Goal: Find contact information: Obtain details needed to contact an individual or organization

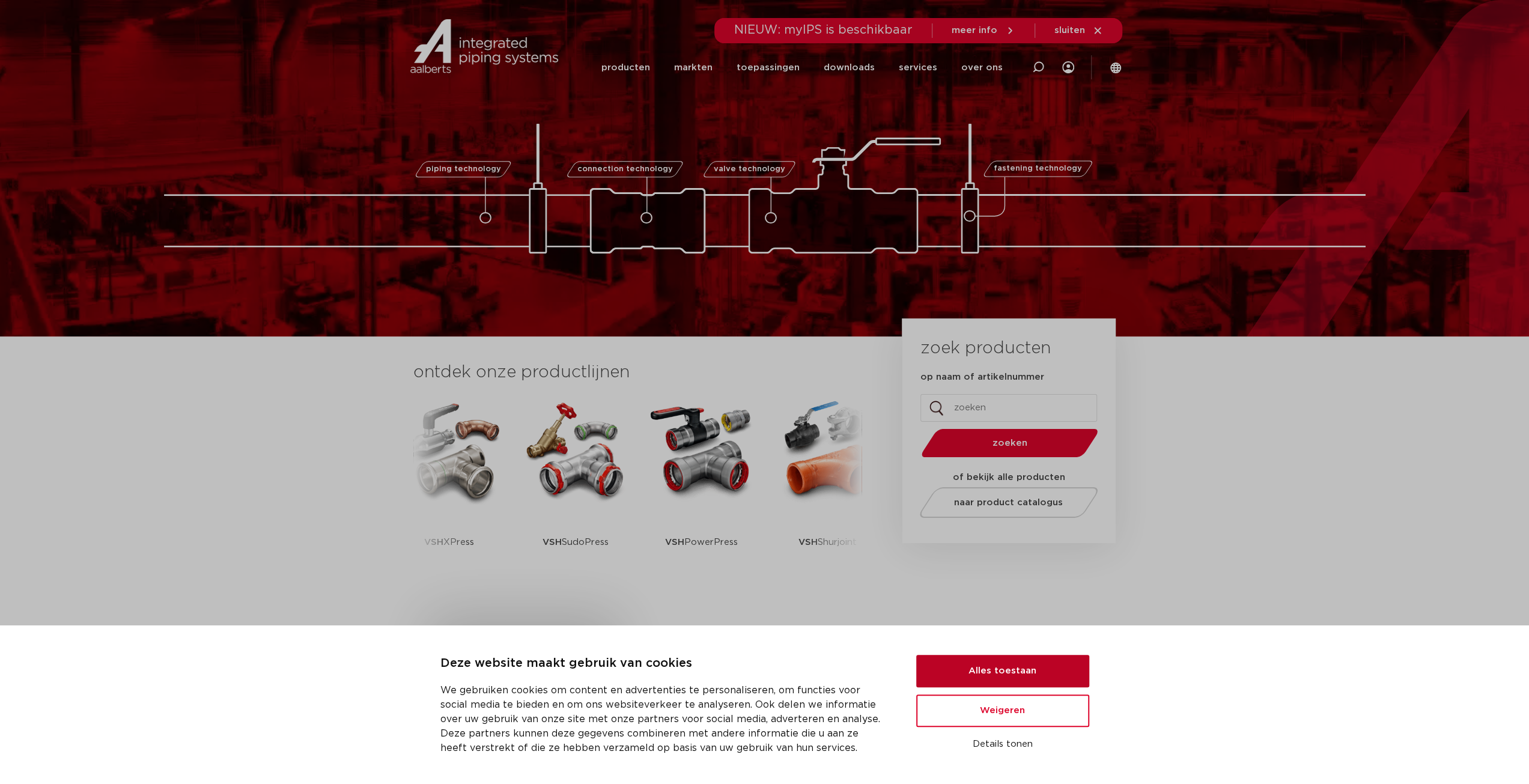
click at [1045, 666] on button "Alles toestaan" at bounding box center [1002, 671] width 173 height 32
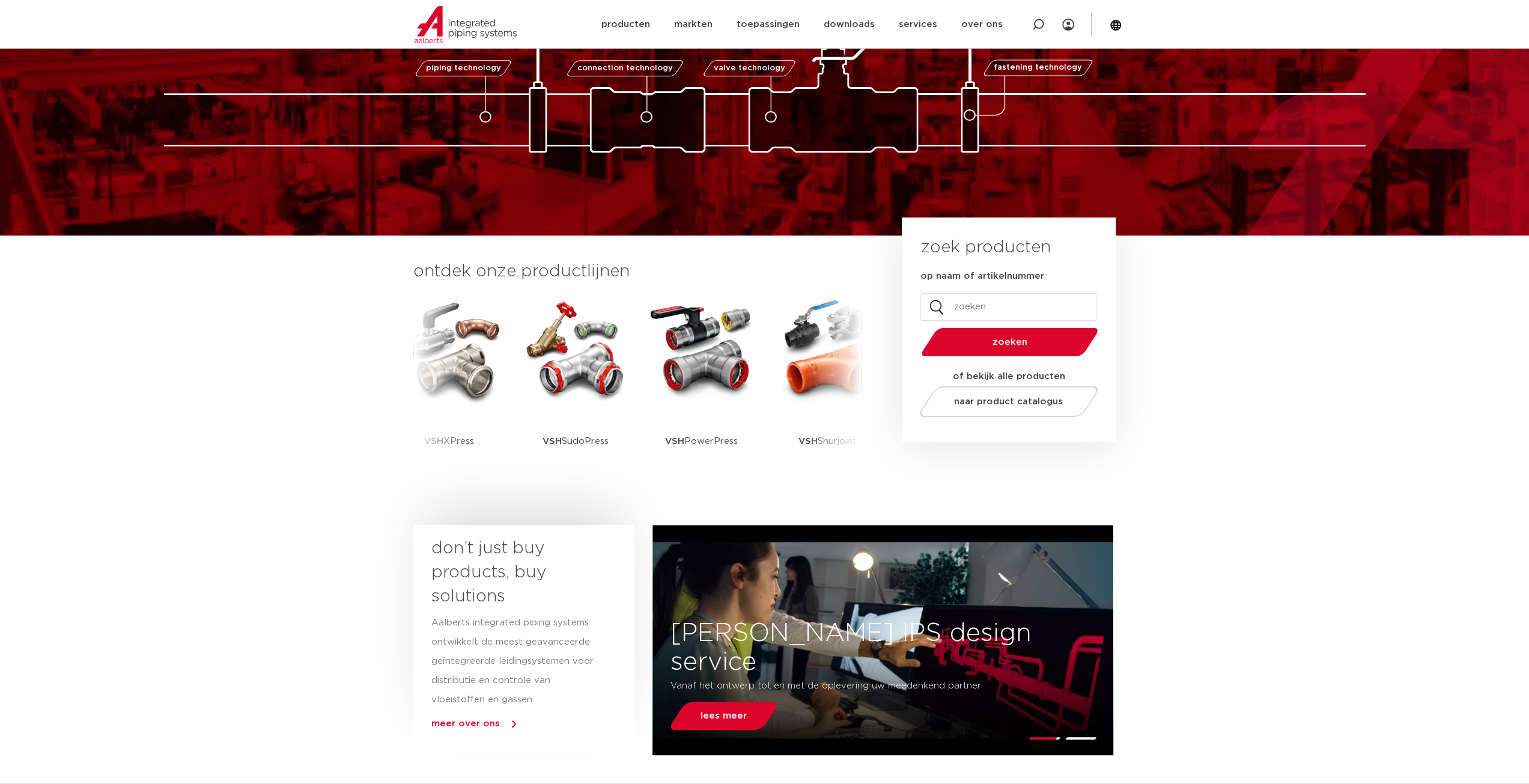
scroll to position [120, 0]
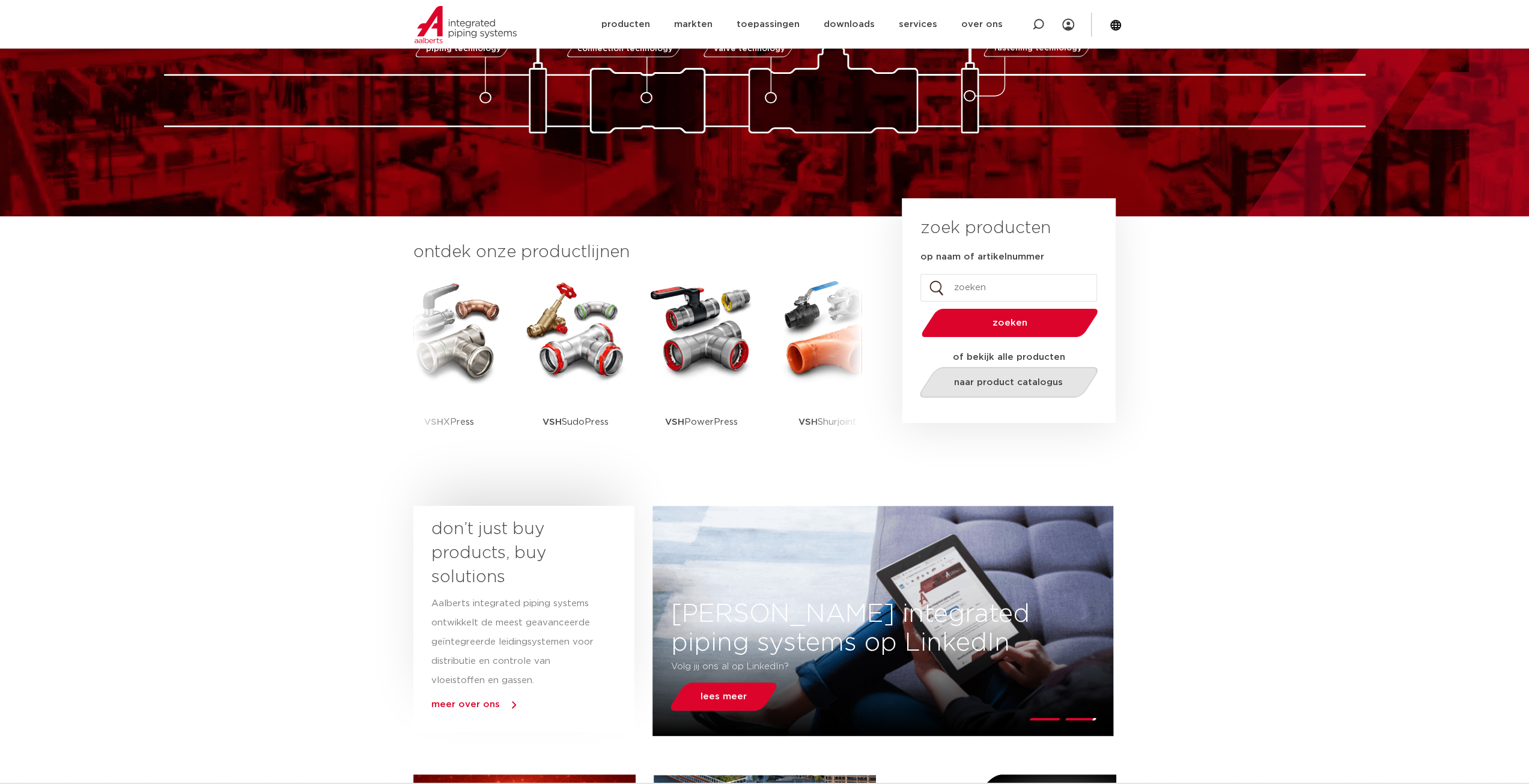
click at [1054, 384] on span "naar product catalogus" at bounding box center [1008, 382] width 109 height 9
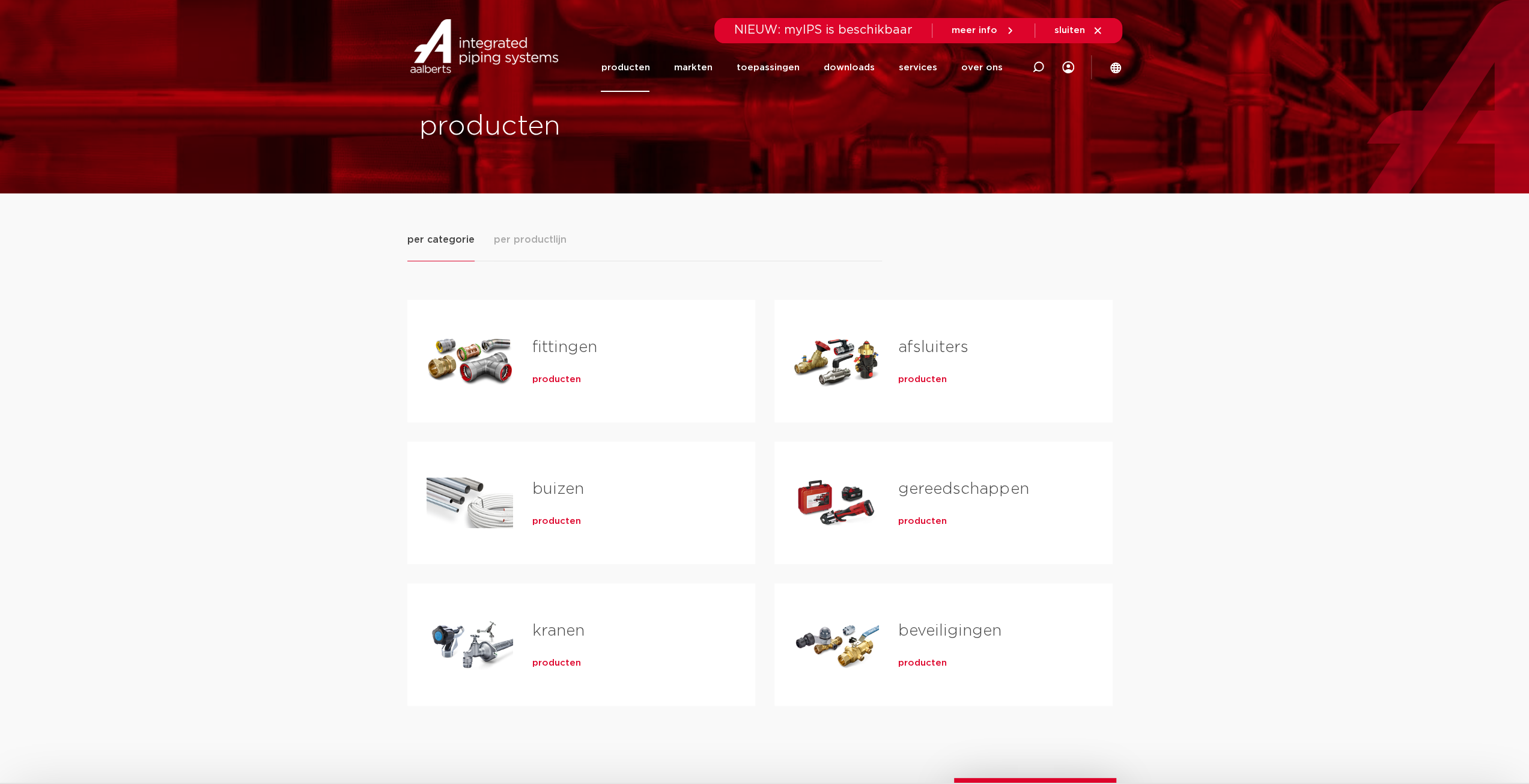
click at [1181, 448] on div "per categorie per productlijn fittingen producten buizen producten" at bounding box center [764, 497] width 1529 height 609
click at [564, 370] on div "producten" at bounding box center [624, 377] width 184 height 17
click at [557, 375] on span "producten" at bounding box center [556, 379] width 48 height 12
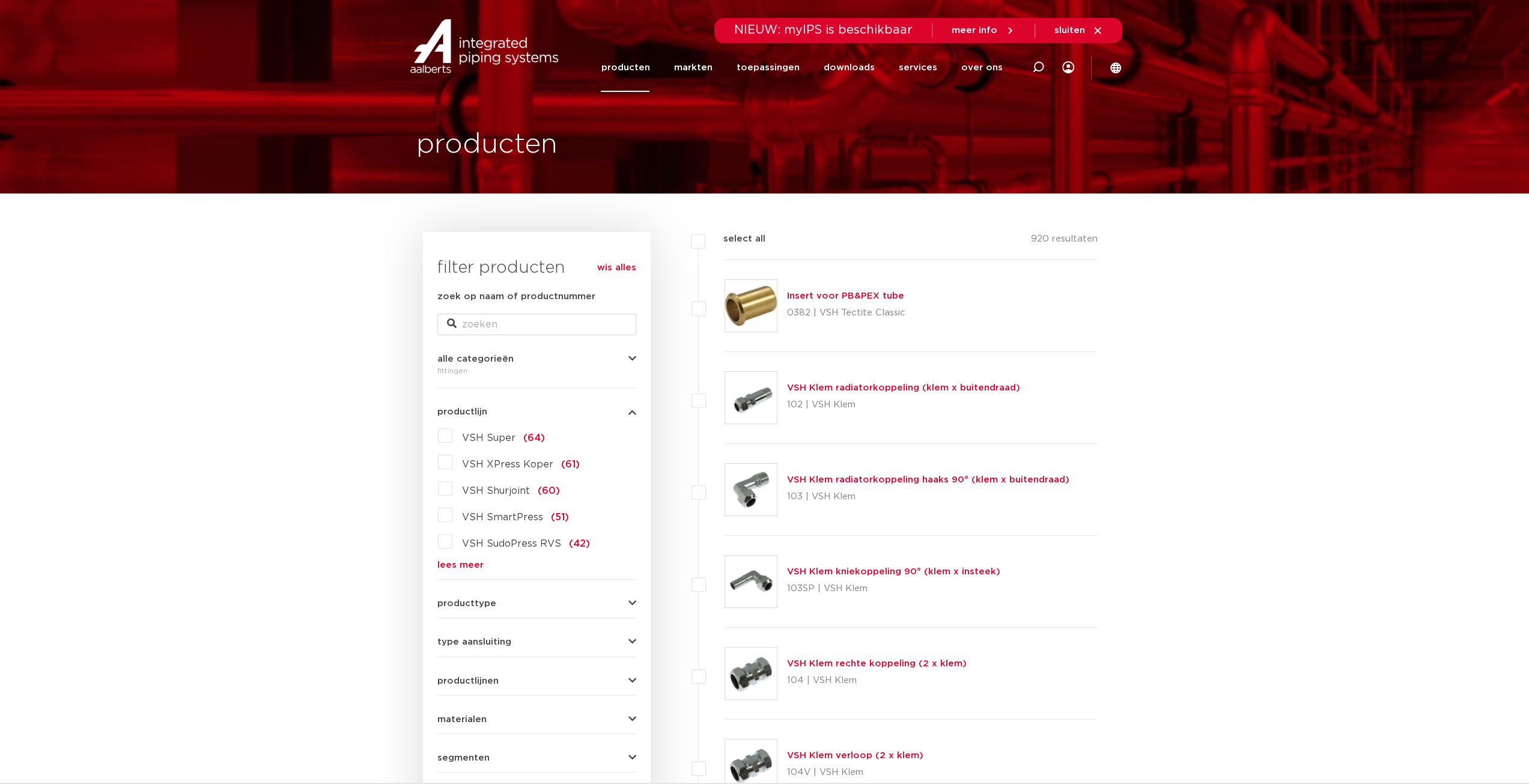
click at [453, 435] on label "VSH Super (64)" at bounding box center [498, 435] width 93 height 19
click at [0, 0] on input "VSH Super (64)" at bounding box center [0, 0] width 0 height 0
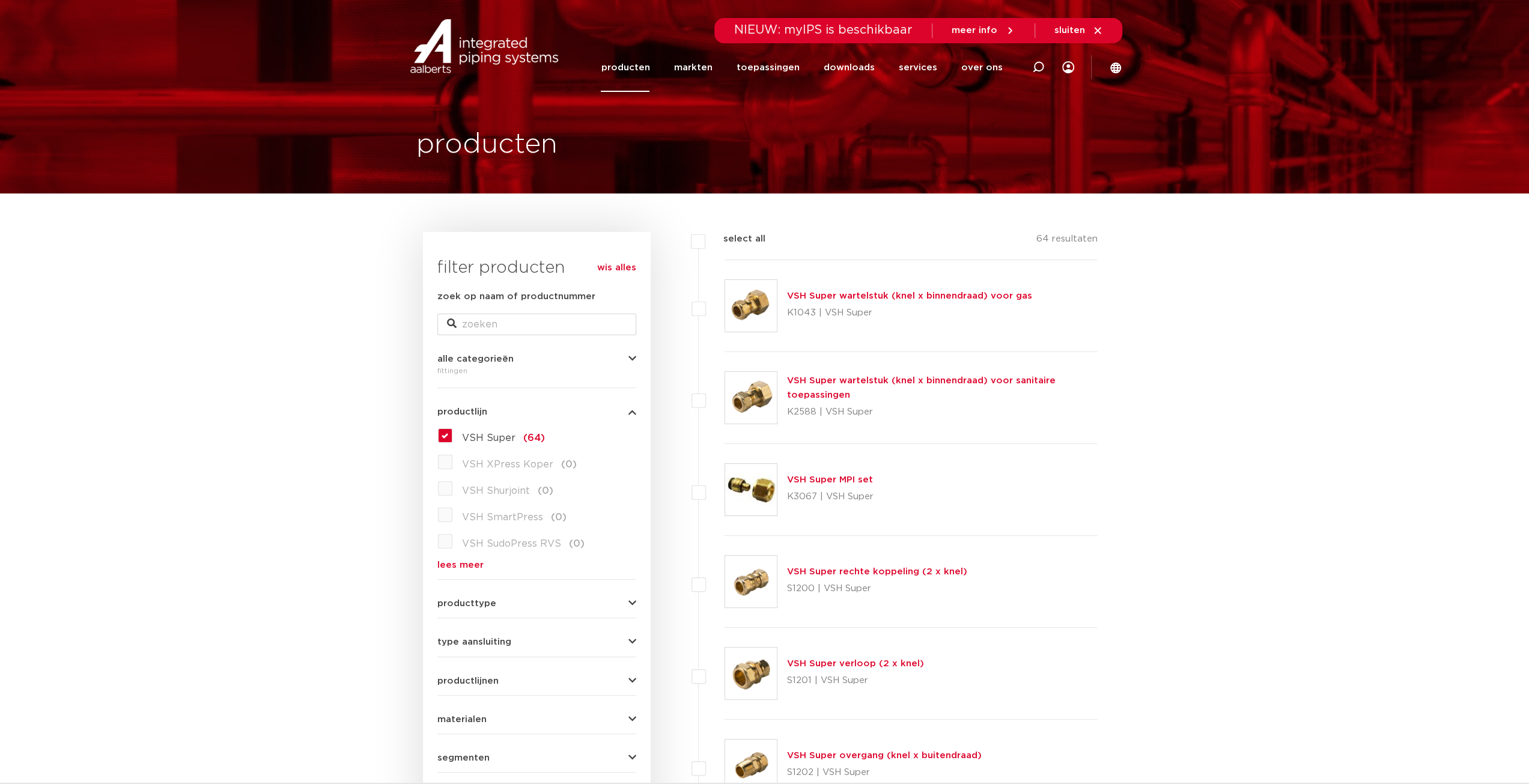
click at [453, 456] on label "VSH XPress Koper (0)" at bounding box center [514, 462] width 124 height 19
click at [453, 439] on label "VSH Super (64)" at bounding box center [498, 435] width 93 height 19
click at [0, 0] on input "VSH Super (64)" at bounding box center [0, 0] width 0 height 0
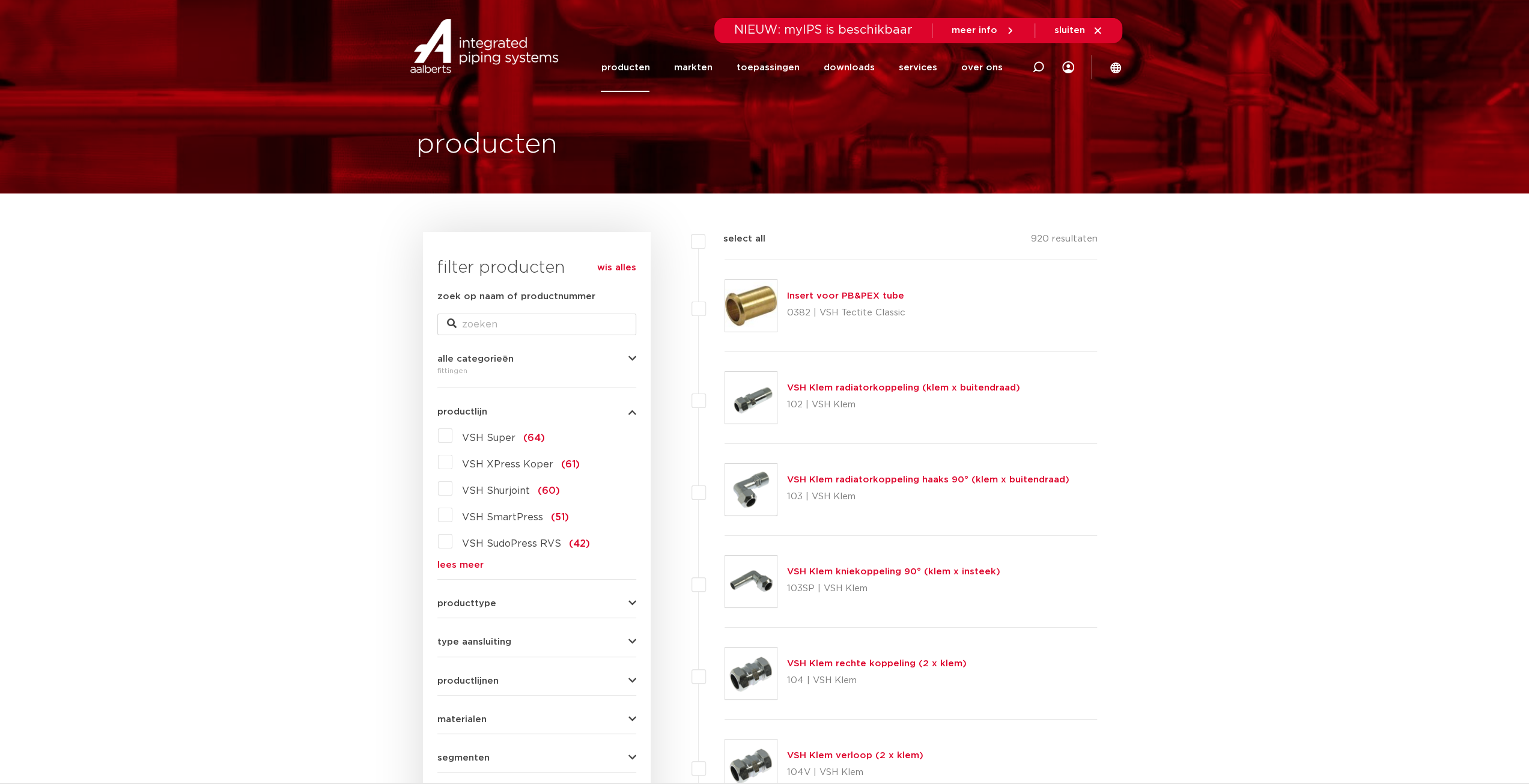
click at [453, 434] on label "VSH Super (64)" at bounding box center [498, 435] width 93 height 19
click at [0, 0] on input "VSH Super (64)" at bounding box center [0, 0] width 0 height 0
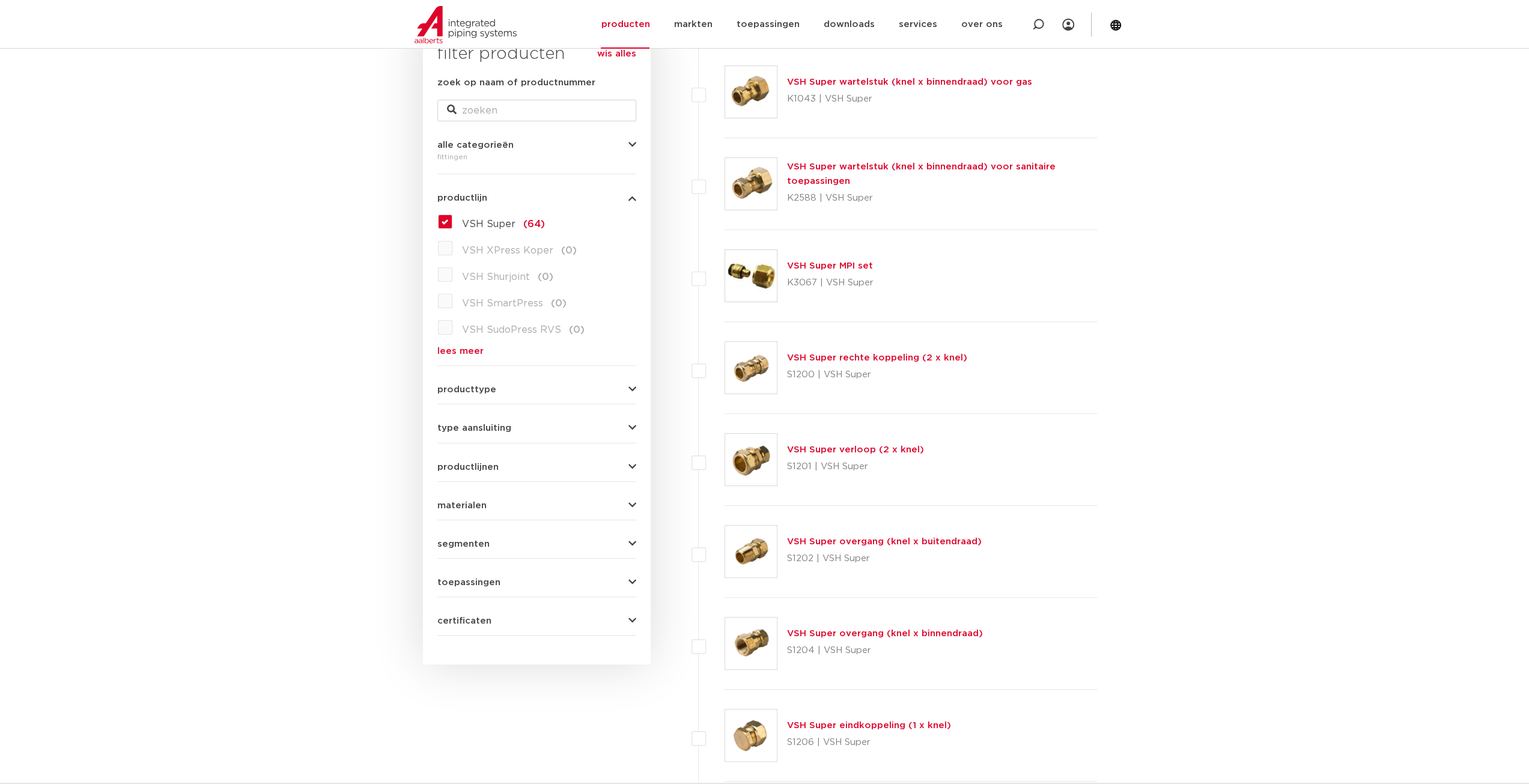
scroll to position [240, 0]
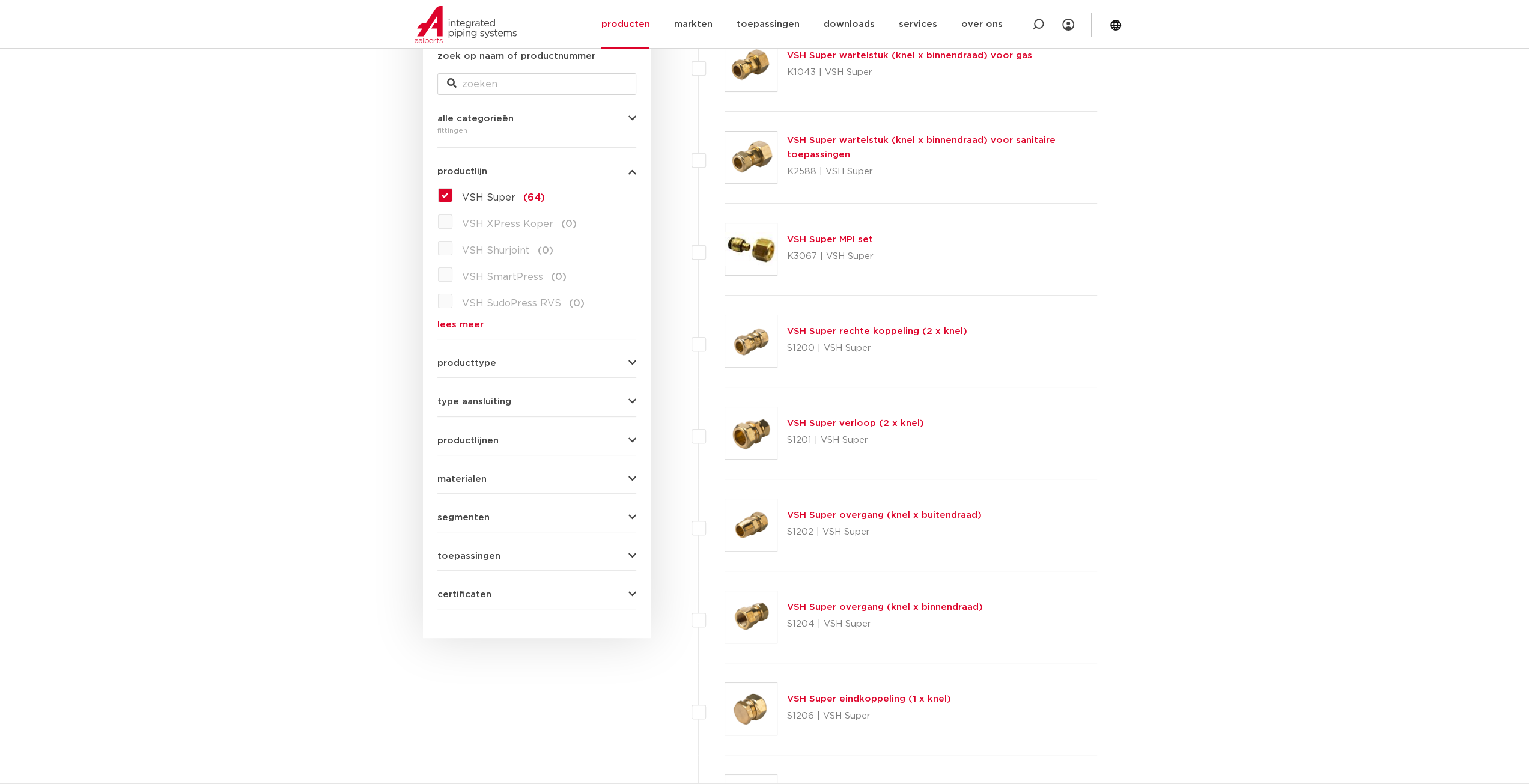
click at [891, 331] on link "VSH Super rechte koppeling (2 x knel)" at bounding box center [877, 331] width 180 height 9
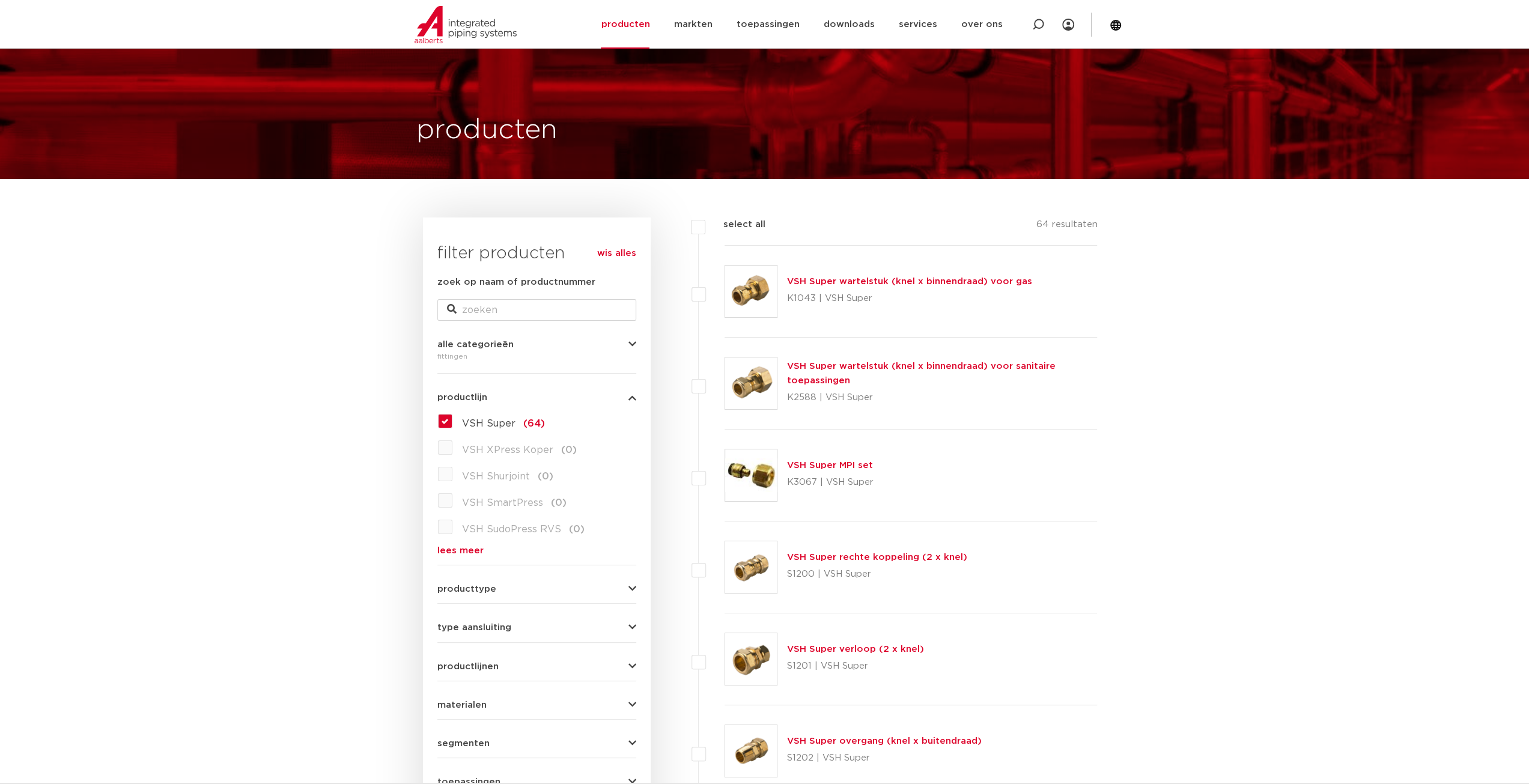
scroll to position [0, 0]
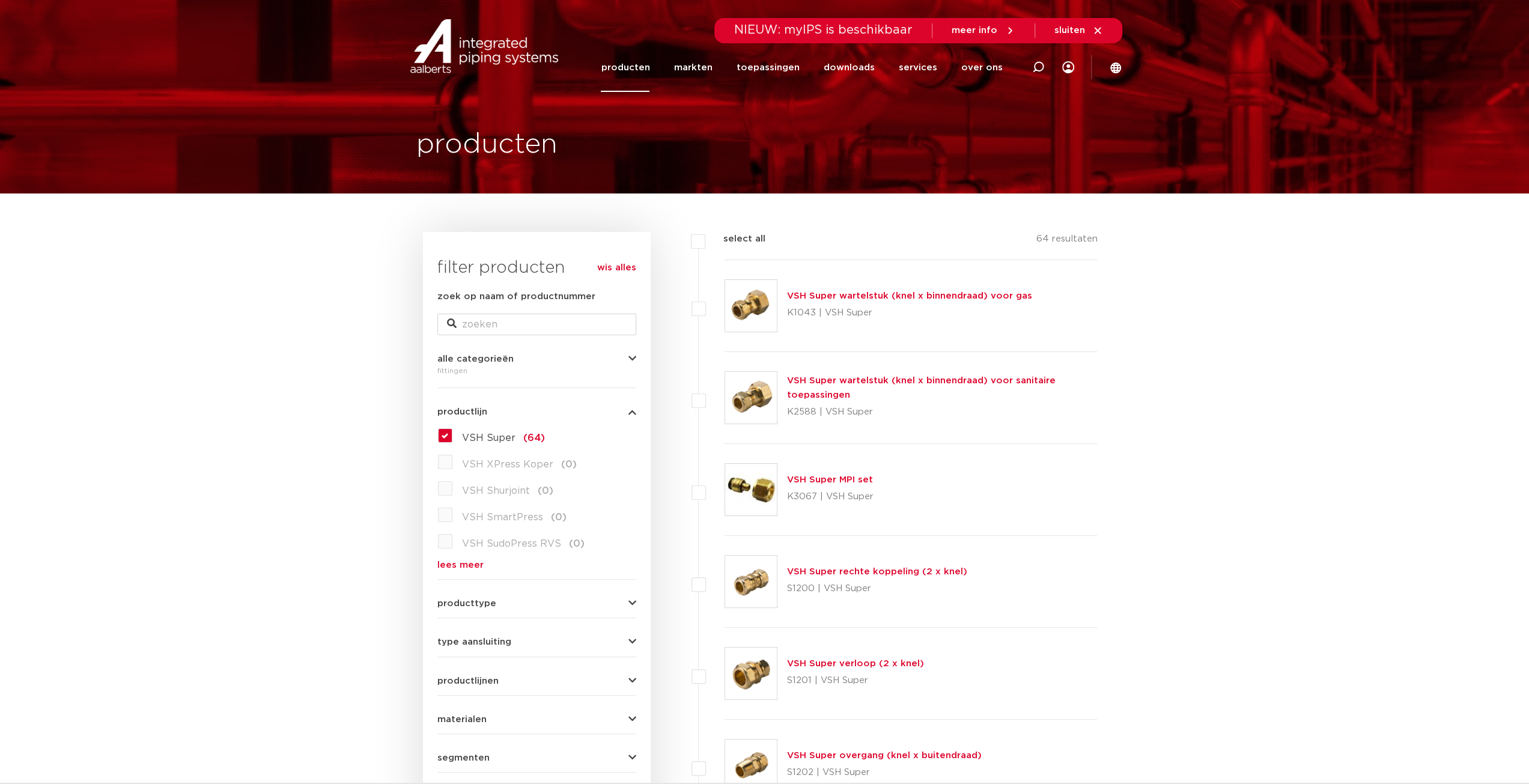
click at [453, 438] on label "VSH Super (64)" at bounding box center [498, 435] width 93 height 19
click at [0, 0] on input "VSH Super (64)" at bounding box center [0, 0] width 0 height 0
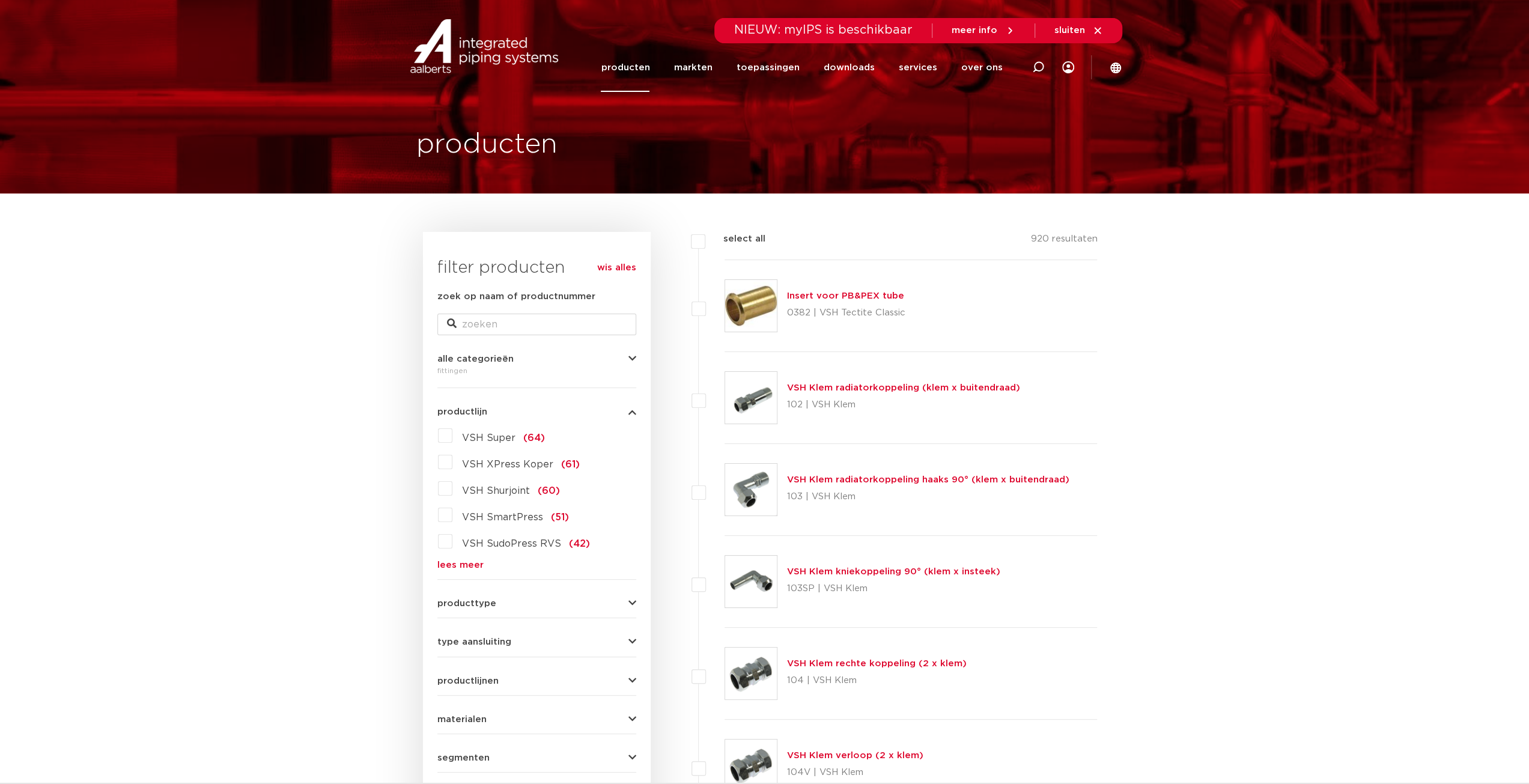
click at [453, 460] on label "VSH XPress Koper (61)" at bounding box center [516, 462] width 127 height 19
click at [0, 0] on input "VSH XPress Koper (61)" at bounding box center [0, 0] width 0 height 0
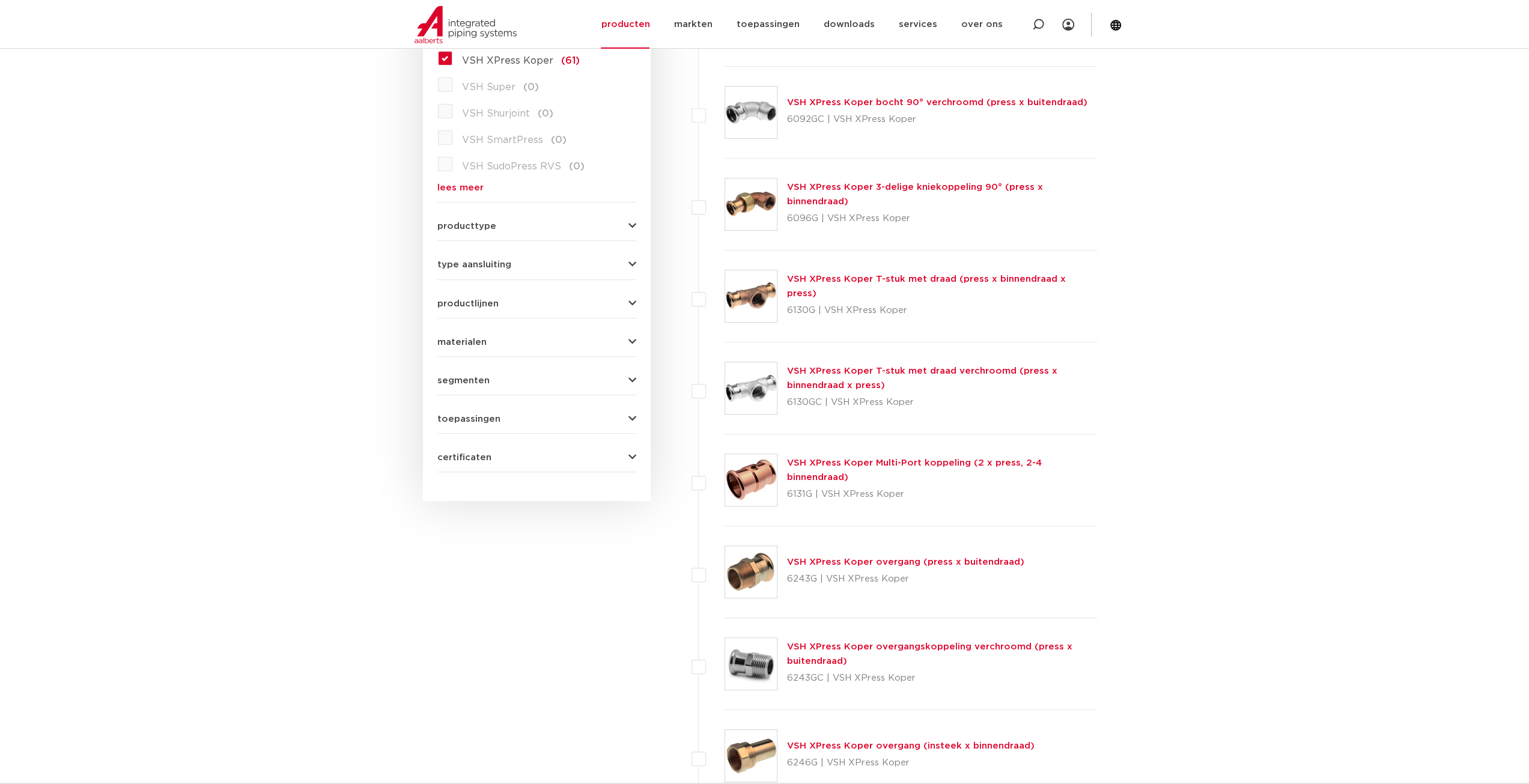
scroll to position [361, 0]
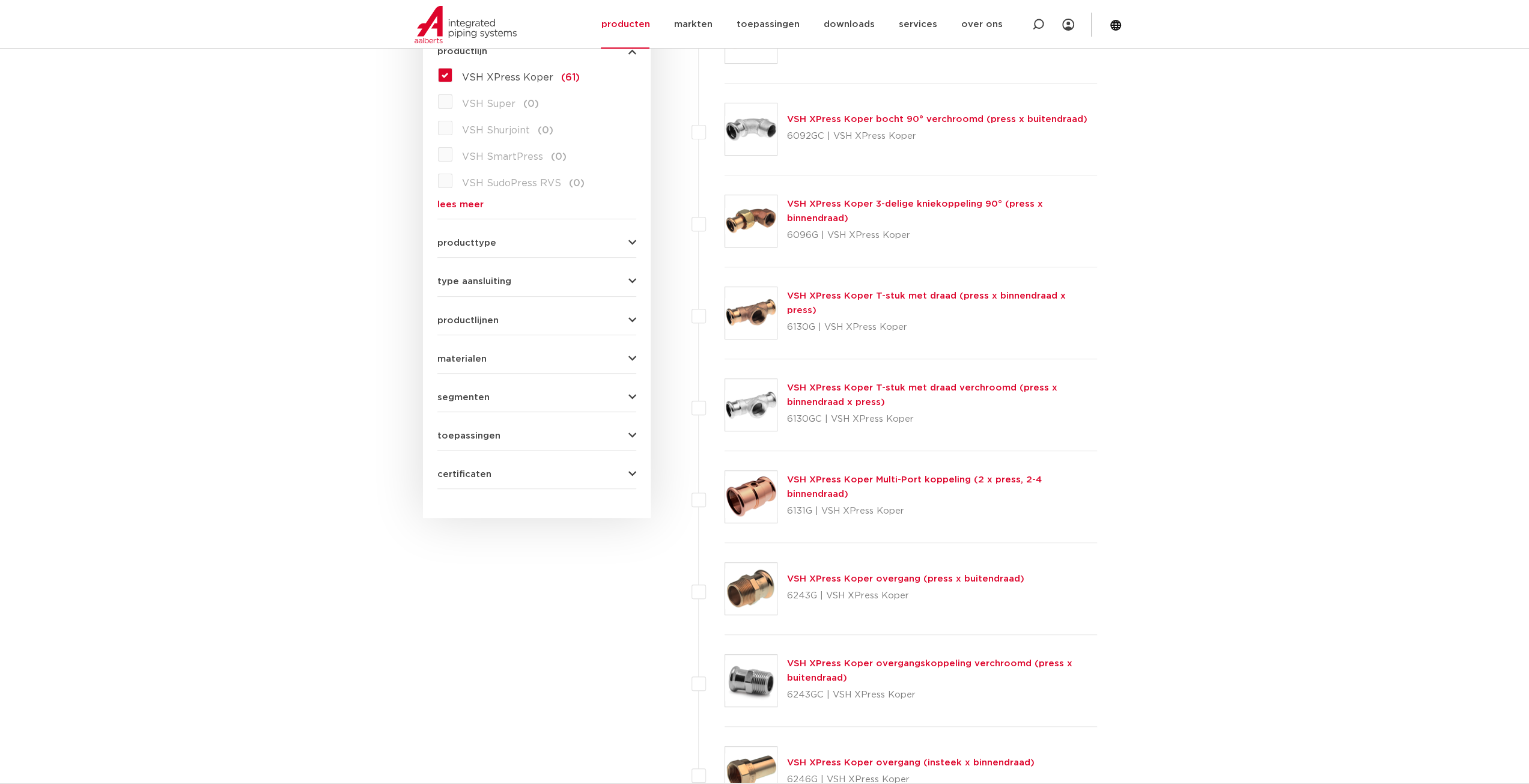
click at [612, 249] on form "zoek op naam of productnummer alle categorieën [GEOGRAPHIC_DATA] [GEOGRAPHIC_DA…" at bounding box center [536, 208] width 199 height 559
click at [629, 240] on icon "button" at bounding box center [633, 242] width 8 height 9
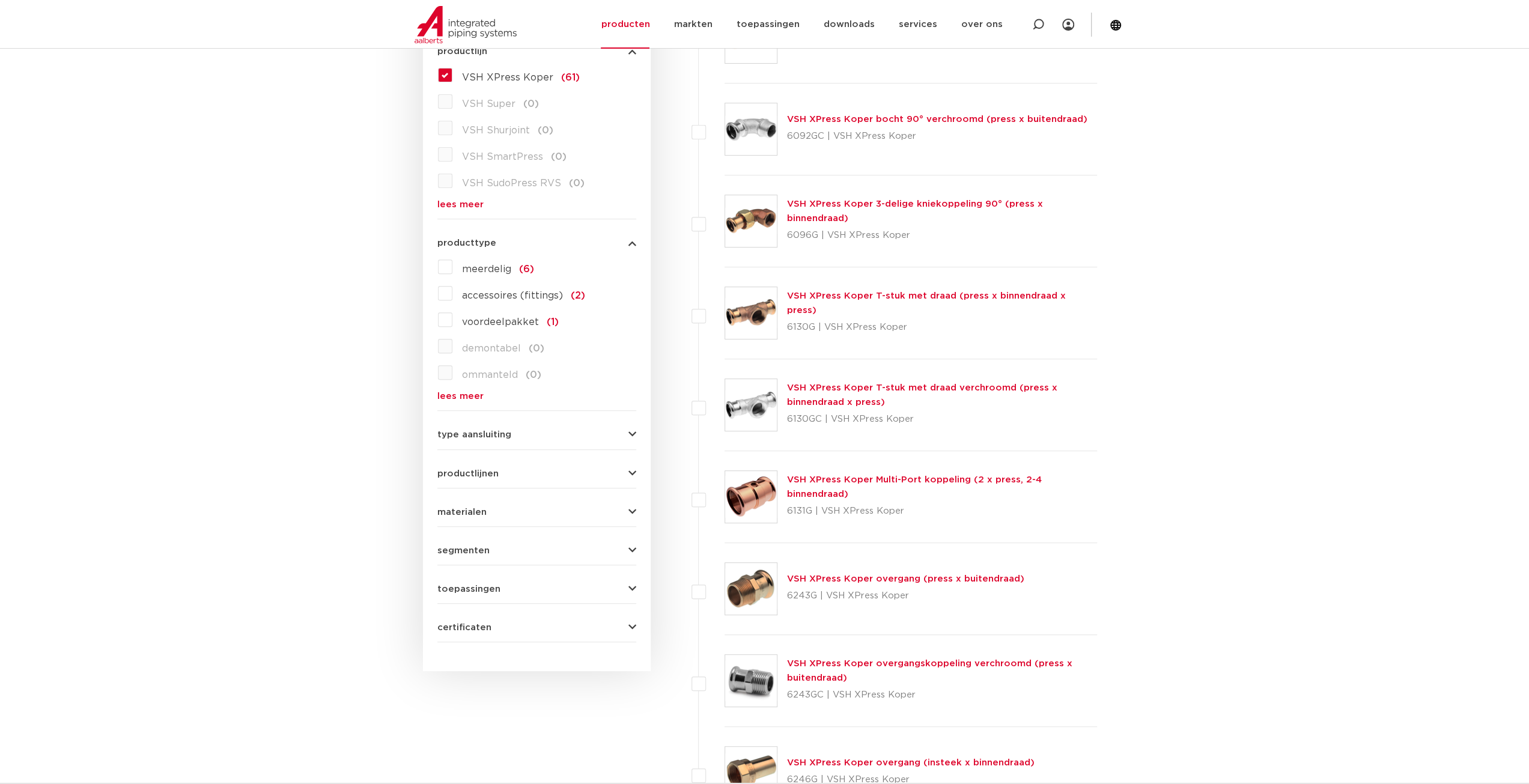
click at [629, 240] on icon "button" at bounding box center [633, 242] width 8 height 9
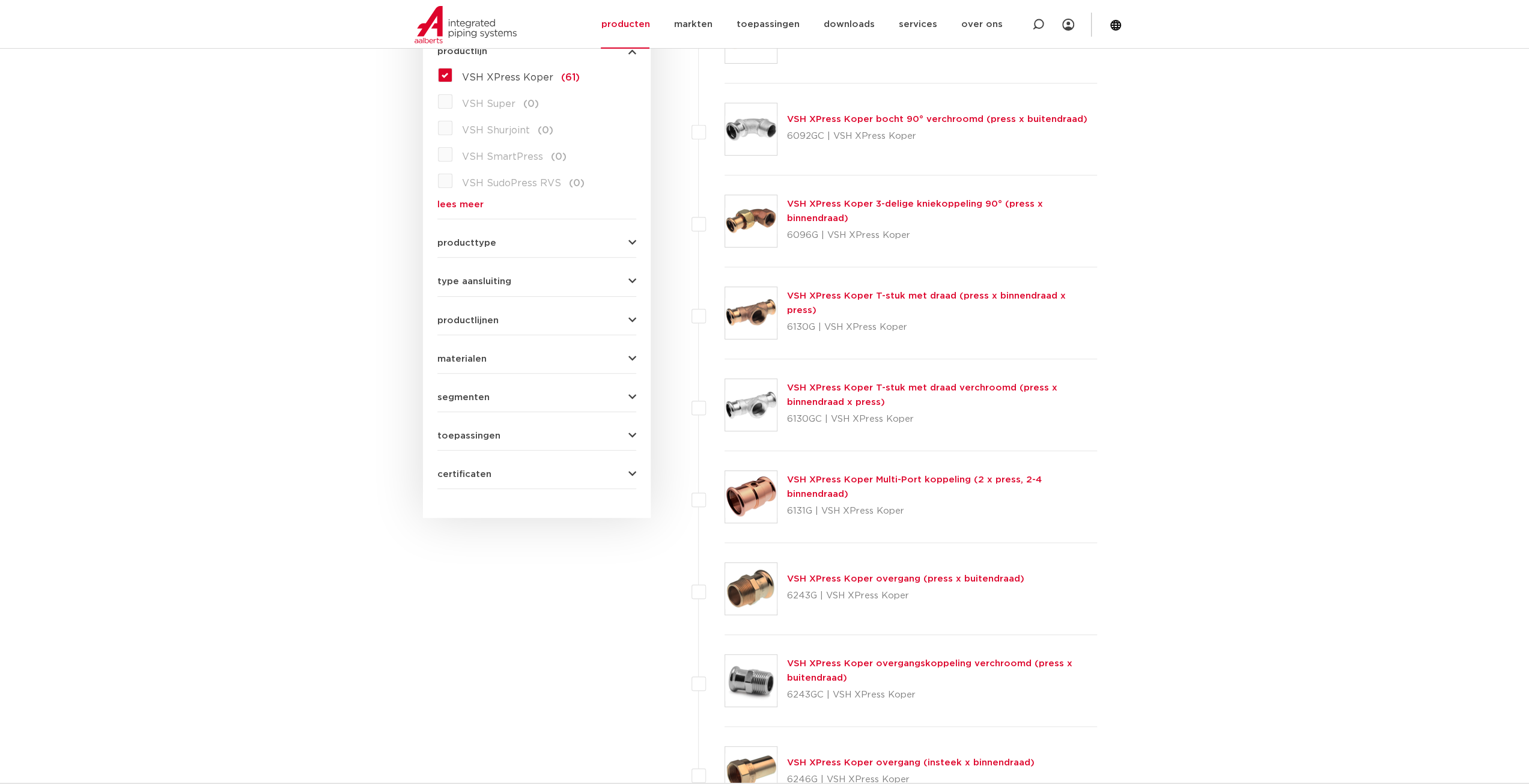
click at [626, 280] on button "type aansluiting" at bounding box center [536, 281] width 199 height 9
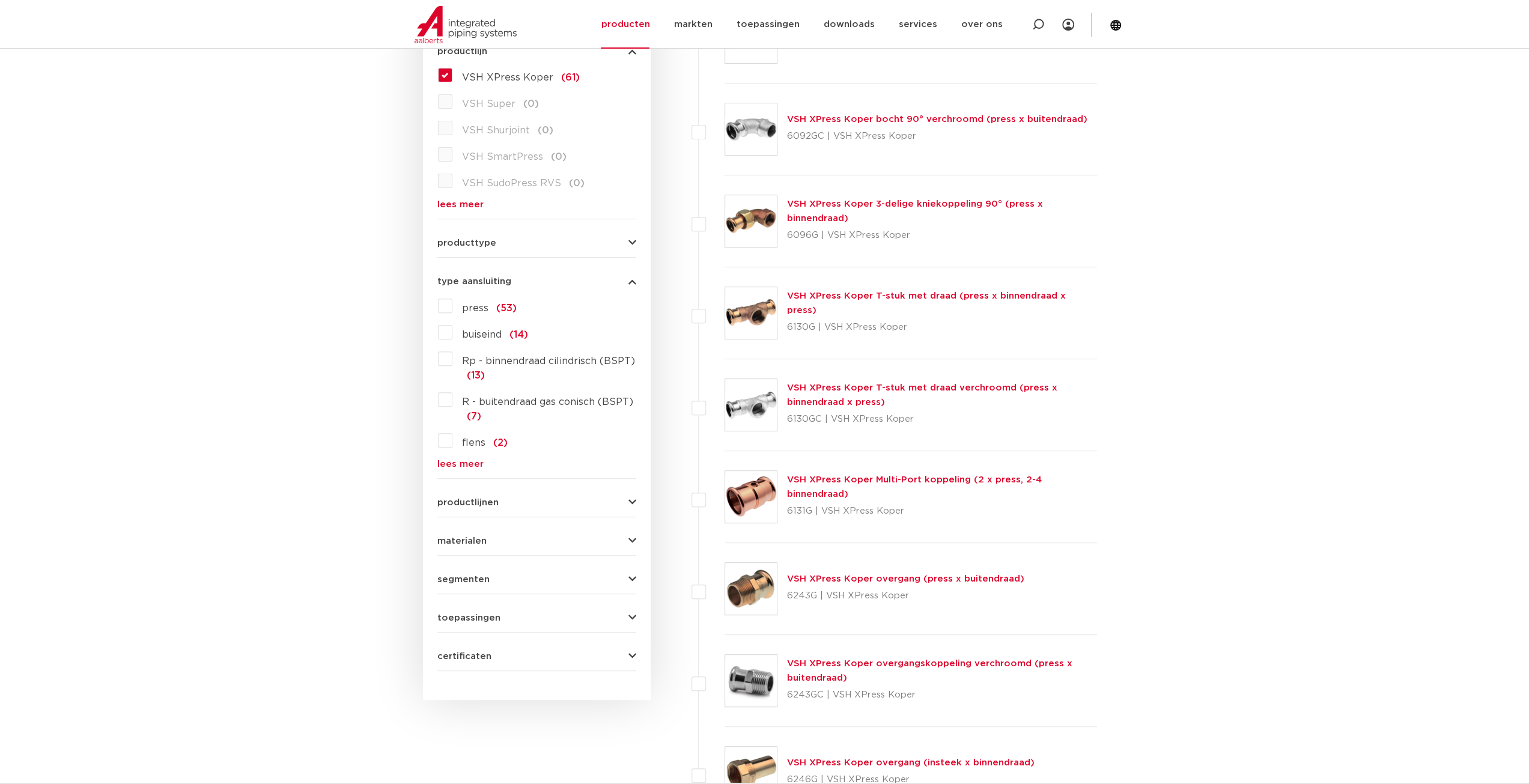
click at [453, 303] on label "press (53)" at bounding box center [485, 306] width 64 height 19
click at [0, 0] on input "press (53)" at bounding box center [0, 0] width 0 height 0
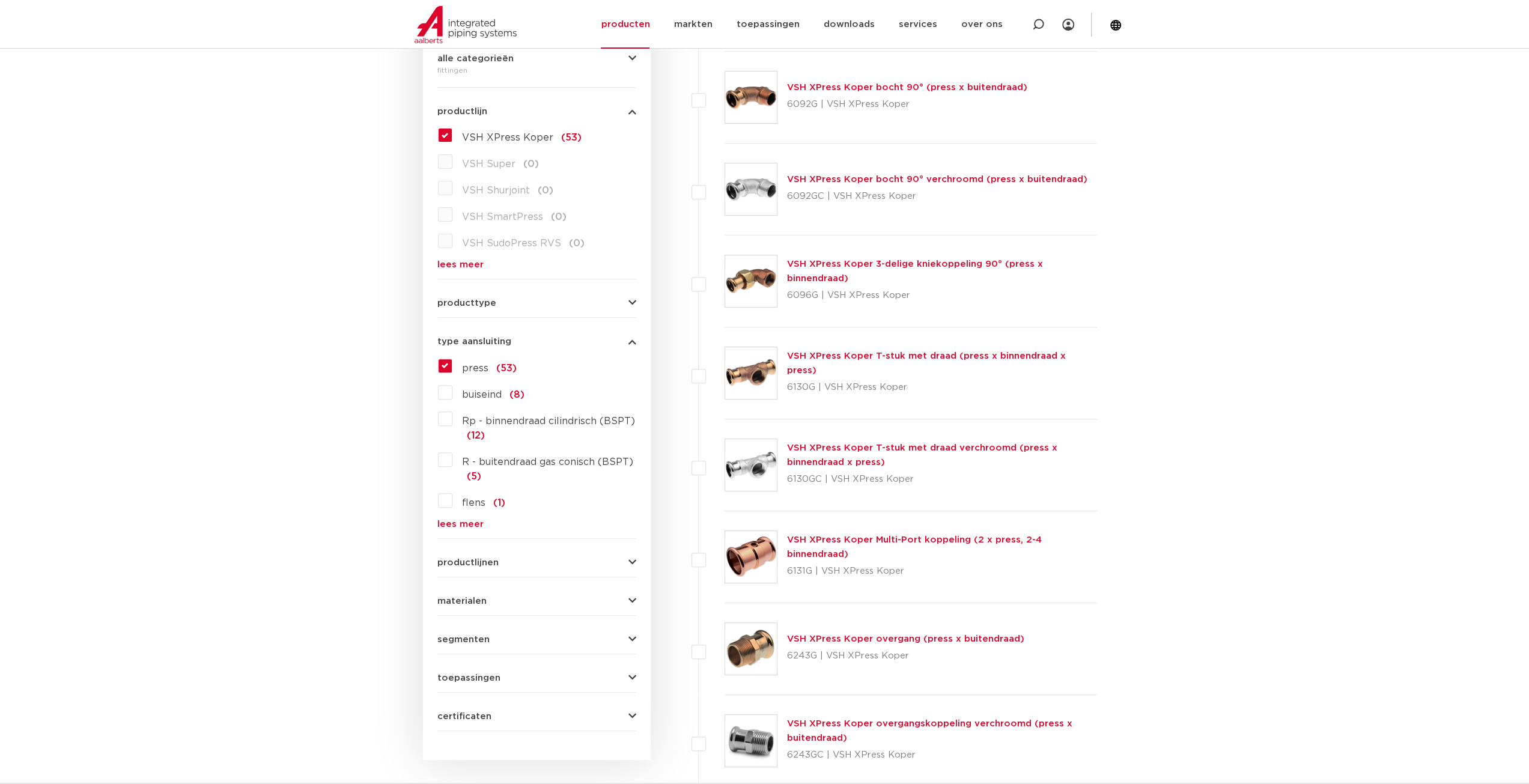
scroll to position [361, 0]
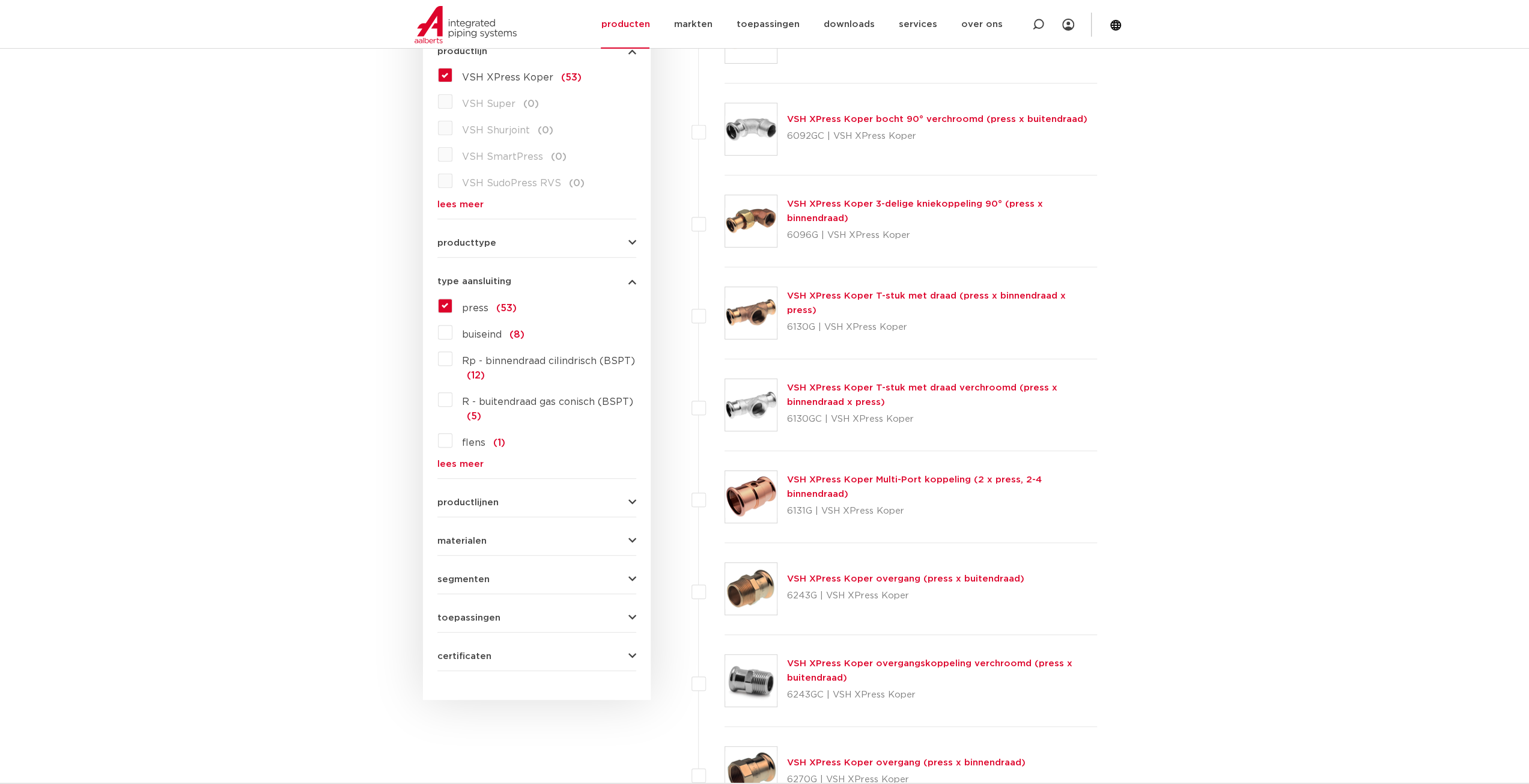
click at [844, 309] on div "VSH XPress Koper T-stuk met draad (press x binnendraad x press) 6130G | VSH XPr…" at bounding box center [942, 313] width 311 height 48
click at [846, 307] on link "VSH XPress Koper T-stuk met draad (press x binnendraad x press)" at bounding box center [926, 303] width 279 height 23
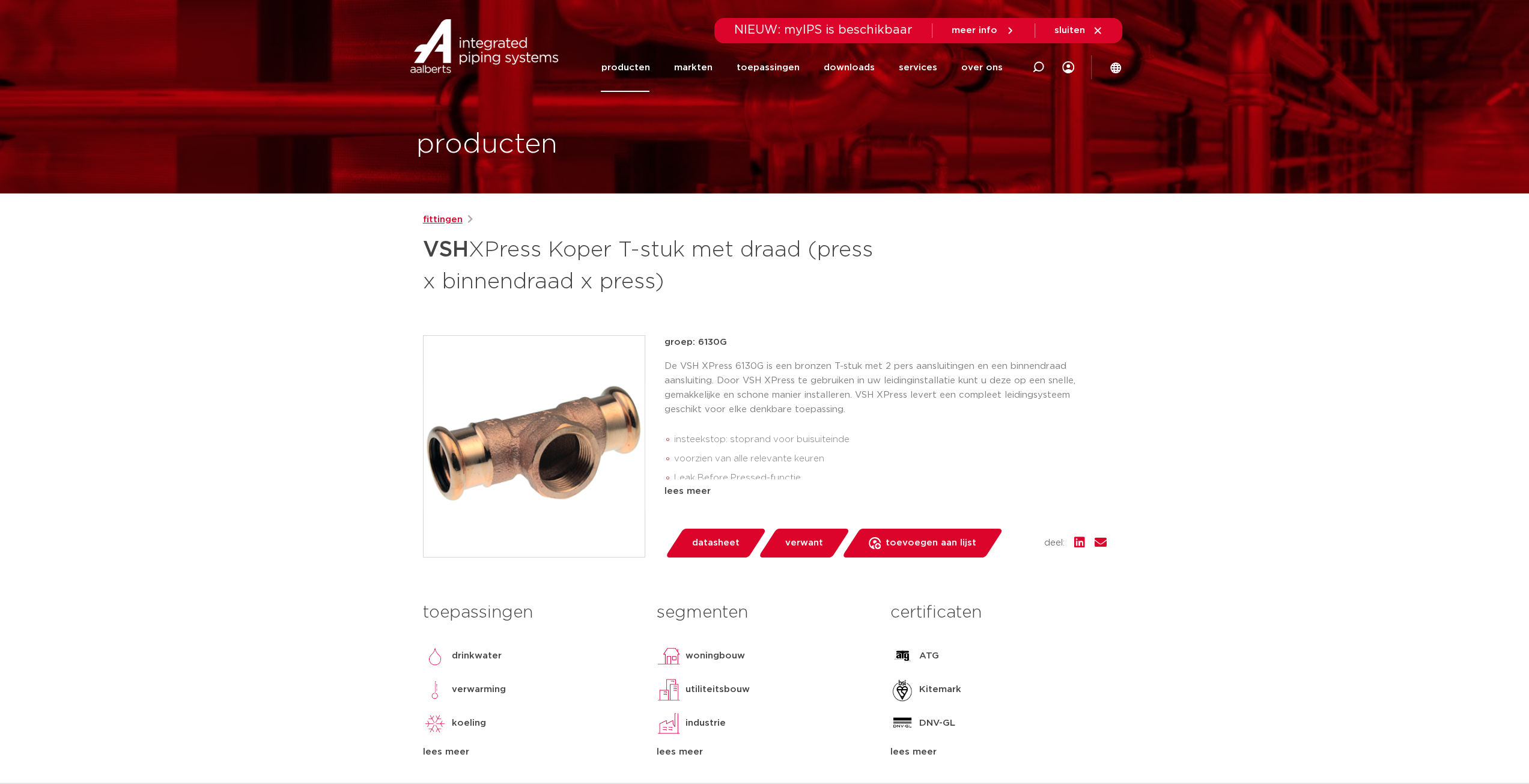
click at [449, 217] on link "fittingen" at bounding box center [442, 220] width 39 height 14
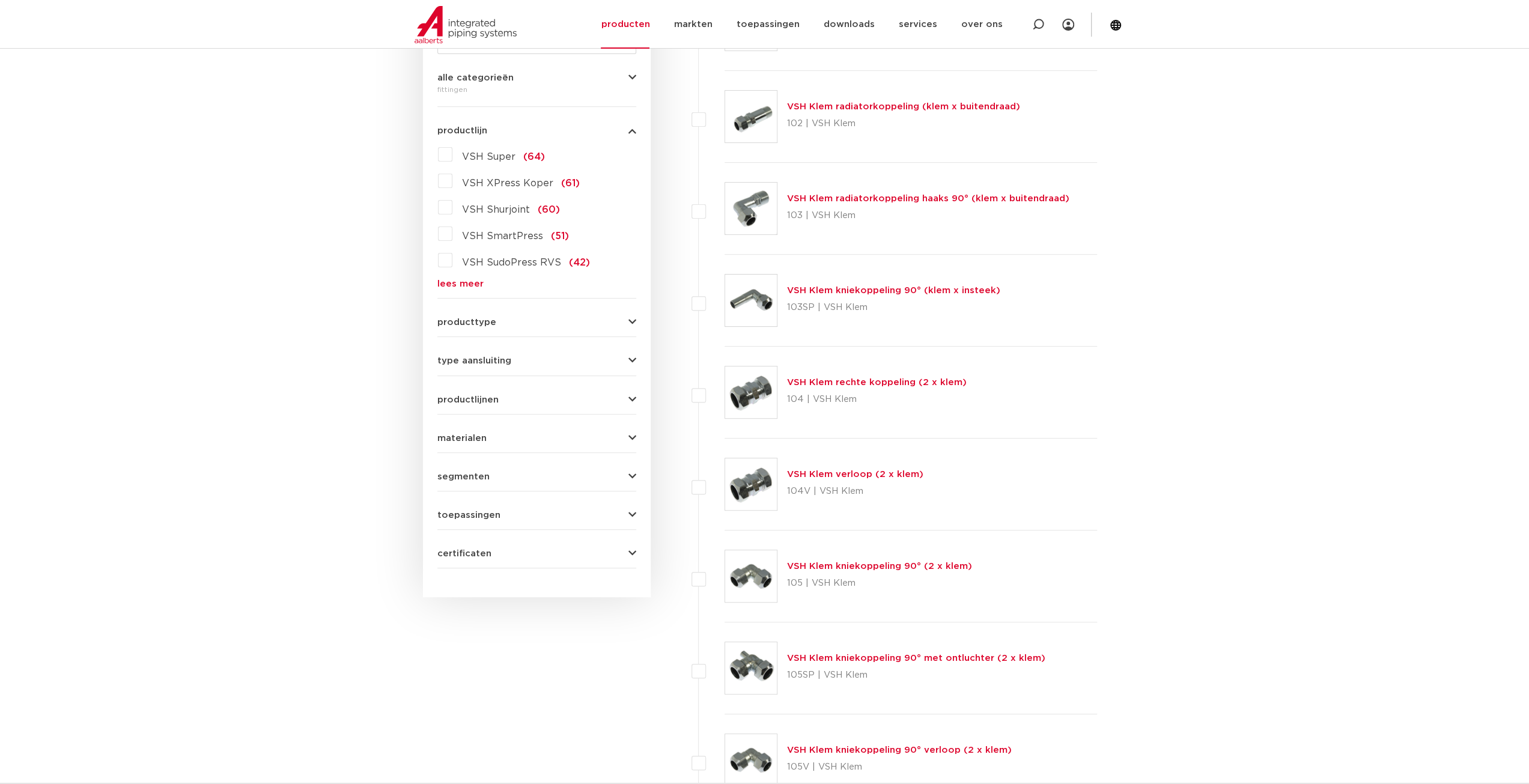
scroll to position [180, 0]
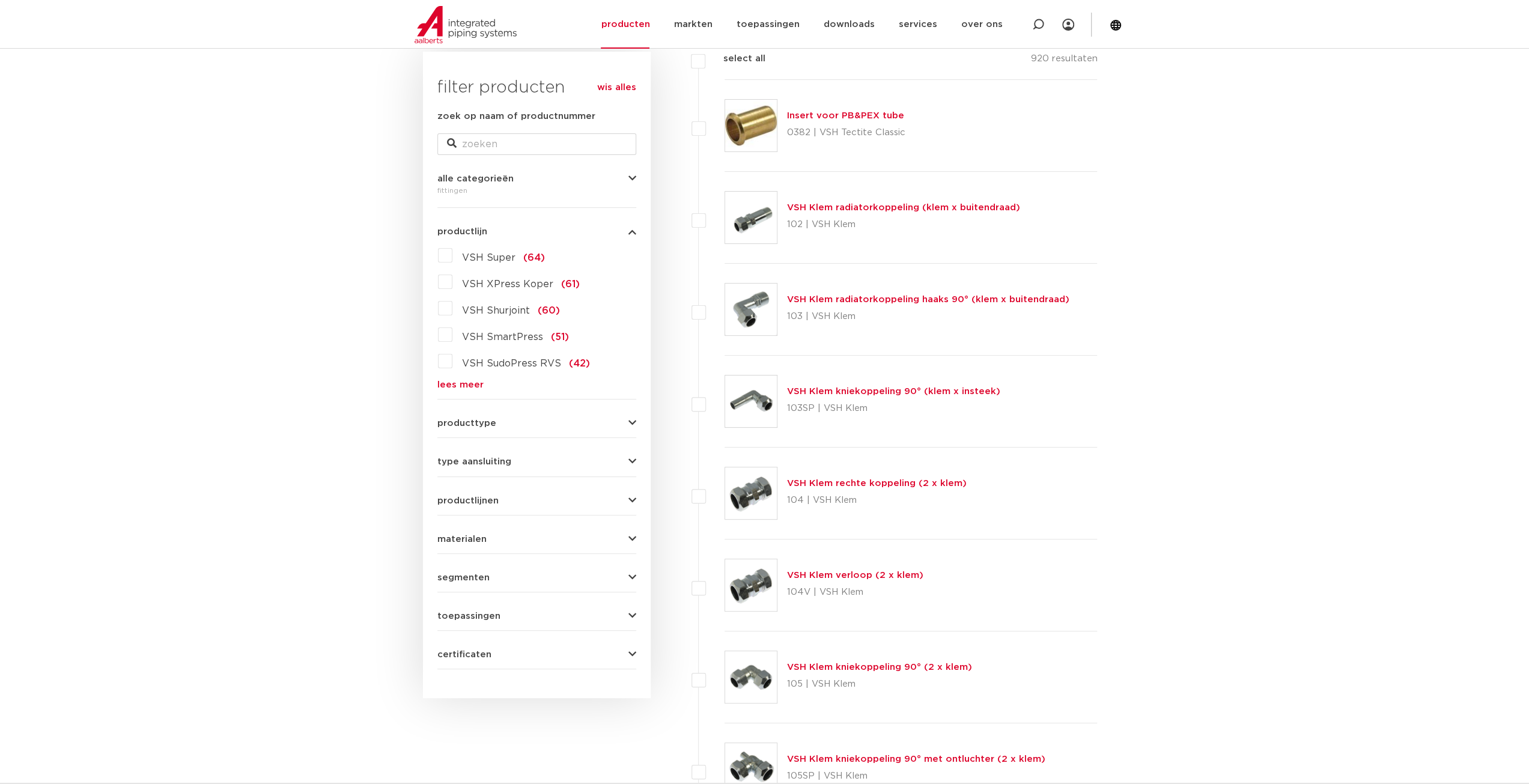
click at [453, 359] on label "VSH SudoPress RVS (42)" at bounding box center [521, 361] width 138 height 19
click at [0, 0] on input "VSH SudoPress RVS (42)" at bounding box center [0, 0] width 0 height 0
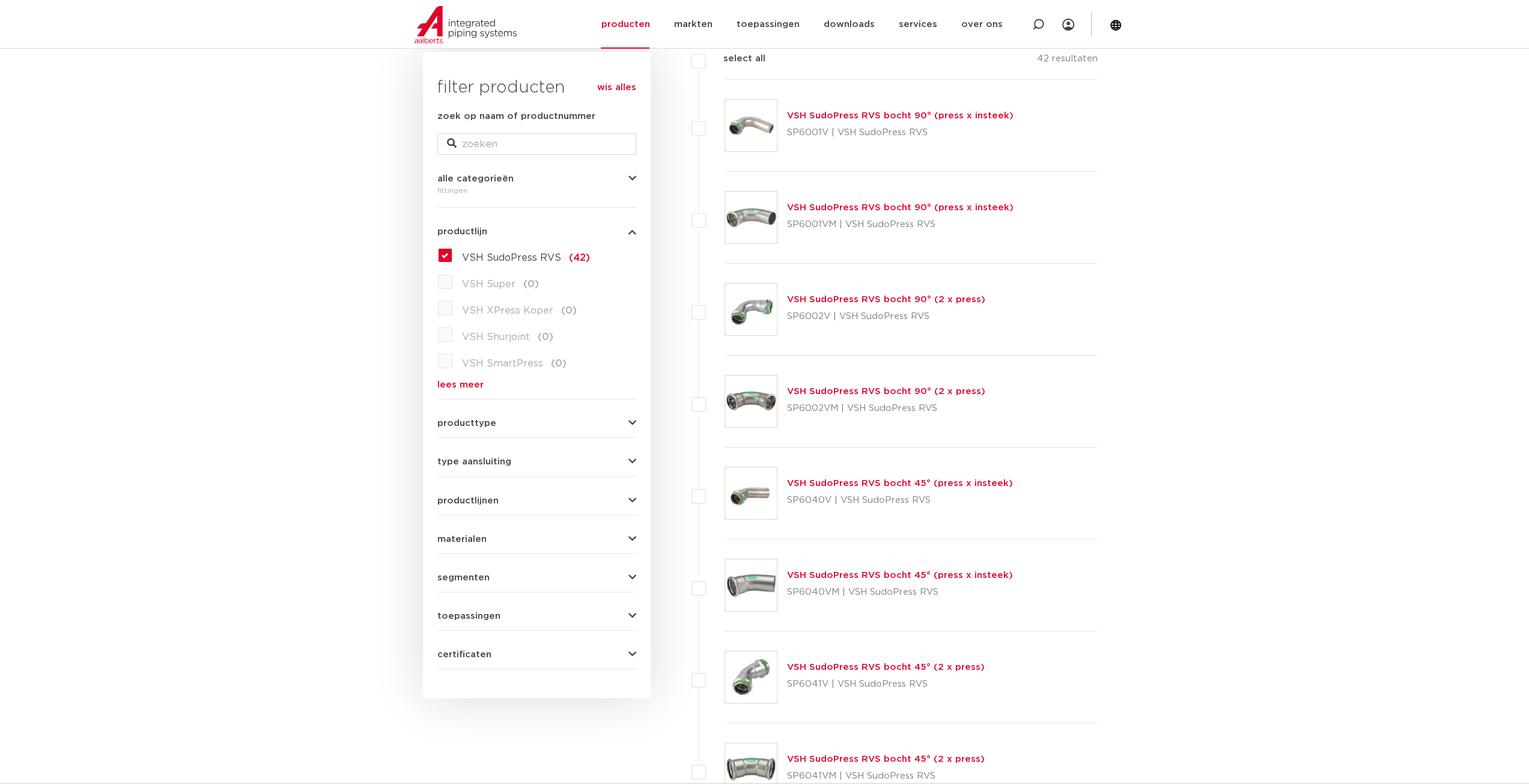
click at [453, 259] on label "VSH SudoPress RVS (42)" at bounding box center [521, 255] width 138 height 19
click at [0, 0] on input "VSH SudoPress RVS (42)" at bounding box center [0, 0] width 0 height 0
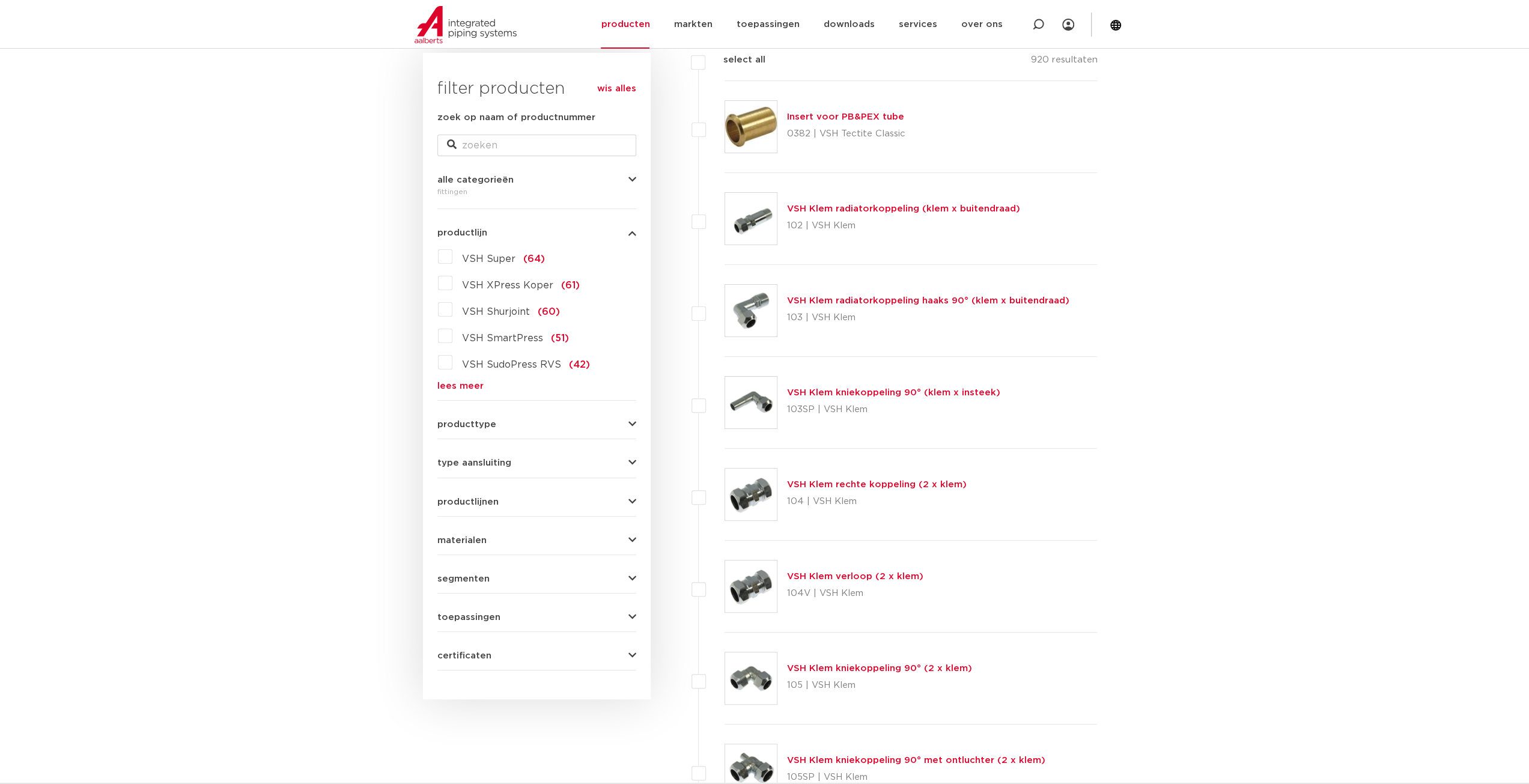
scroll to position [180, 0]
click at [453, 335] on label "VSH SmartPress (51)" at bounding box center [510, 335] width 117 height 19
click at [0, 0] on input "VSH SmartPress (51)" at bounding box center [0, 0] width 0 height 0
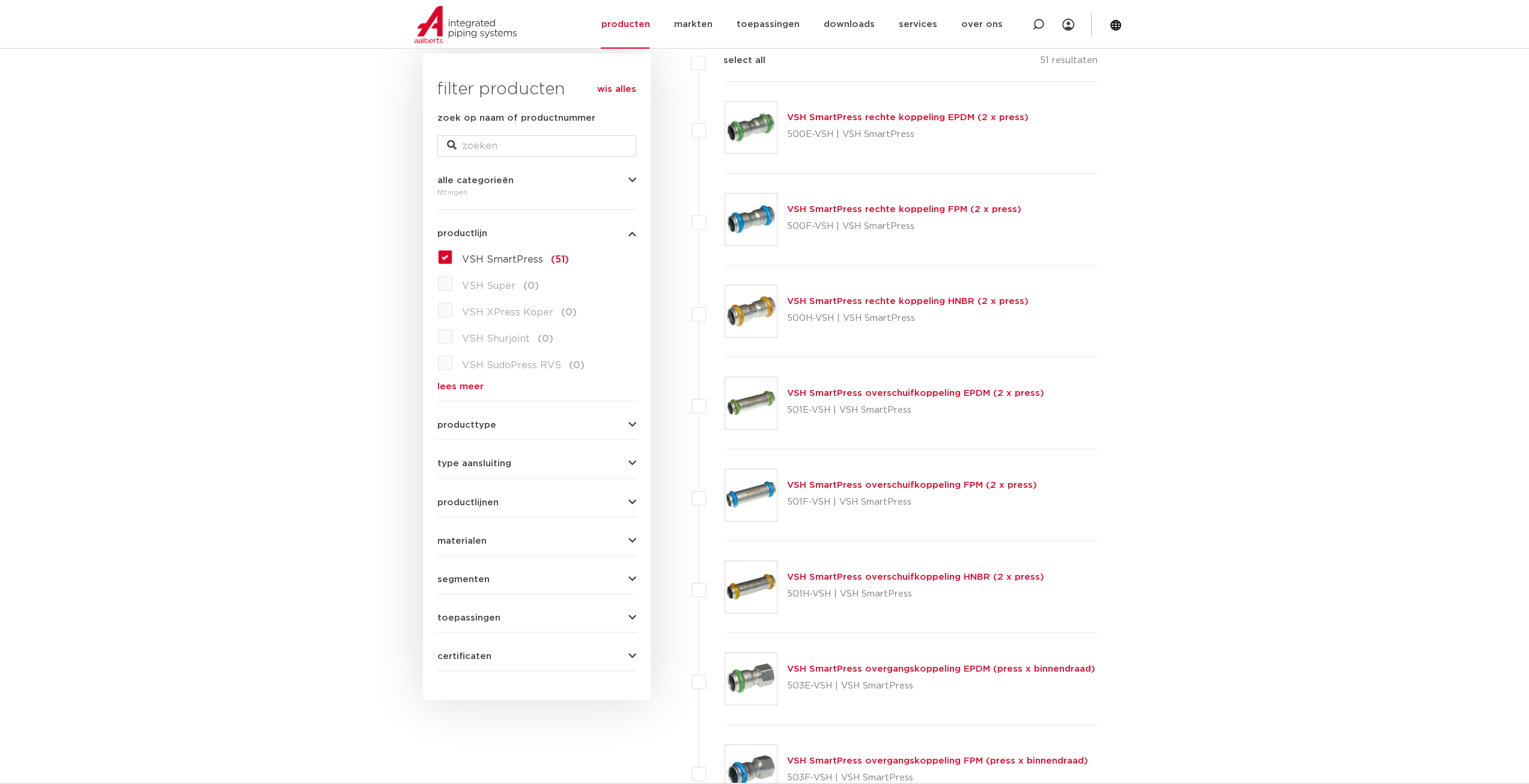
scroll to position [180, 0]
click at [453, 249] on label "VSH SmartPress (51)" at bounding box center [510, 255] width 117 height 19
click at [0, 0] on input "VSH SmartPress (51)" at bounding box center [0, 0] width 0 height 0
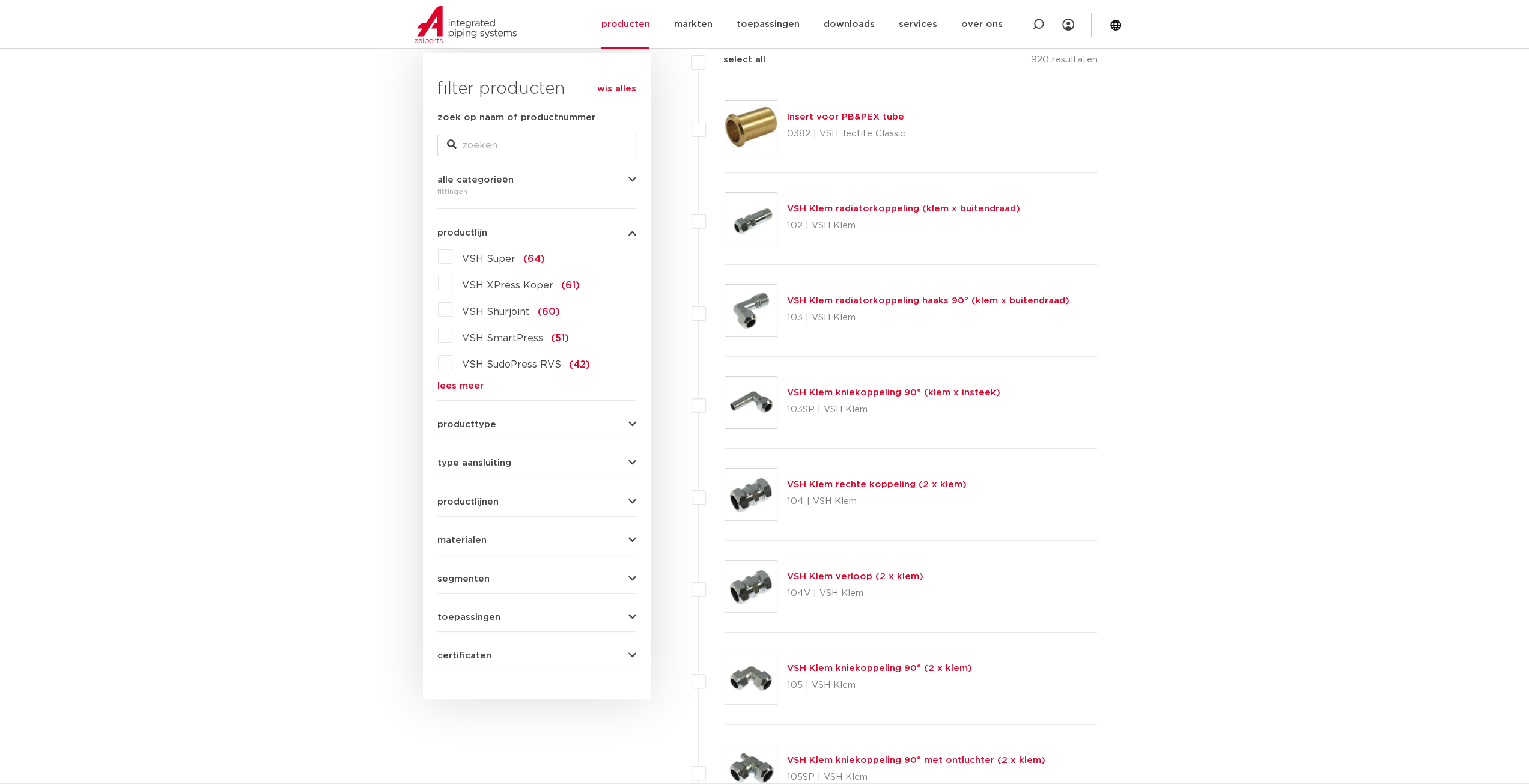
scroll to position [180, 0]
click at [453, 309] on label "VSH Shurjoint (60)" at bounding box center [506, 308] width 108 height 19
click at [0, 0] on input "VSH Shurjoint (60)" at bounding box center [0, 0] width 0 height 0
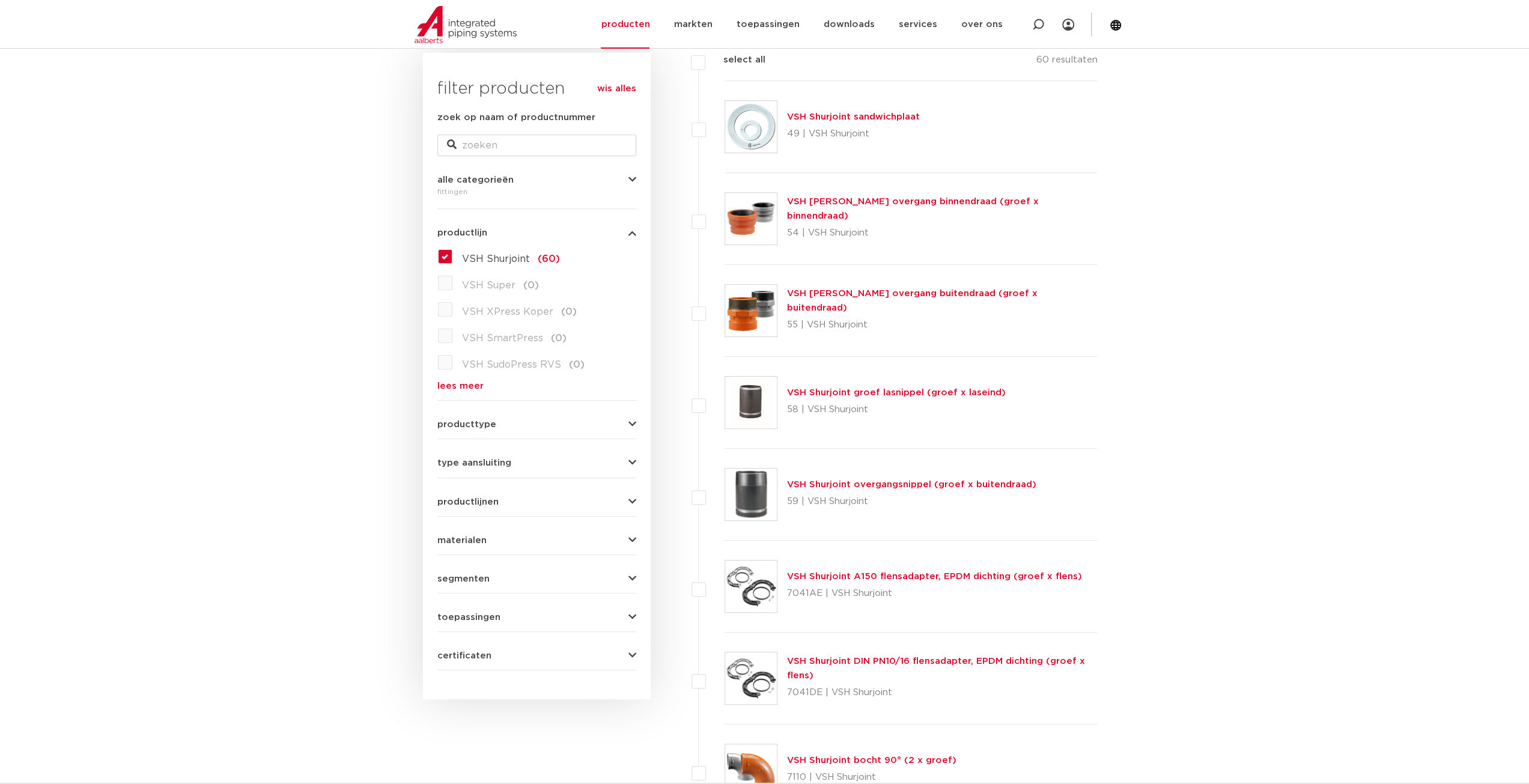
scroll to position [180, 0]
click at [453, 253] on label "VSH Shurjoint (60)" at bounding box center [506, 255] width 108 height 19
click at [0, 0] on input "VSH Shurjoint (60)" at bounding box center [0, 0] width 0 height 0
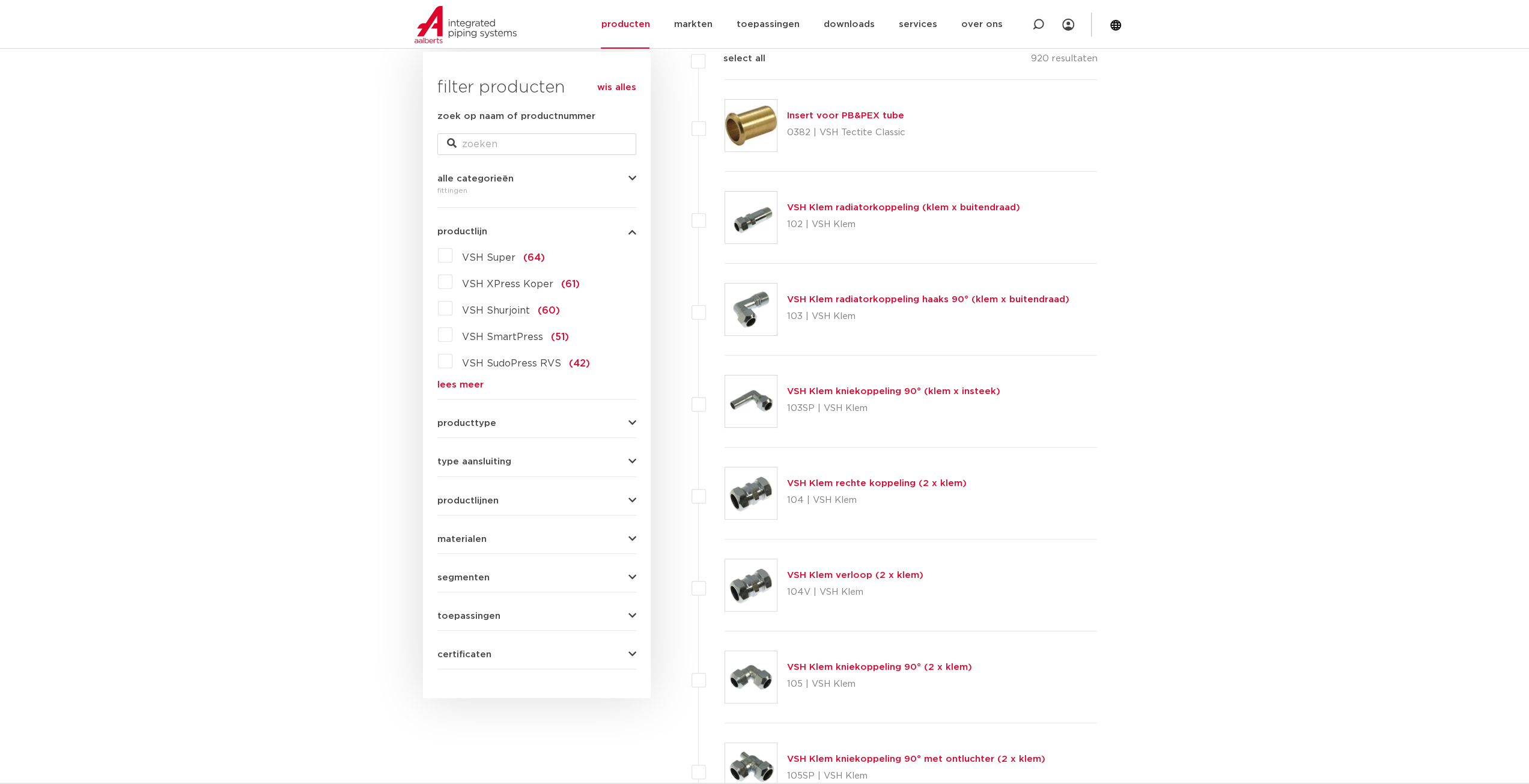
scroll to position [180, 0]
click at [498, 285] on span "VSH XPress Koper" at bounding box center [507, 284] width 91 height 10
click at [0, 0] on input "VSH XPress Koper (61)" at bounding box center [0, 0] width 0 height 0
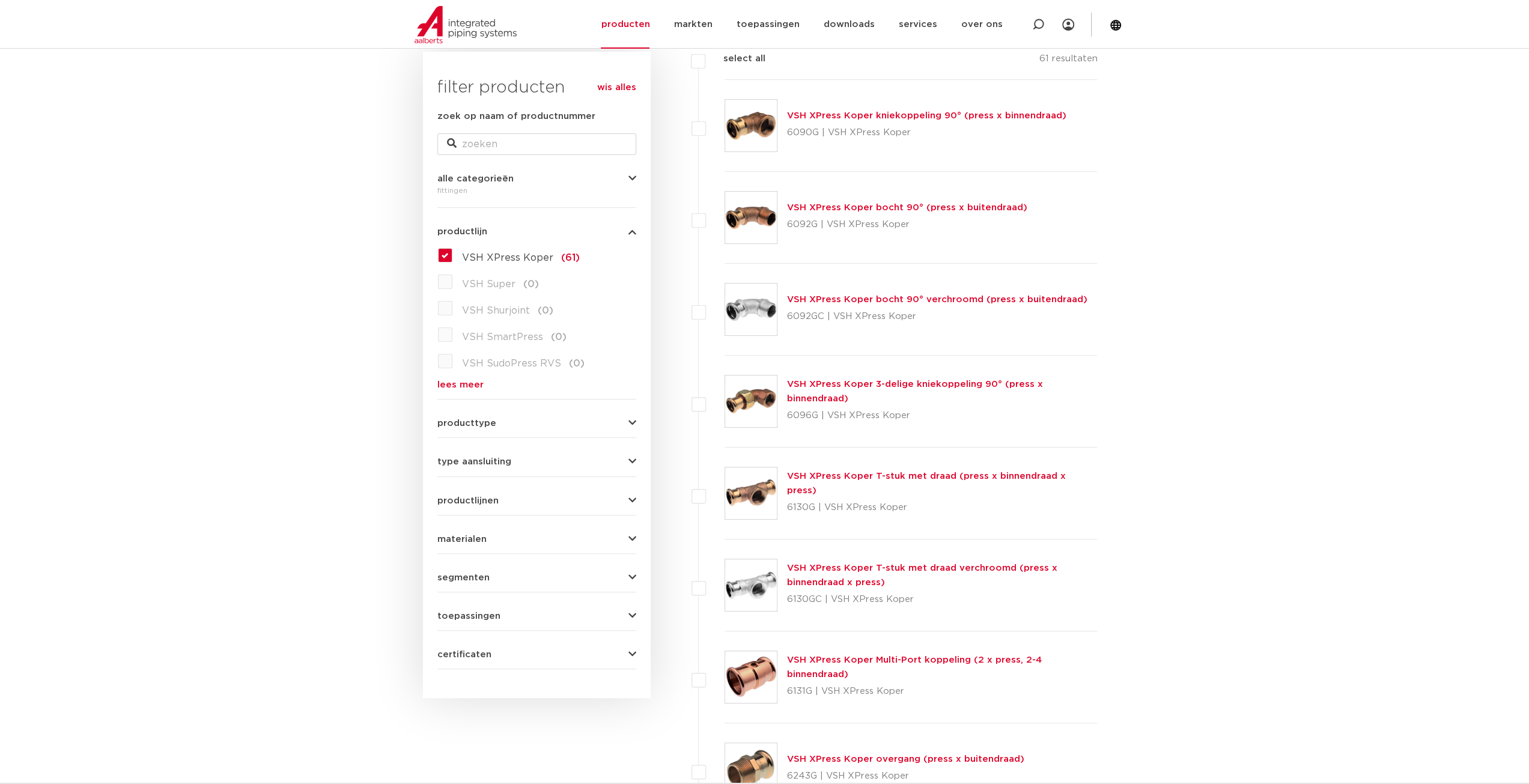
click at [592, 497] on button "productlijnen" at bounding box center [536, 500] width 199 height 9
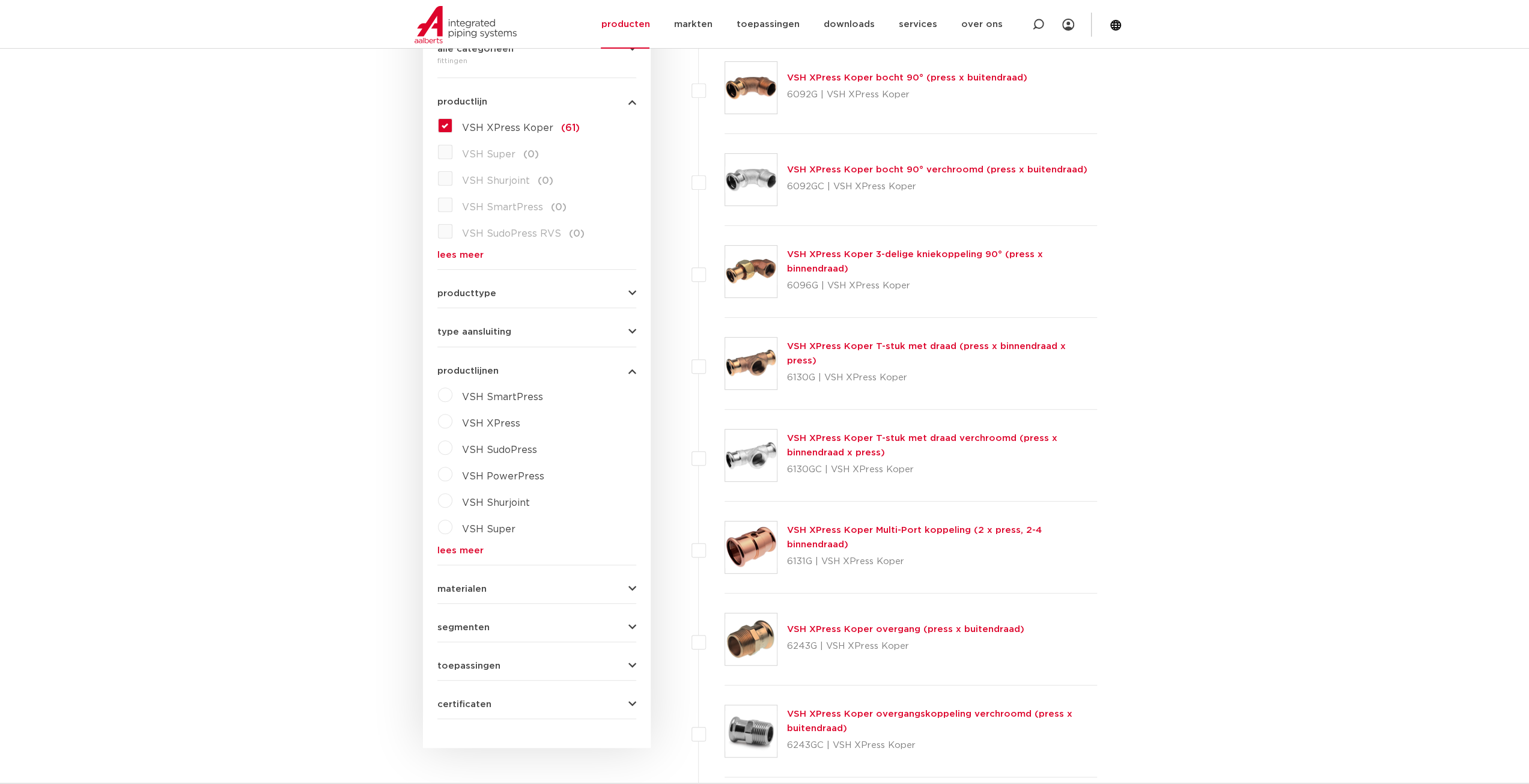
scroll to position [361, 0]
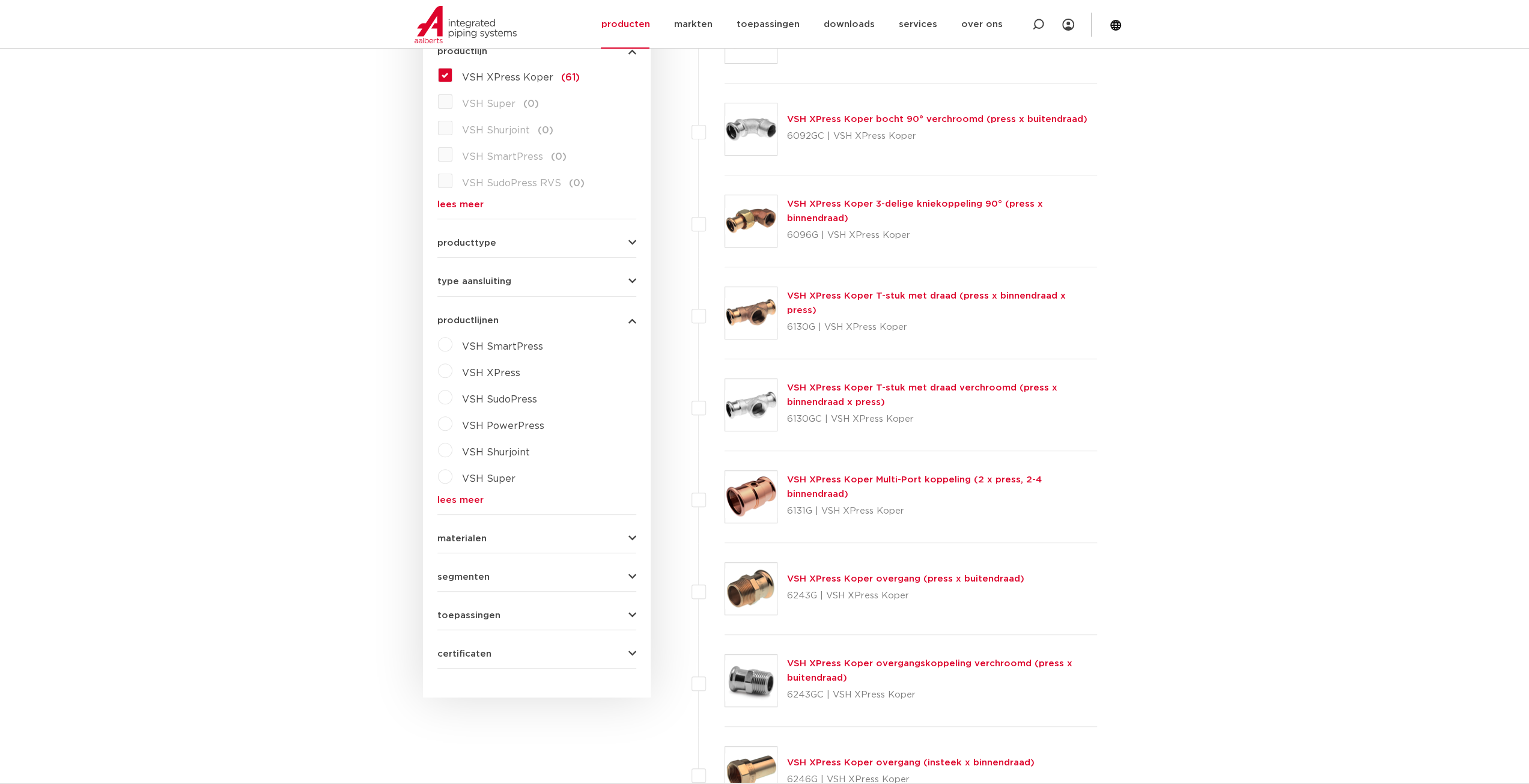
click at [632, 320] on icon "button" at bounding box center [633, 320] width 8 height 9
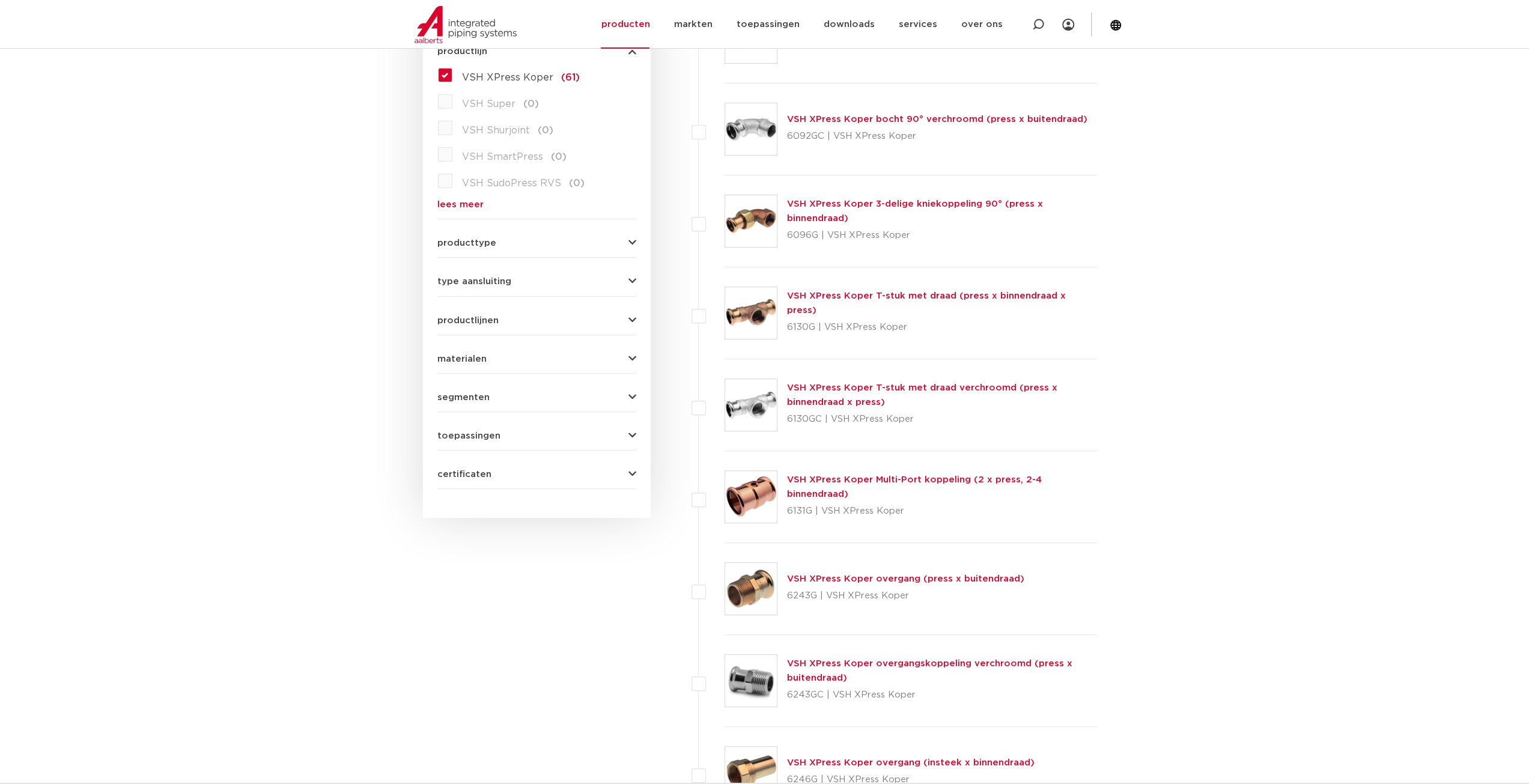
click at [626, 354] on button "materialen" at bounding box center [536, 358] width 199 height 9
click at [453, 382] on label "messing (2)" at bounding box center [488, 382] width 72 height 19
click at [0, 0] on input "messing (2)" at bounding box center [0, 0] width 0 height 0
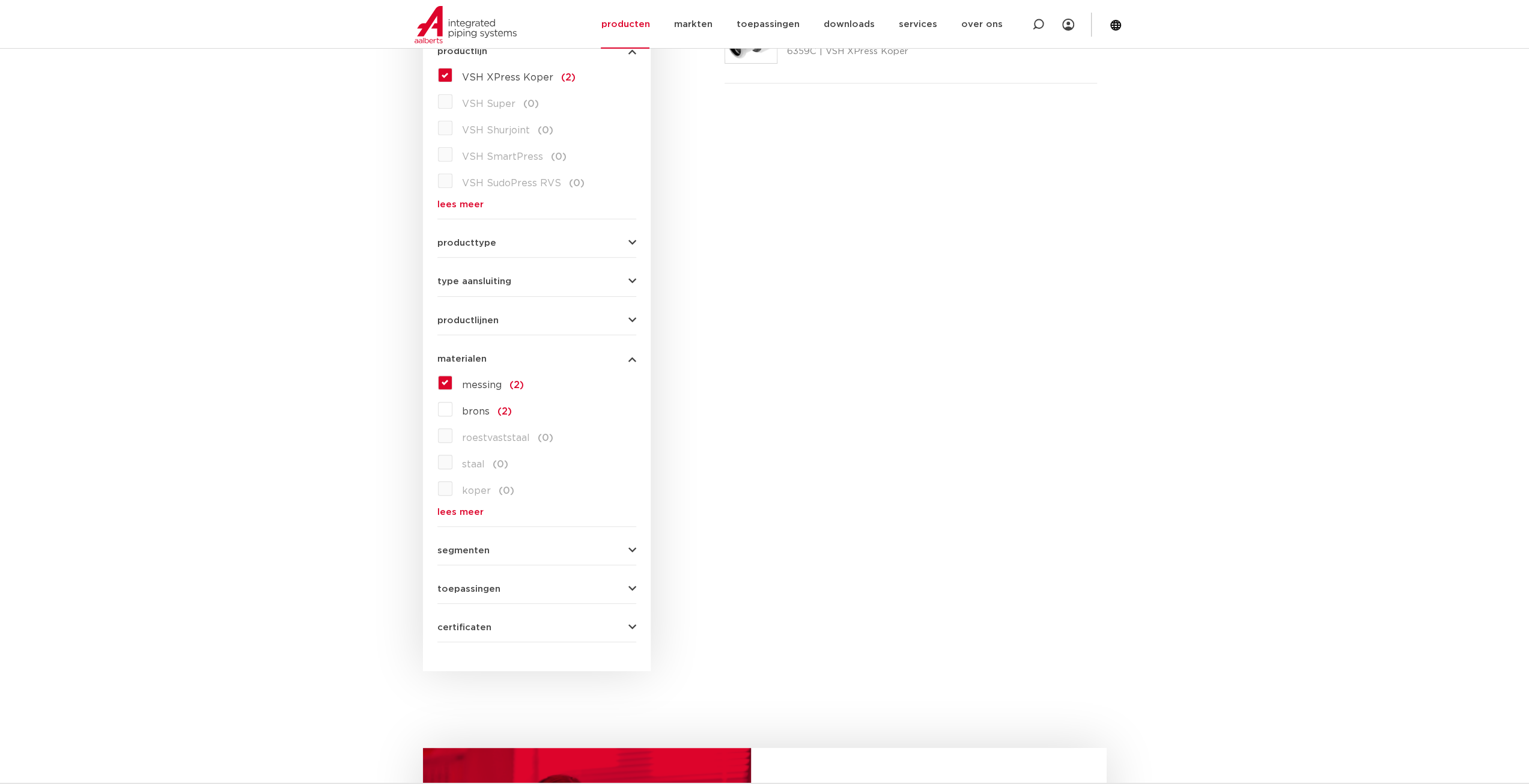
scroll to position [120, 0]
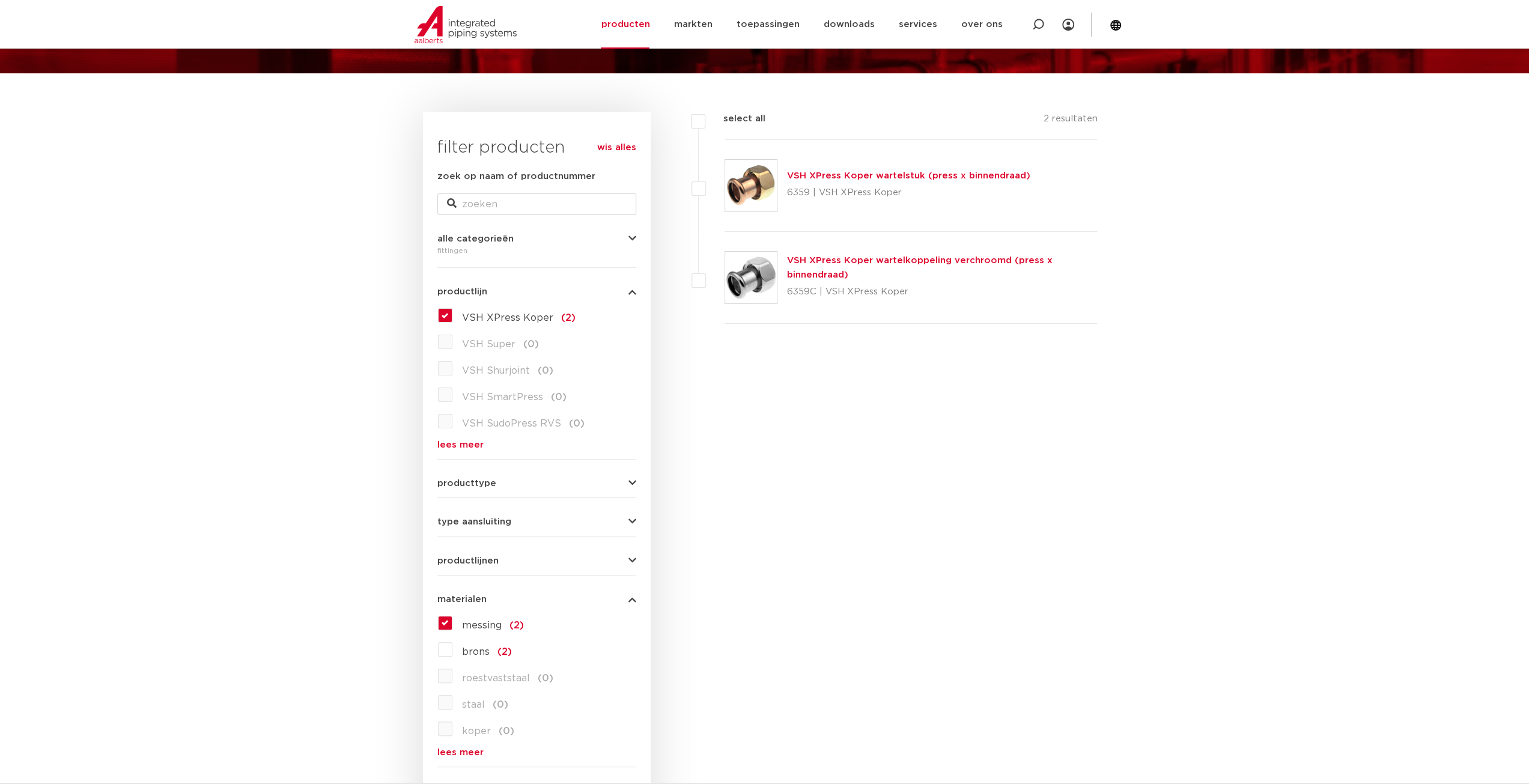
click at [453, 316] on label "VSH XPress Koper (2)" at bounding box center [514, 316] width 123 height 19
click at [0, 0] on input "VSH XPress Koper (2)" at bounding box center [0, 0] width 0 height 0
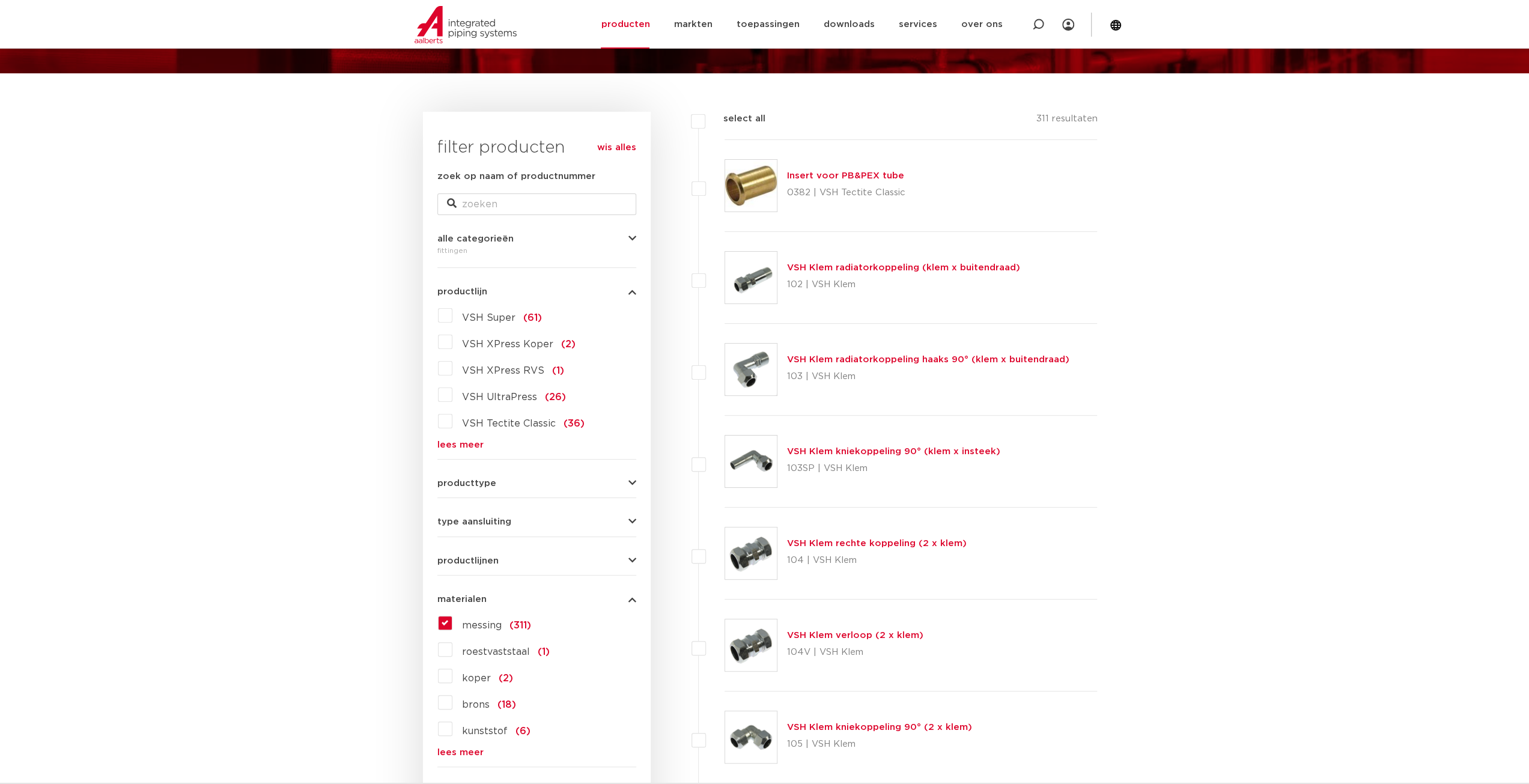
click at [453, 345] on label "VSH XPress Koper (2)" at bounding box center [514, 342] width 123 height 19
click at [0, 0] on input "VSH XPress Koper (2)" at bounding box center [0, 0] width 0 height 0
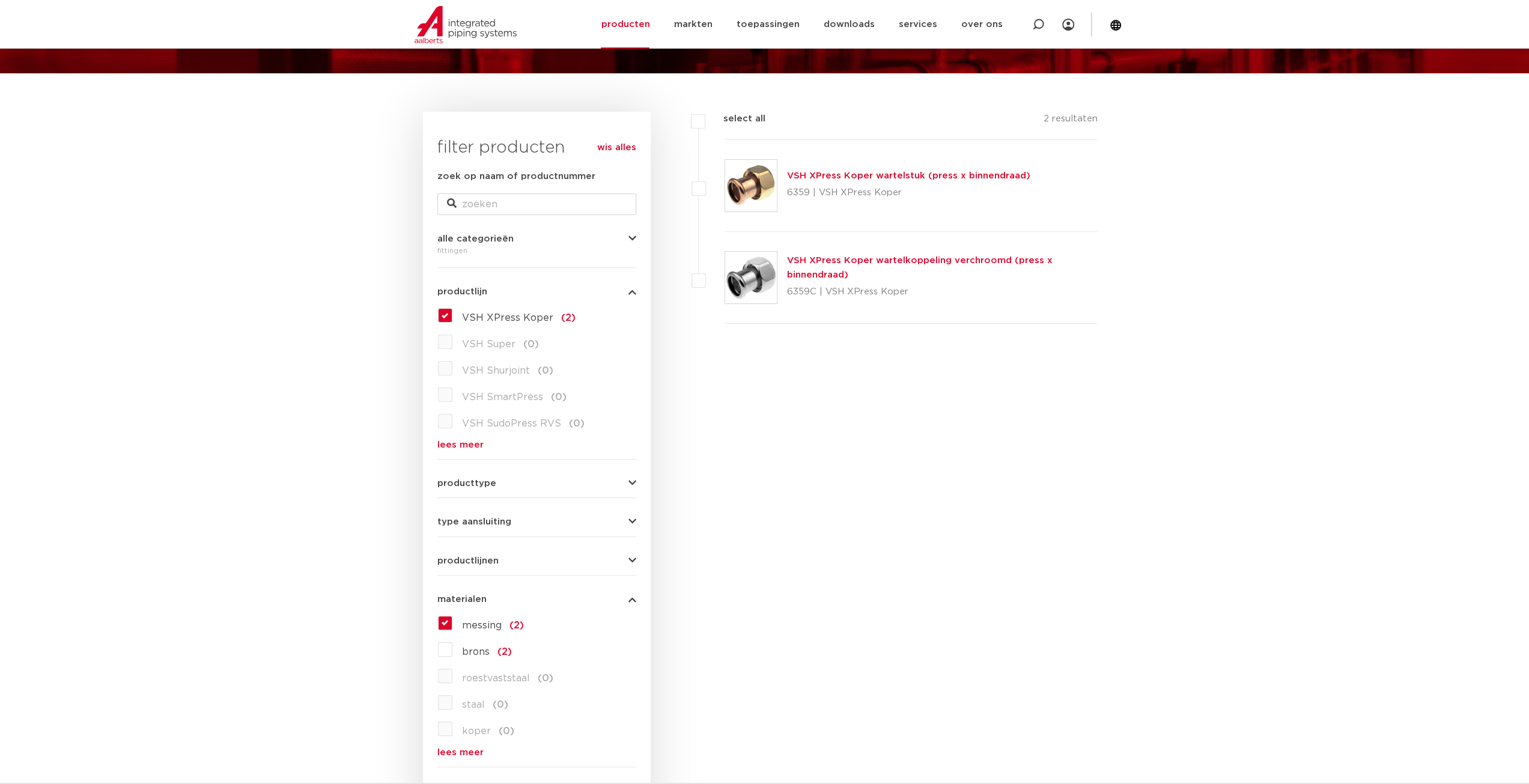
click at [453, 313] on label "VSH XPress Koper (2)" at bounding box center [514, 316] width 123 height 19
click at [0, 0] on input "VSH XPress Koper (2)" at bounding box center [0, 0] width 0 height 0
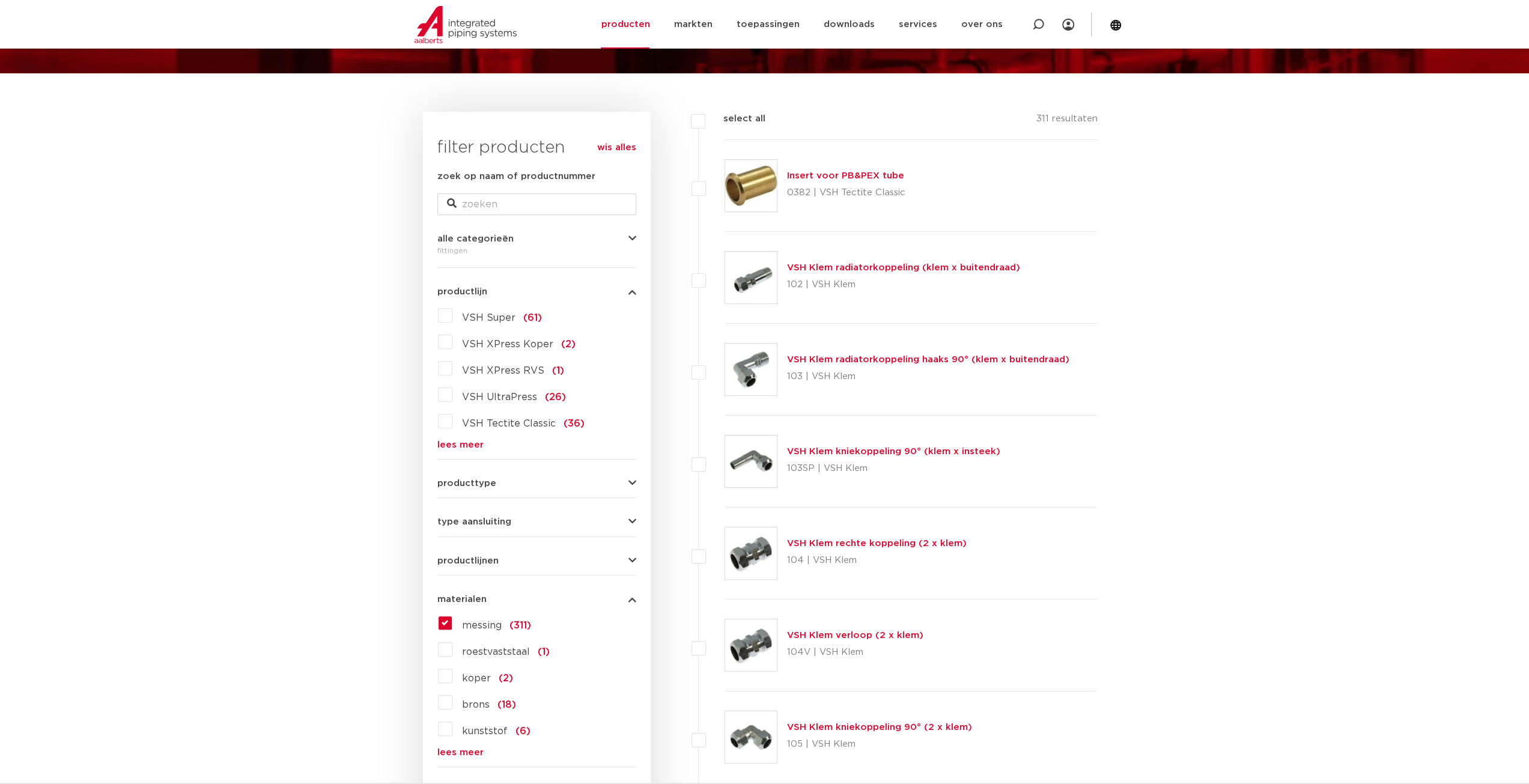
click at [630, 238] on icon "button" at bounding box center [633, 238] width 8 height 9
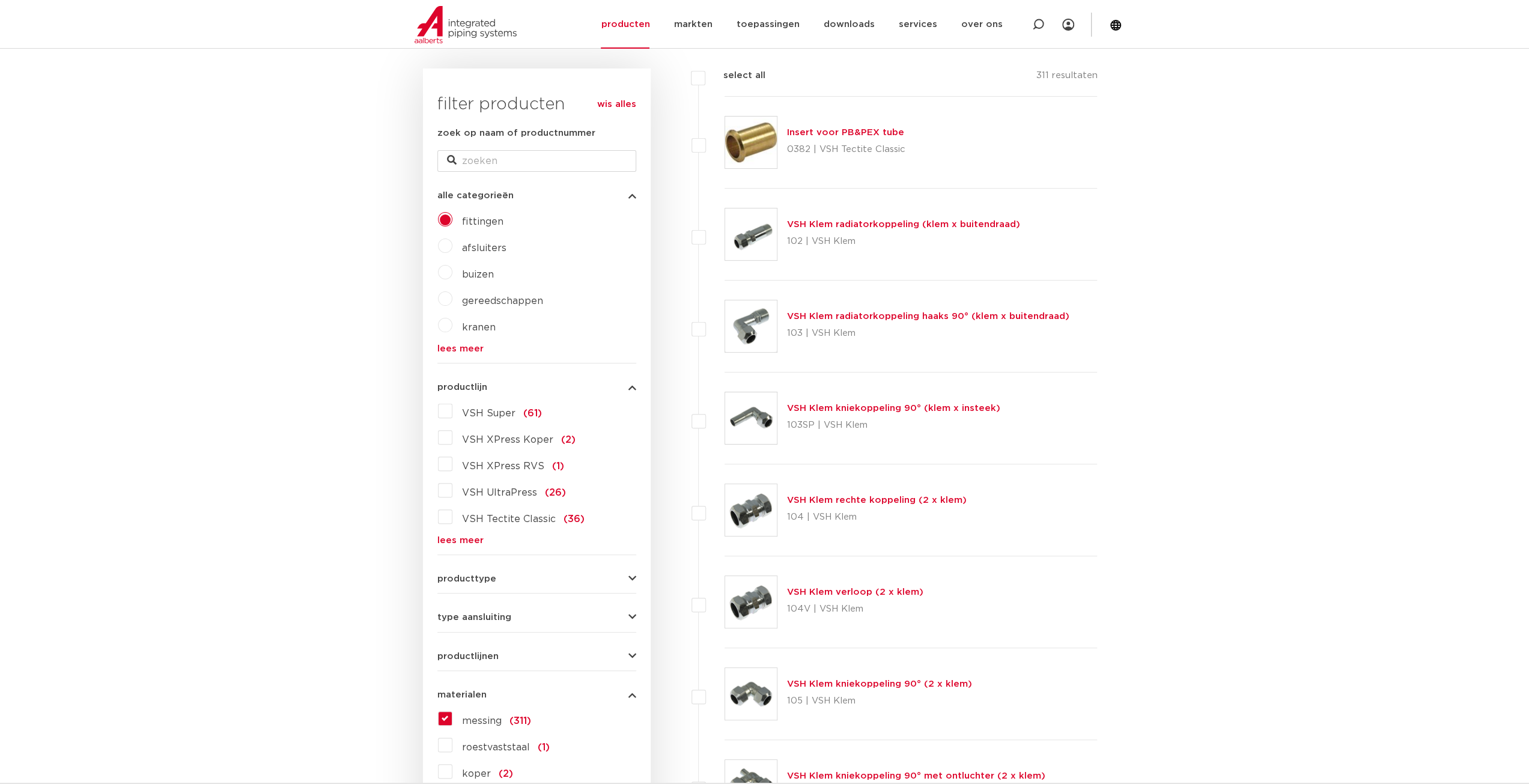
scroll to position [120, 0]
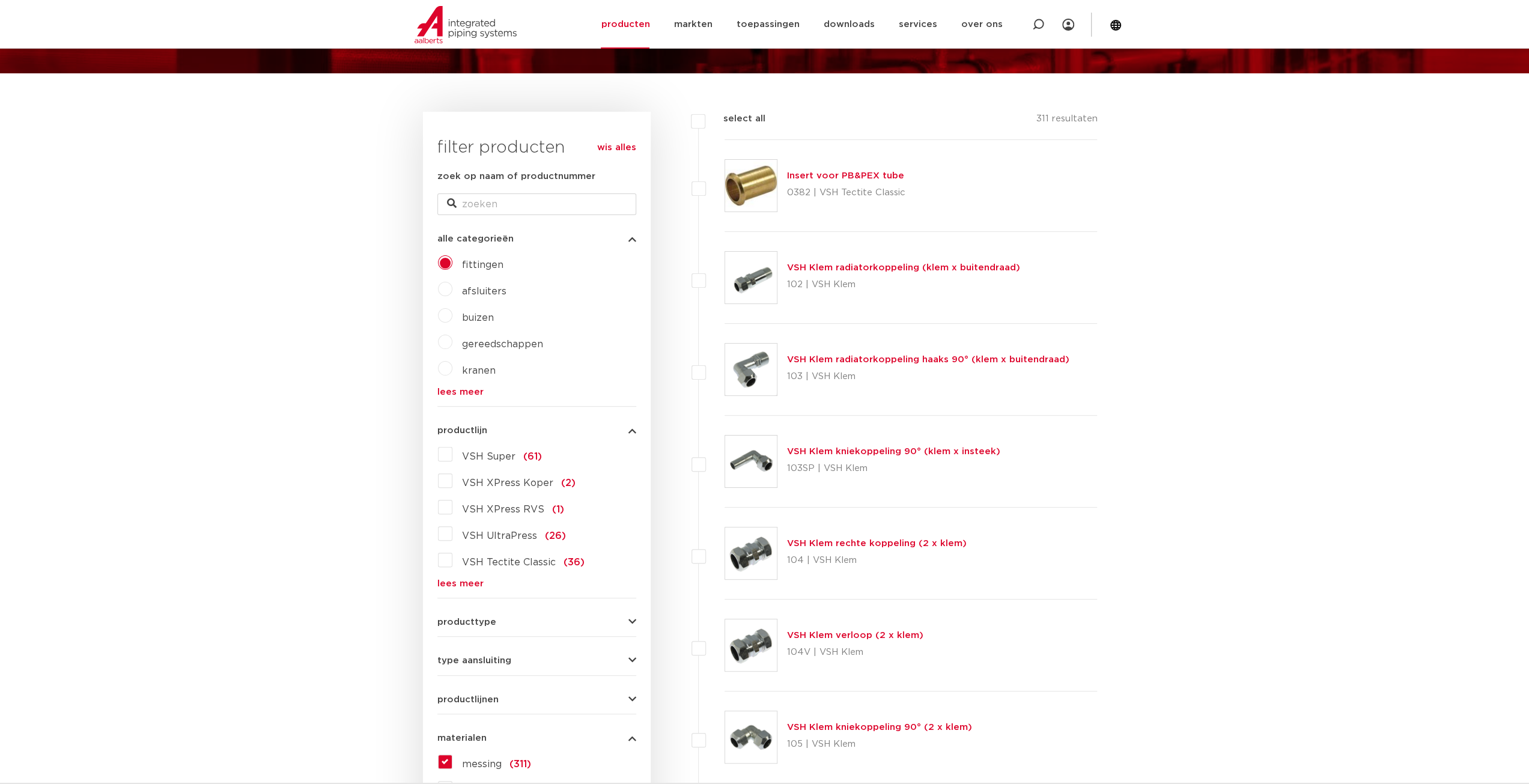
click at [453, 345] on label "gereedschappen" at bounding box center [498, 342] width 91 height 19
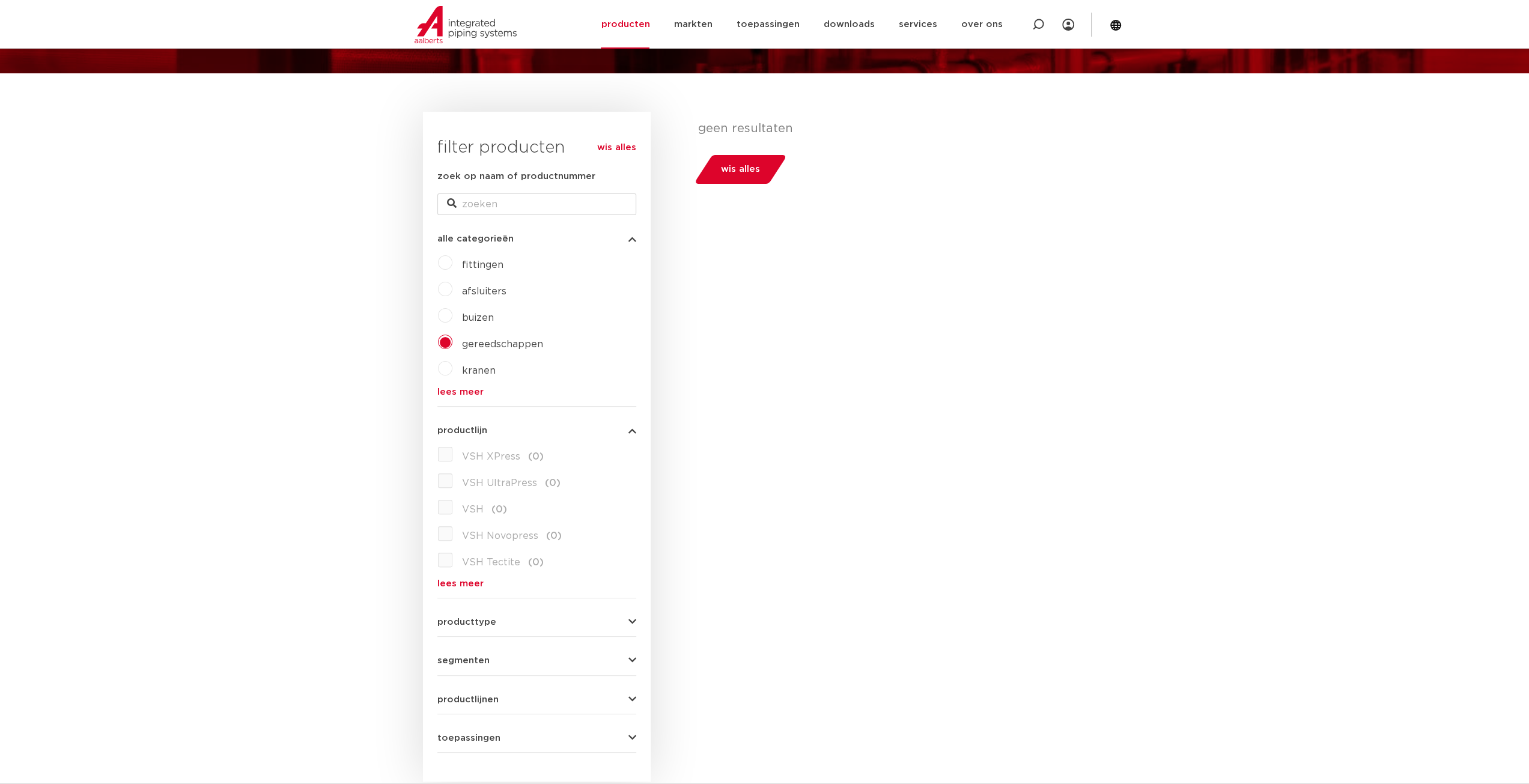
scroll to position [180, 0]
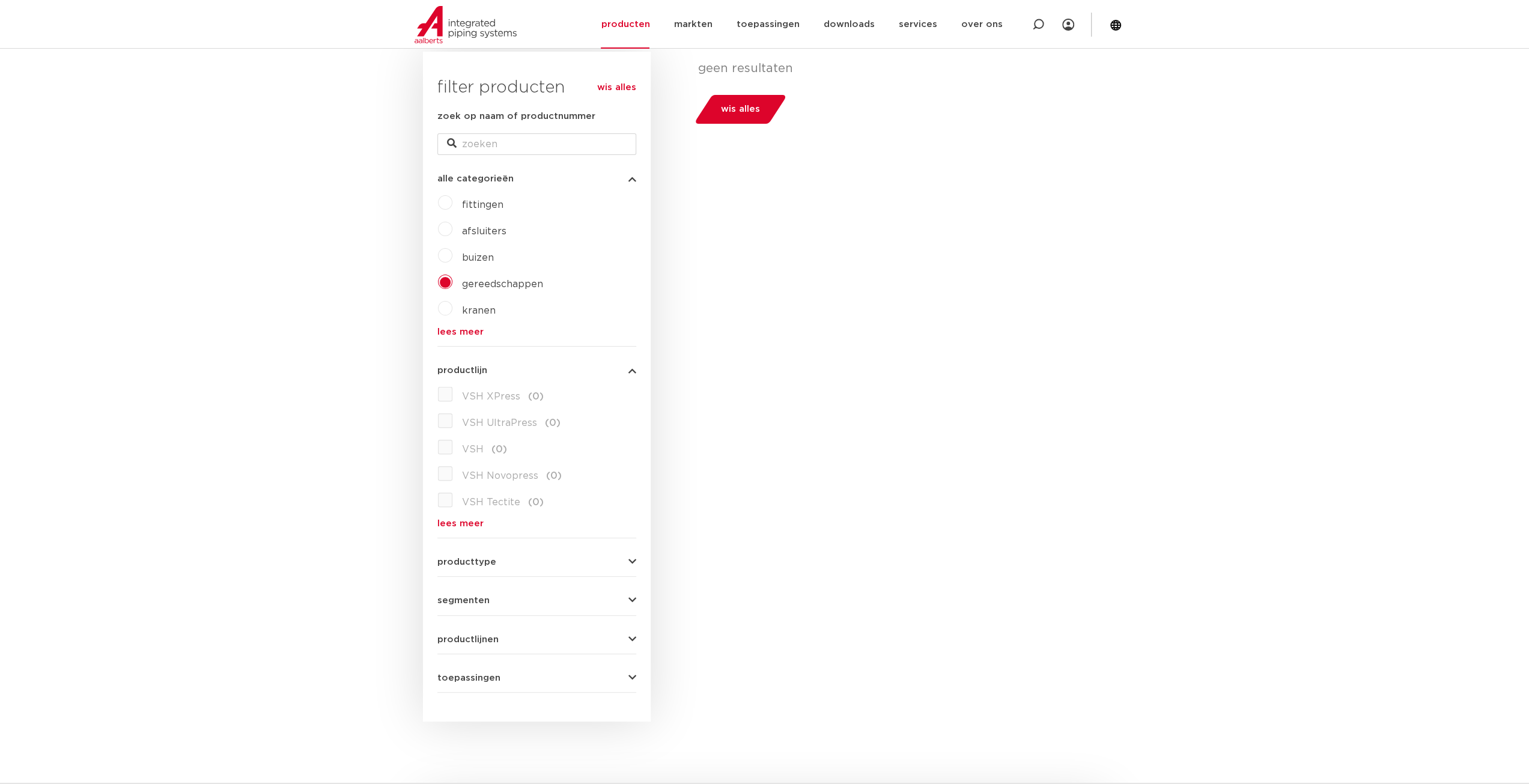
click at [618, 84] on link "wis alles" at bounding box center [617, 88] width 39 height 14
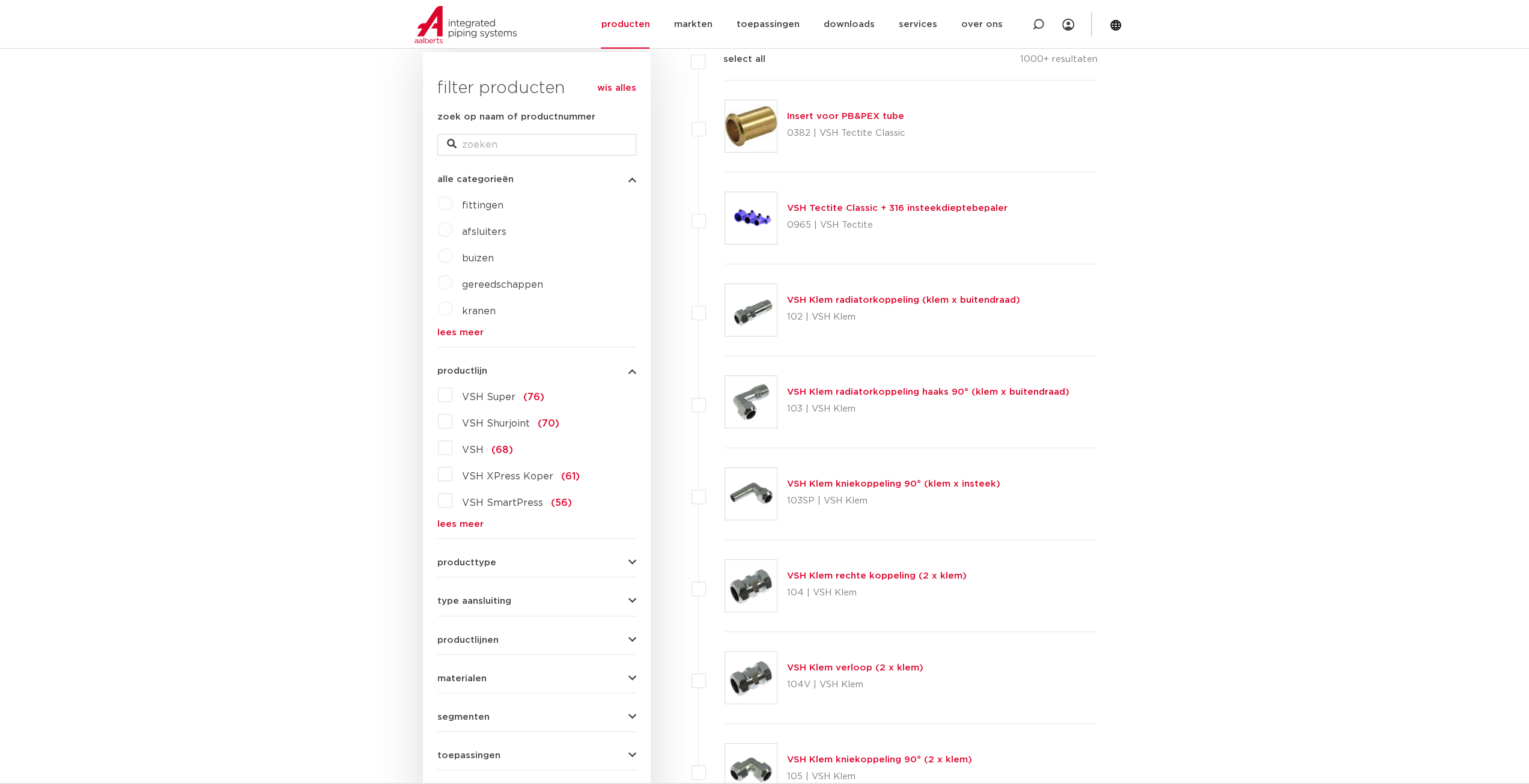
scroll to position [180, 0]
click at [451, 288] on div "fittingen afsluiters buizen gereedschappen kranen beveiligingen lees meer lees …" at bounding box center [536, 265] width 199 height 143
click at [453, 280] on label "gereedschappen" at bounding box center [498, 282] width 91 height 19
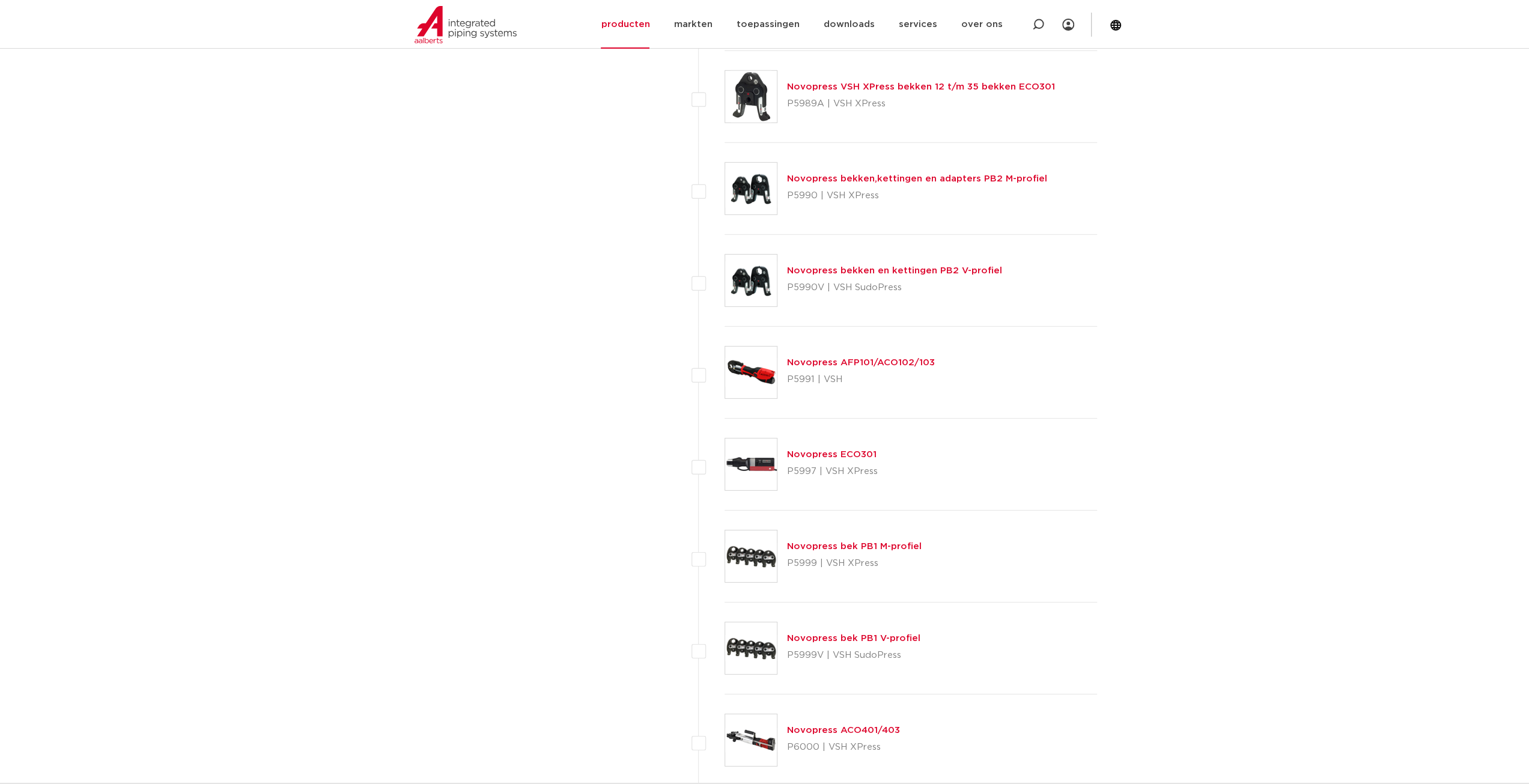
scroll to position [3543, 0]
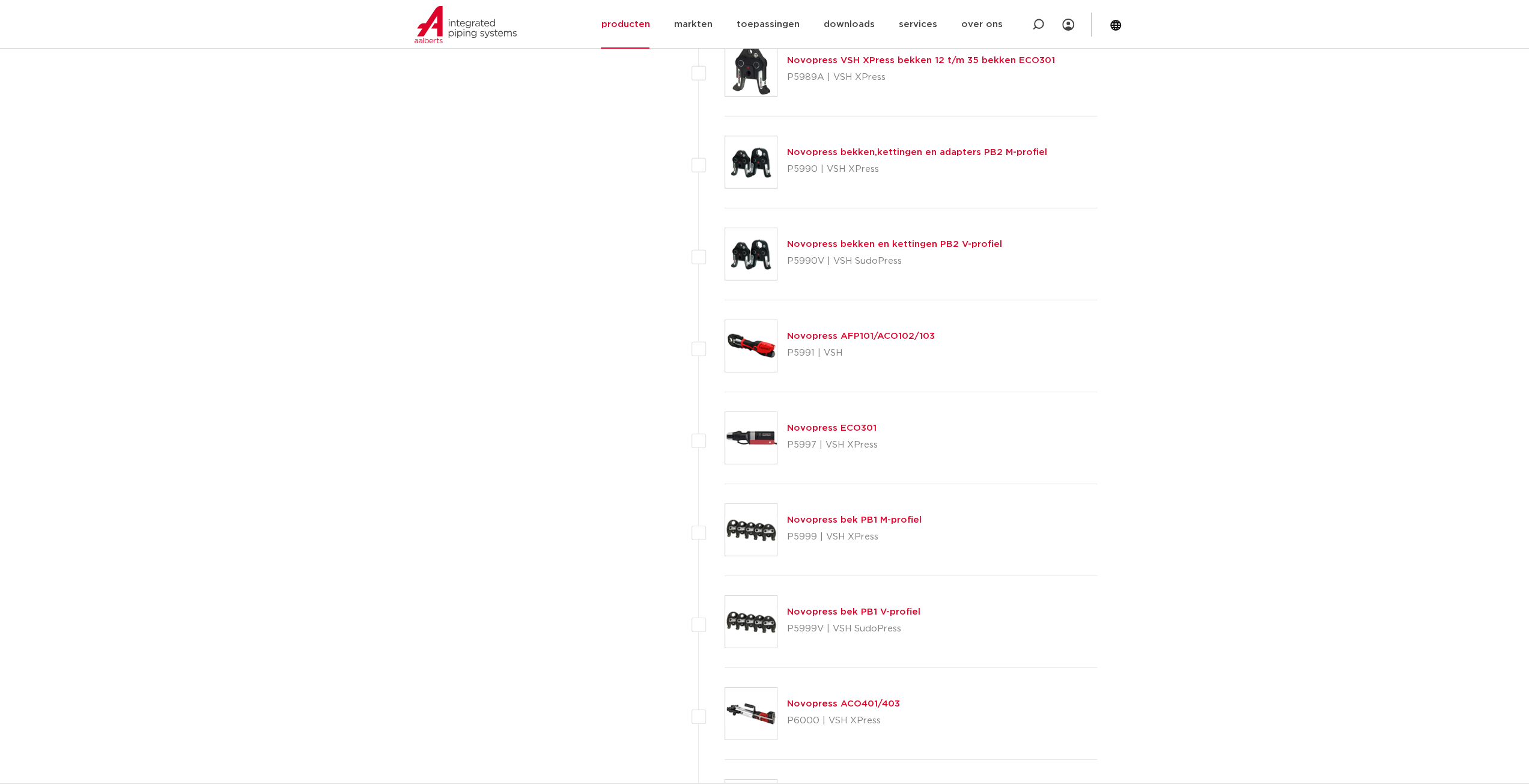
click at [834, 332] on link "Novopress AFP101/ACO102/103" at bounding box center [861, 336] width 148 height 9
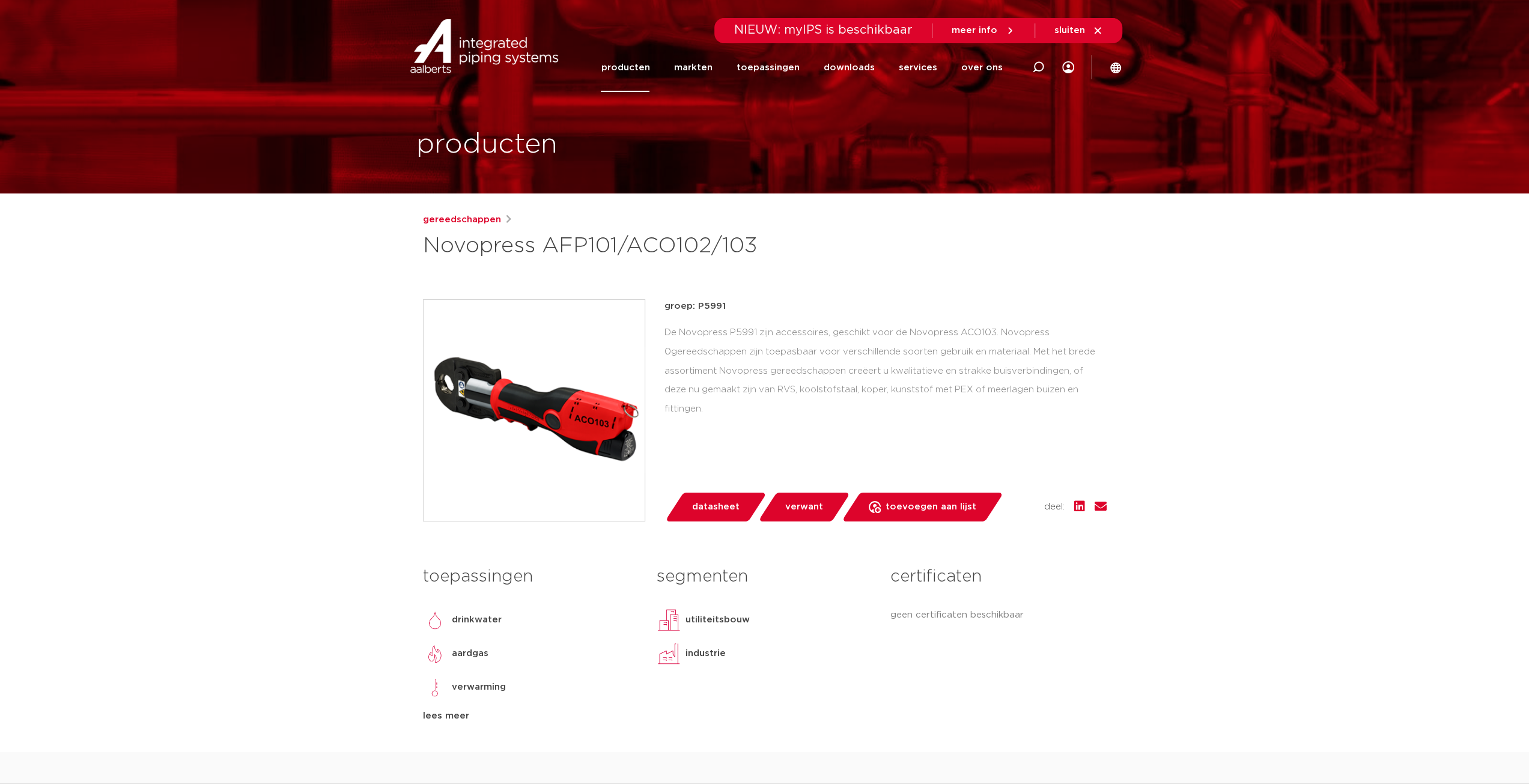
click at [627, 72] on link "producten" at bounding box center [625, 68] width 48 height 48
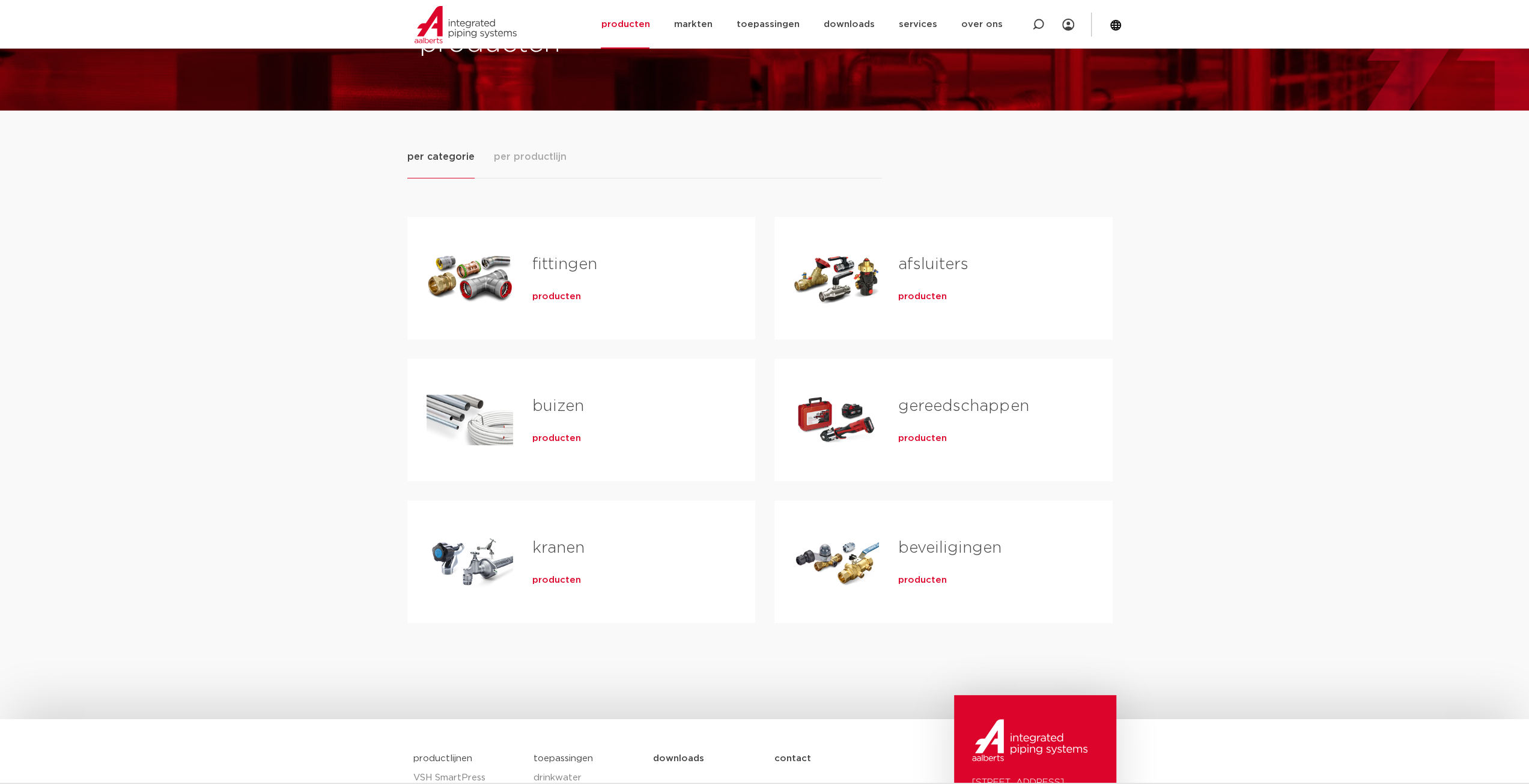
scroll to position [120, 0]
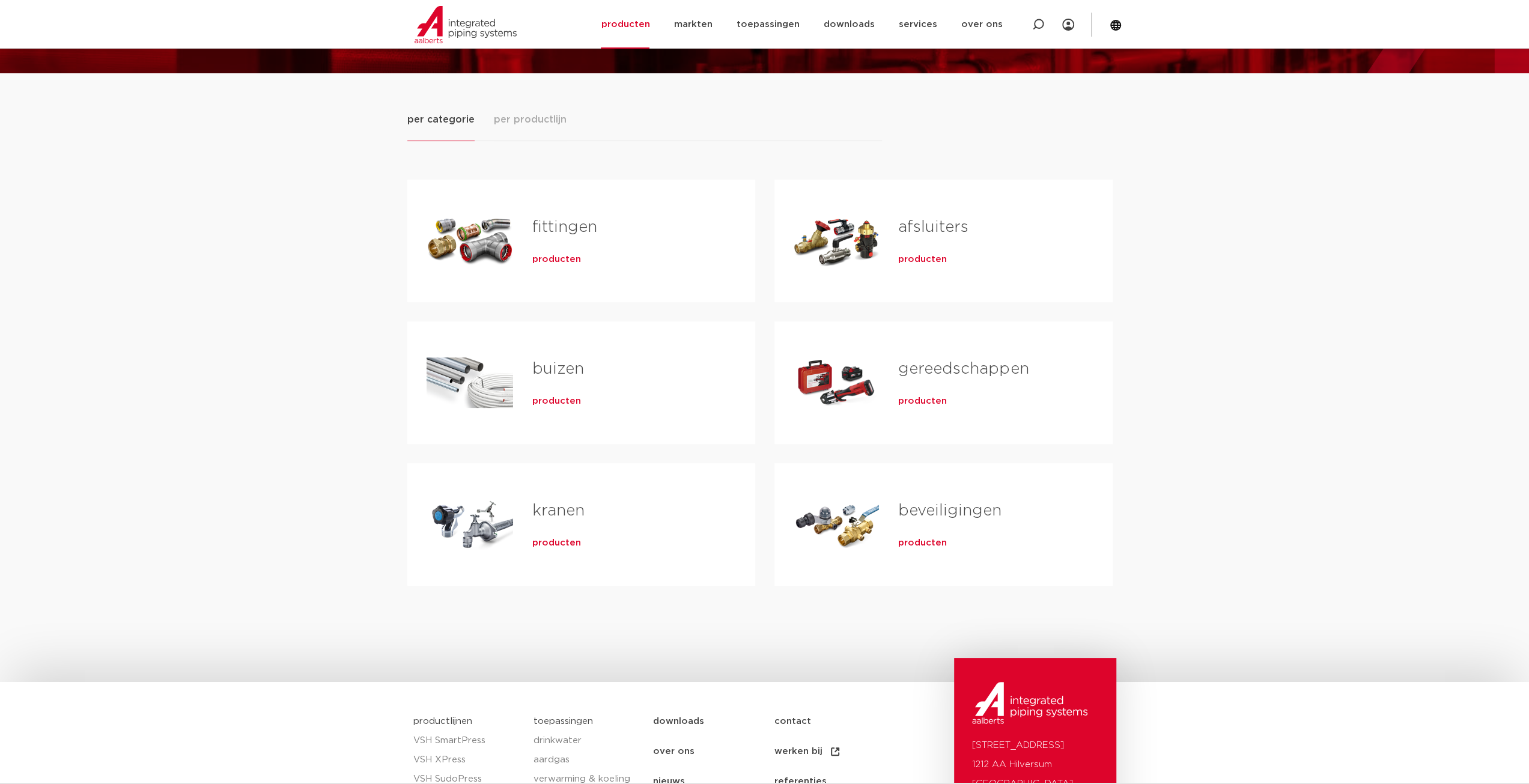
click at [566, 262] on span "producten" at bounding box center [556, 259] width 48 height 12
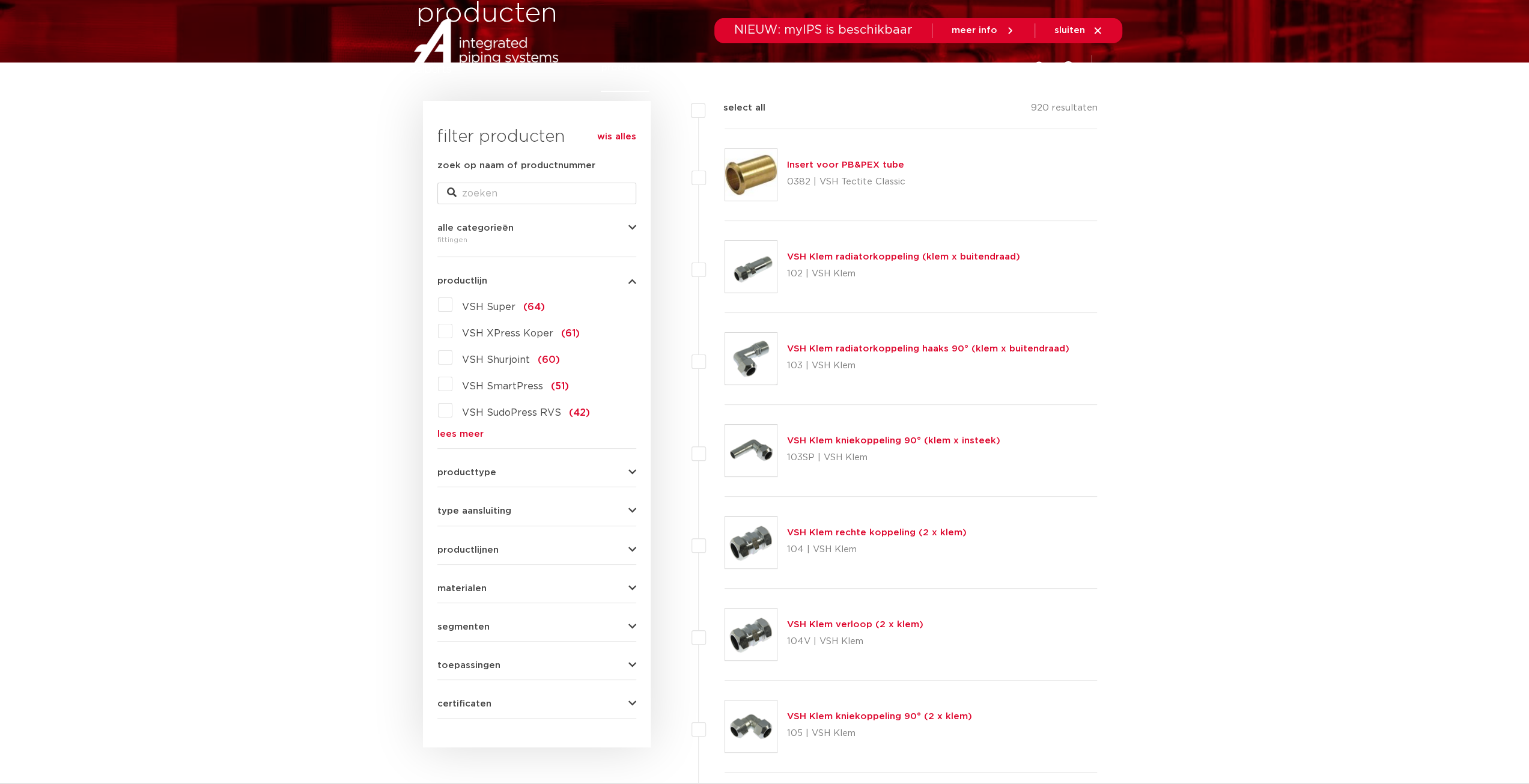
scroll to position [180, 0]
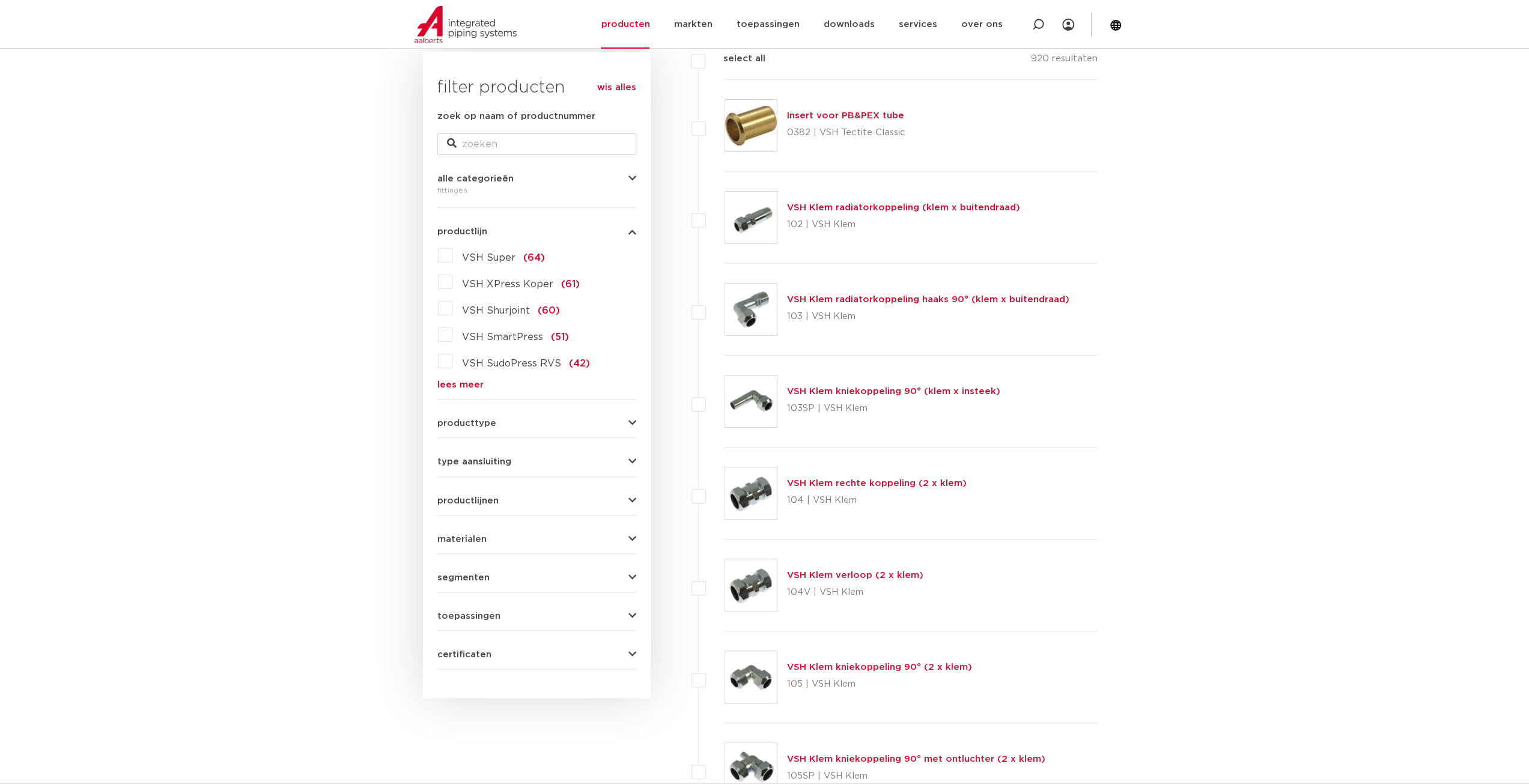
click at [453, 283] on label "VSH XPress Koper (61)" at bounding box center [516, 282] width 127 height 19
click at [0, 0] on input "VSH XPress Koper (61)" at bounding box center [0, 0] width 0 height 0
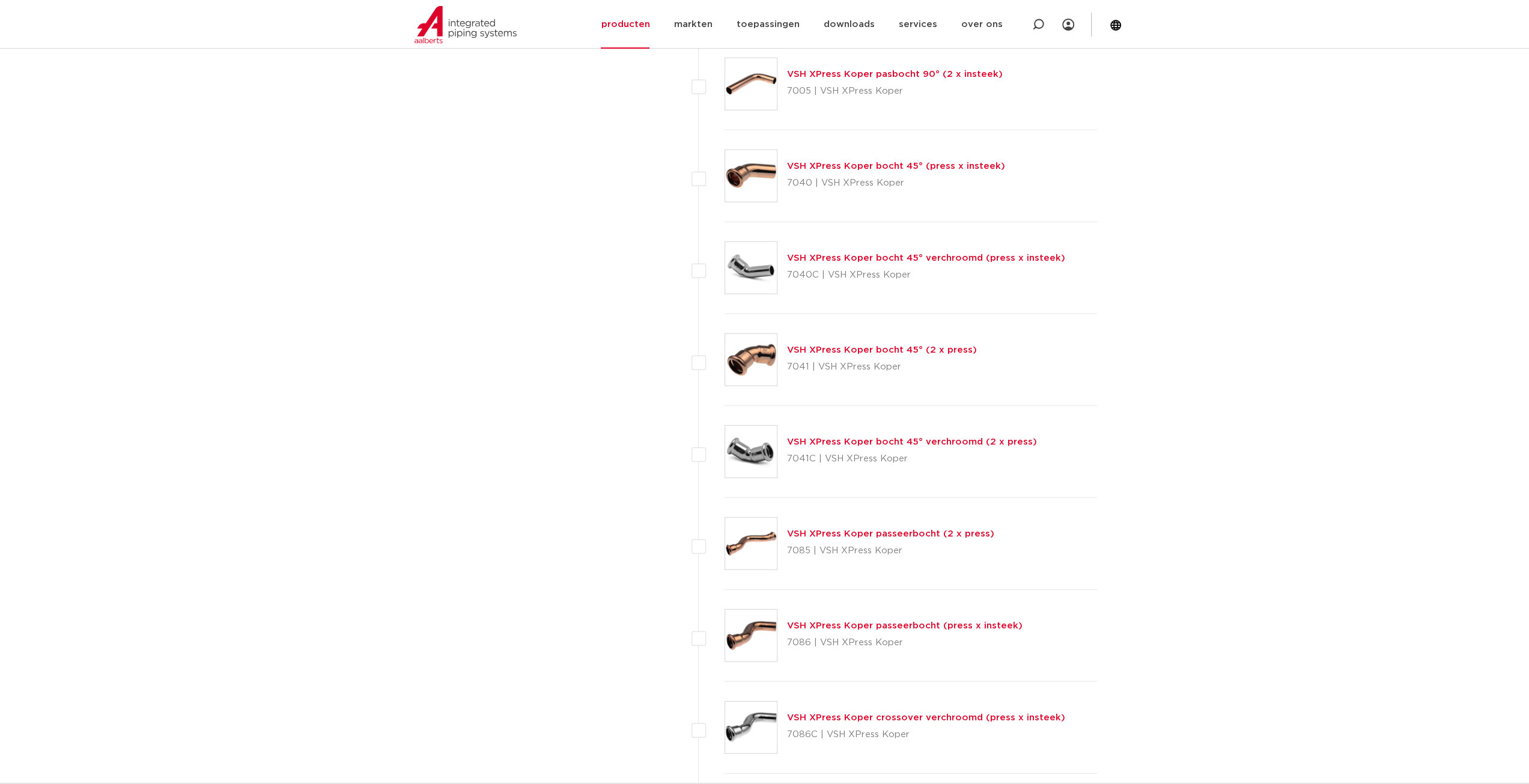
scroll to position [2823, 0]
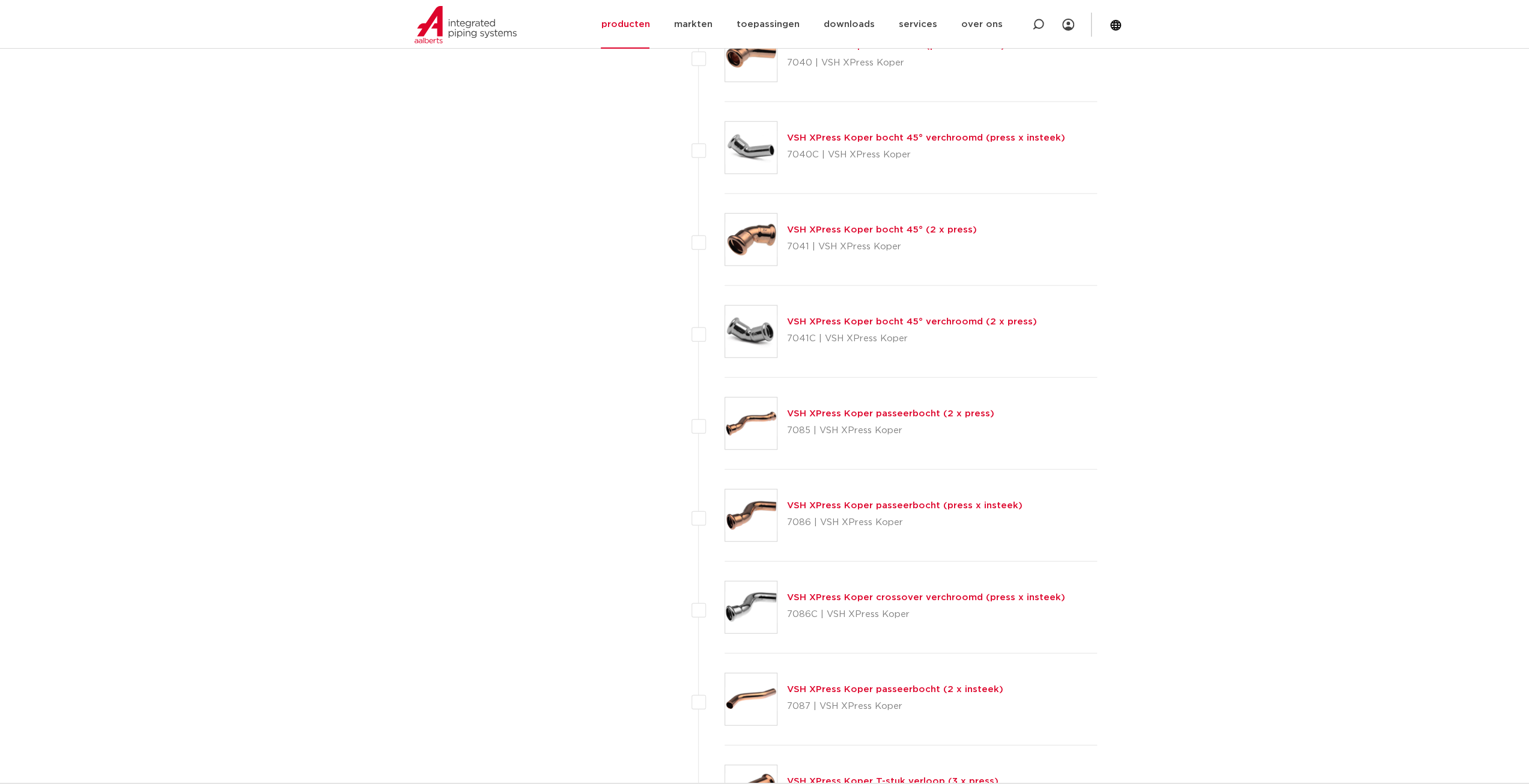
click at [759, 320] on img at bounding box center [751, 332] width 52 height 52
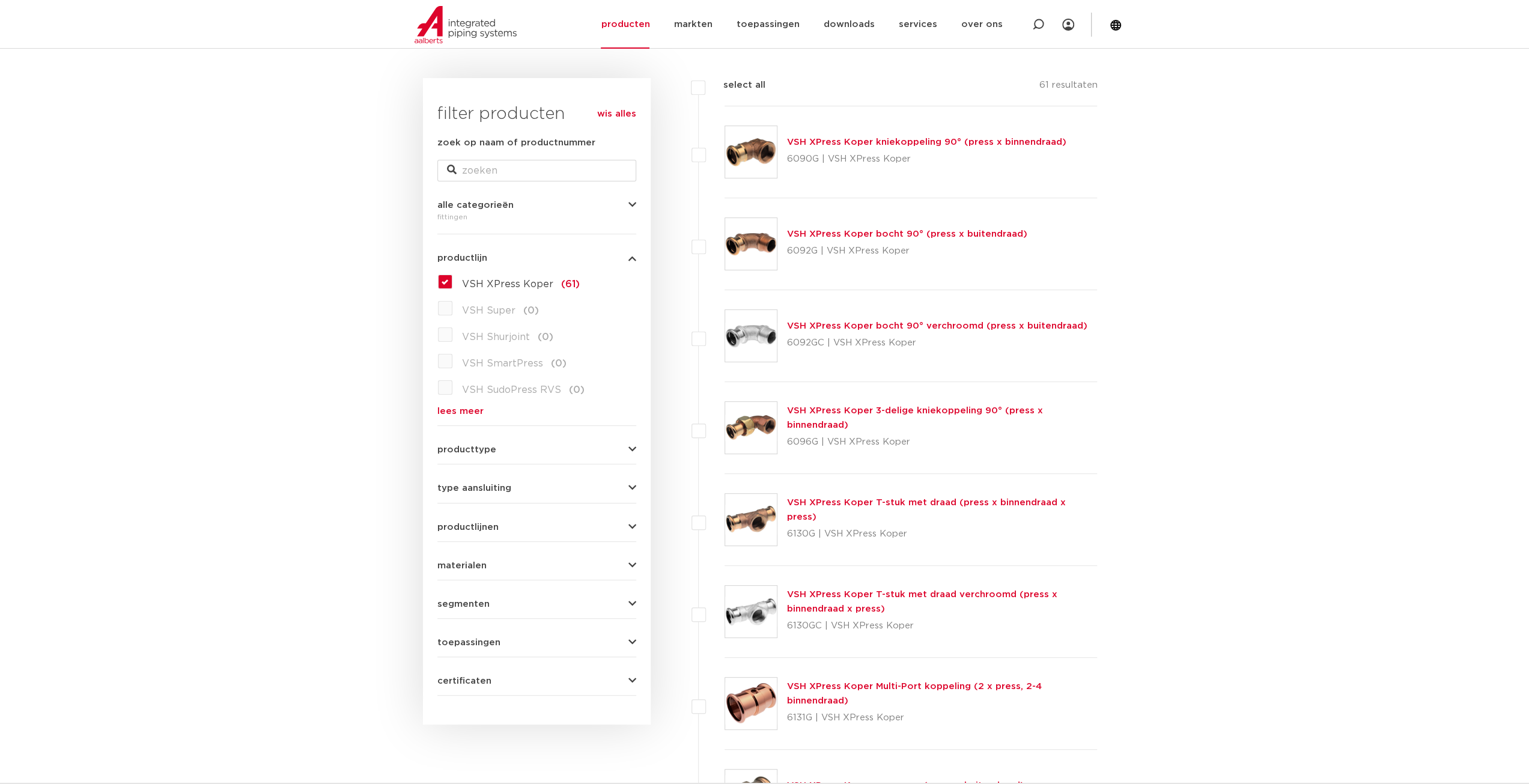
scroll to position [180, 0]
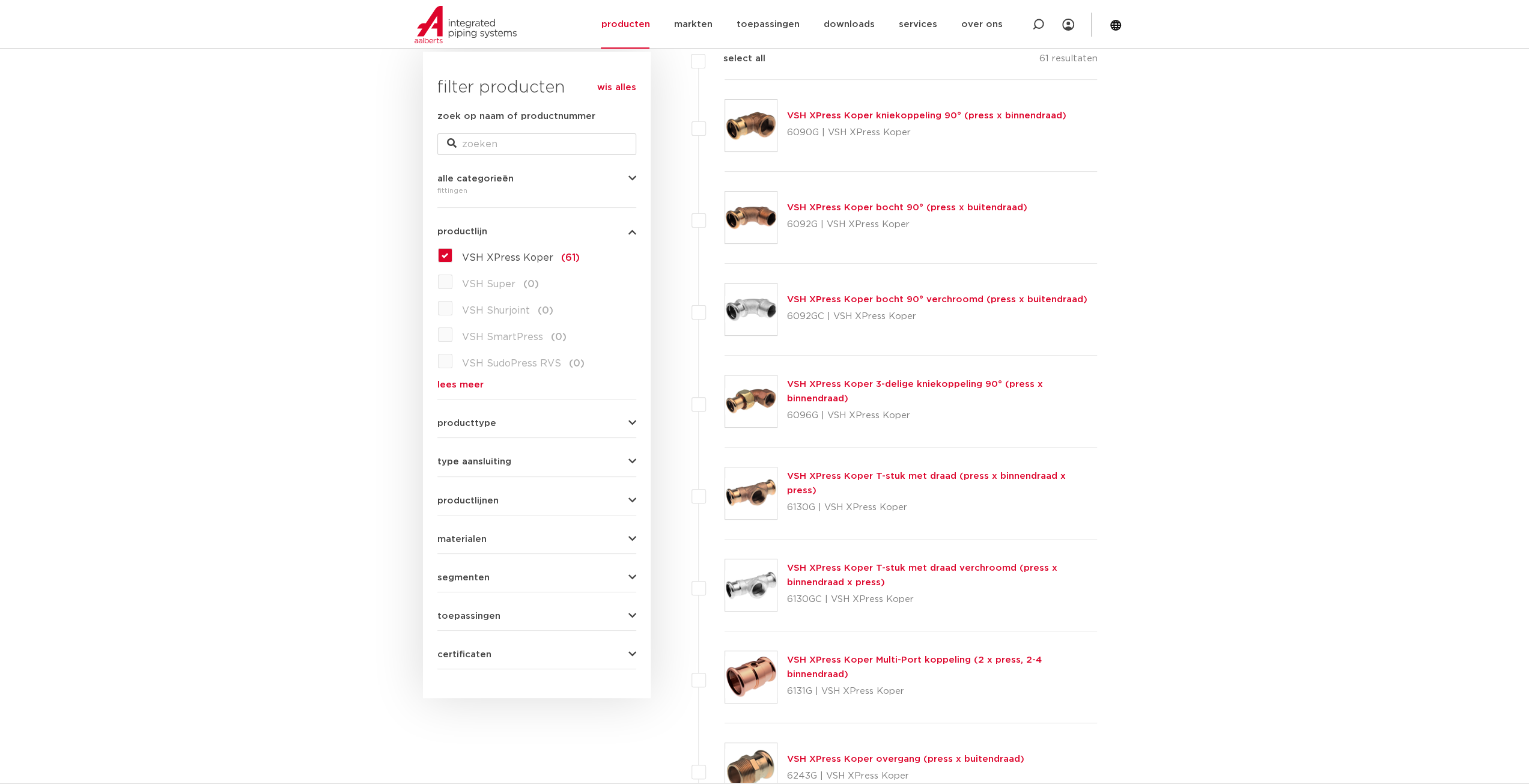
click at [779, 25] on link "toepassingen" at bounding box center [767, 24] width 63 height 48
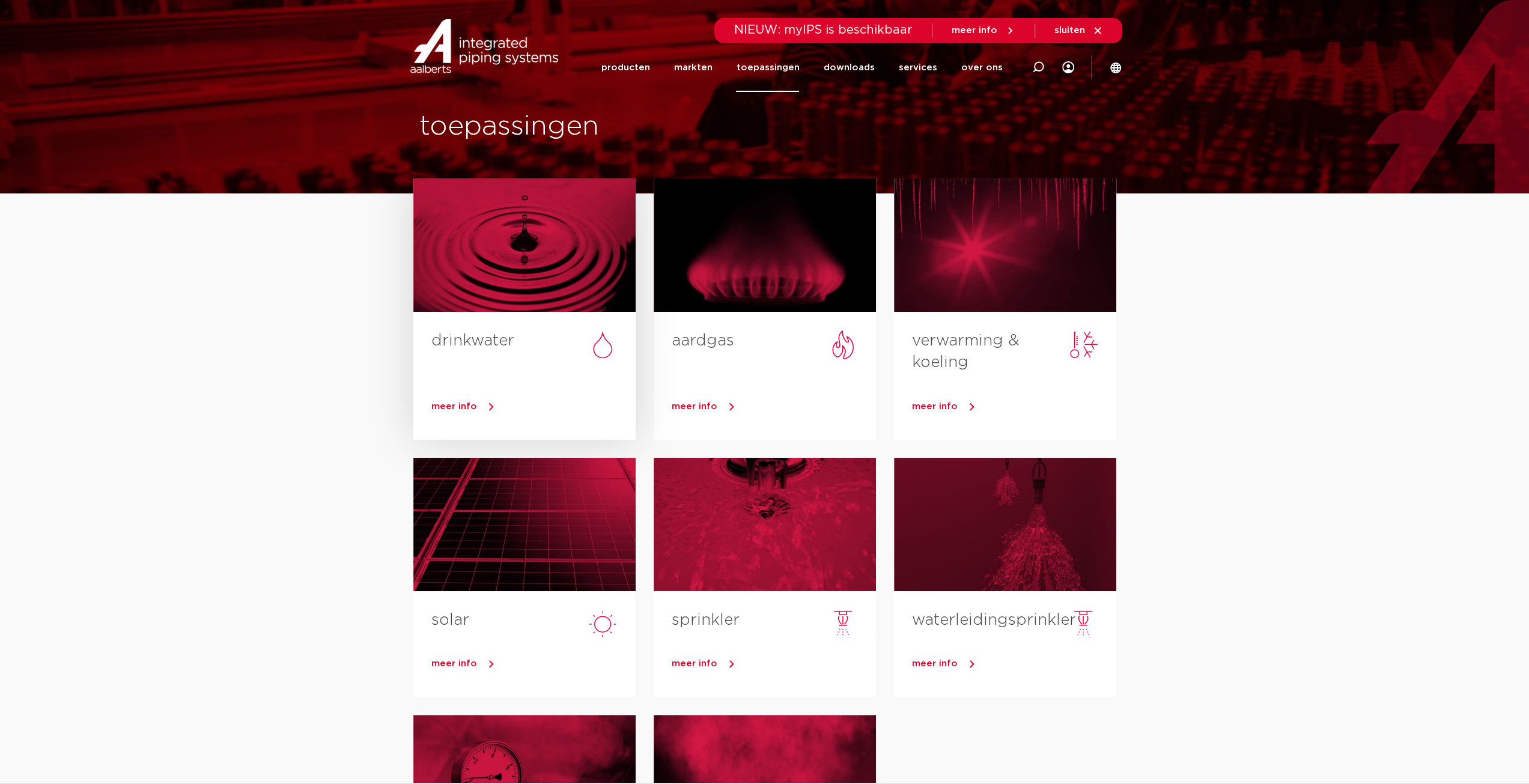
click at [567, 277] on div at bounding box center [524, 246] width 222 height 134
click at [925, 258] on div at bounding box center [1005, 246] width 222 height 134
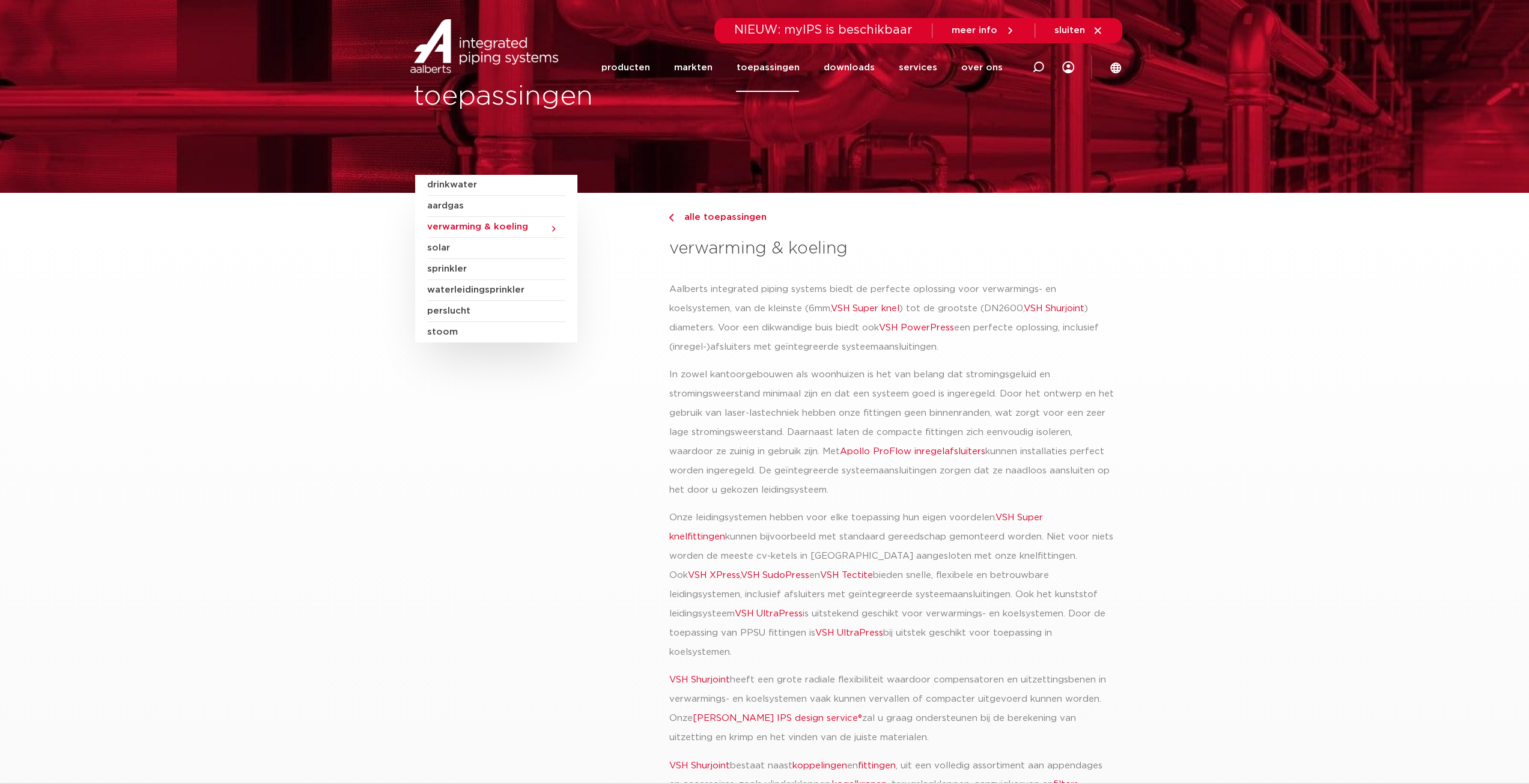
click at [1324, 387] on section "drinkwater aardgas verwarming & koeling solar sprinkler waterleidingsprinkler p…" at bounding box center [764, 522] width 1529 height 658
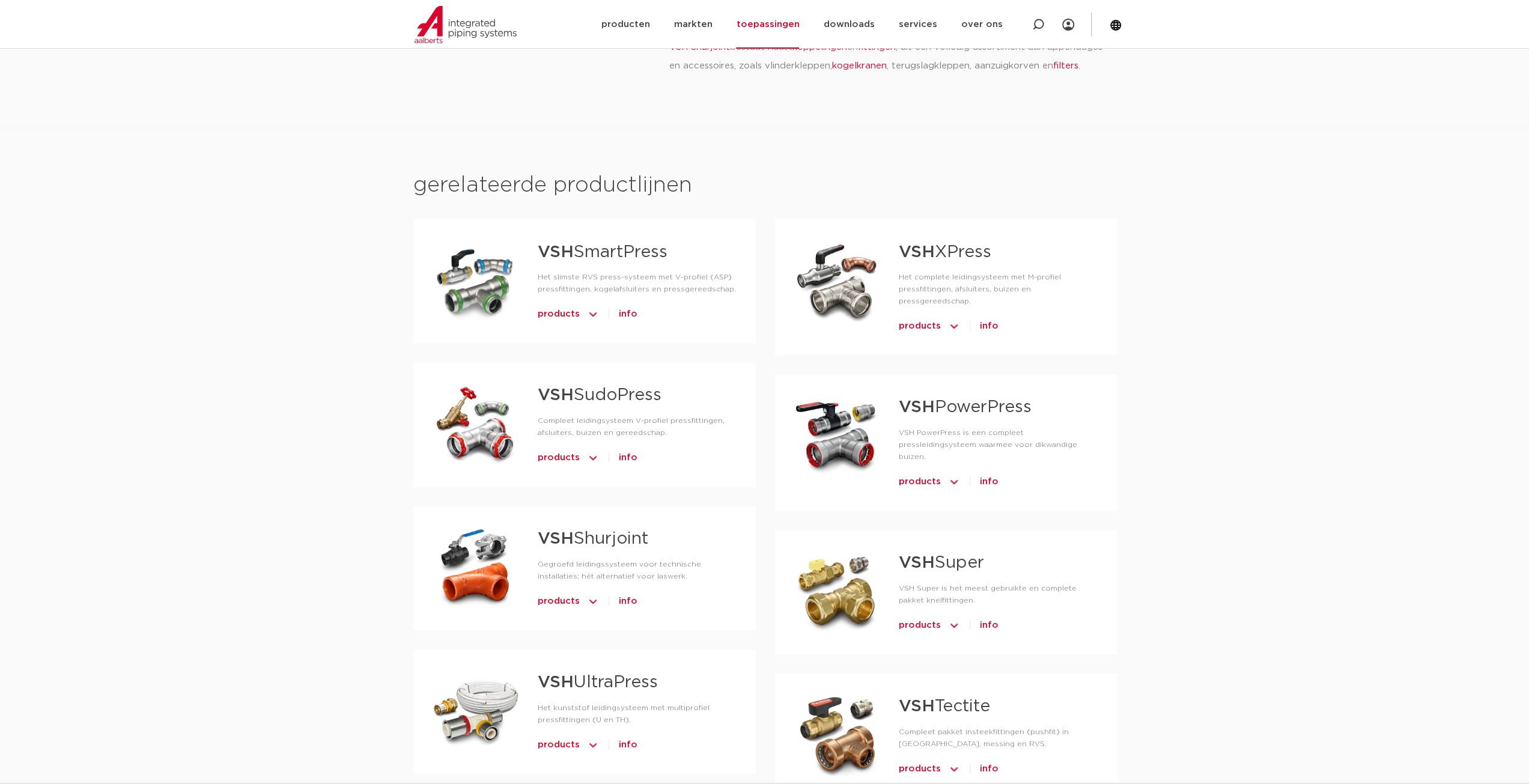
scroll to position [720, 0]
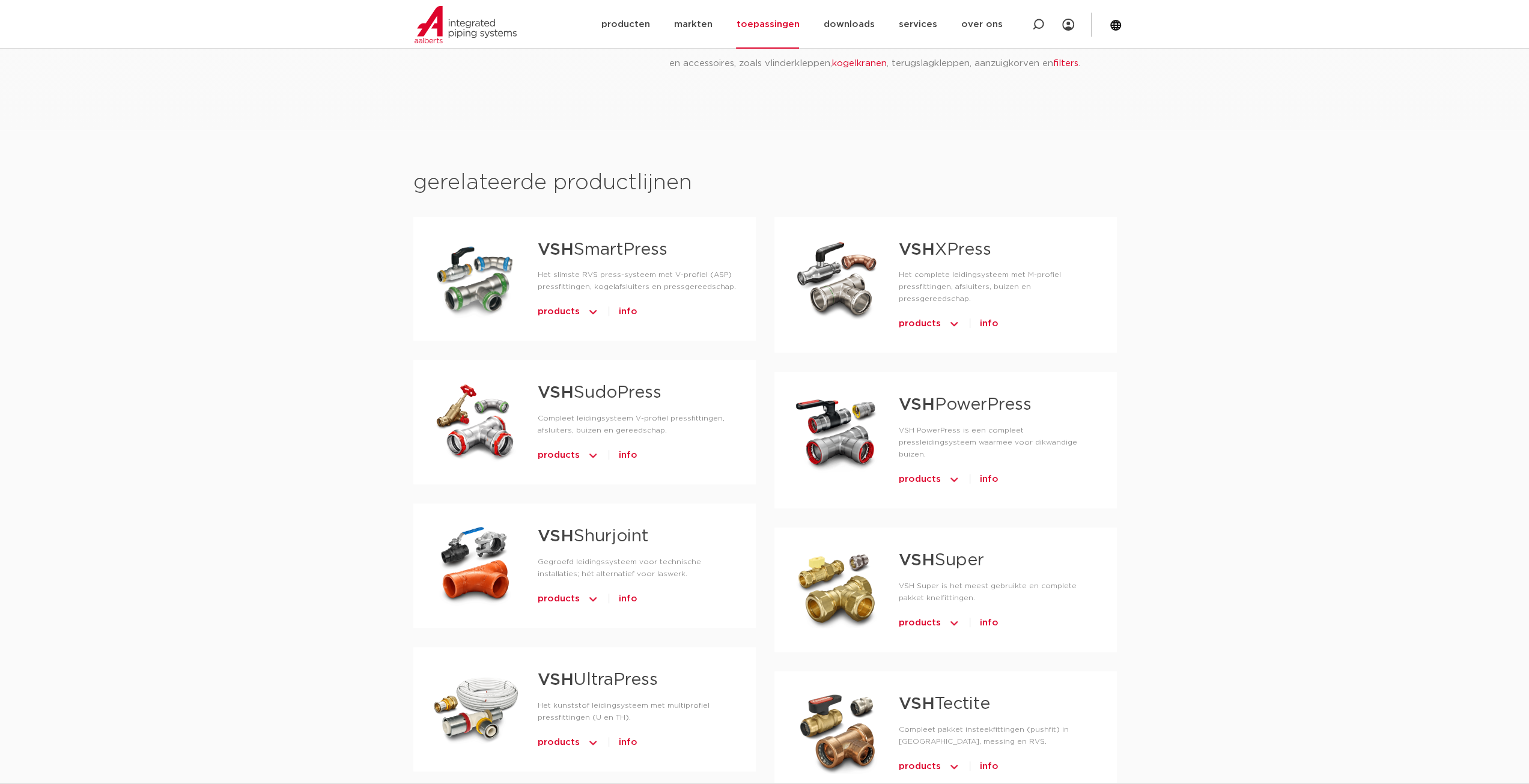
click at [923, 314] on span "products" at bounding box center [919, 324] width 42 height 19
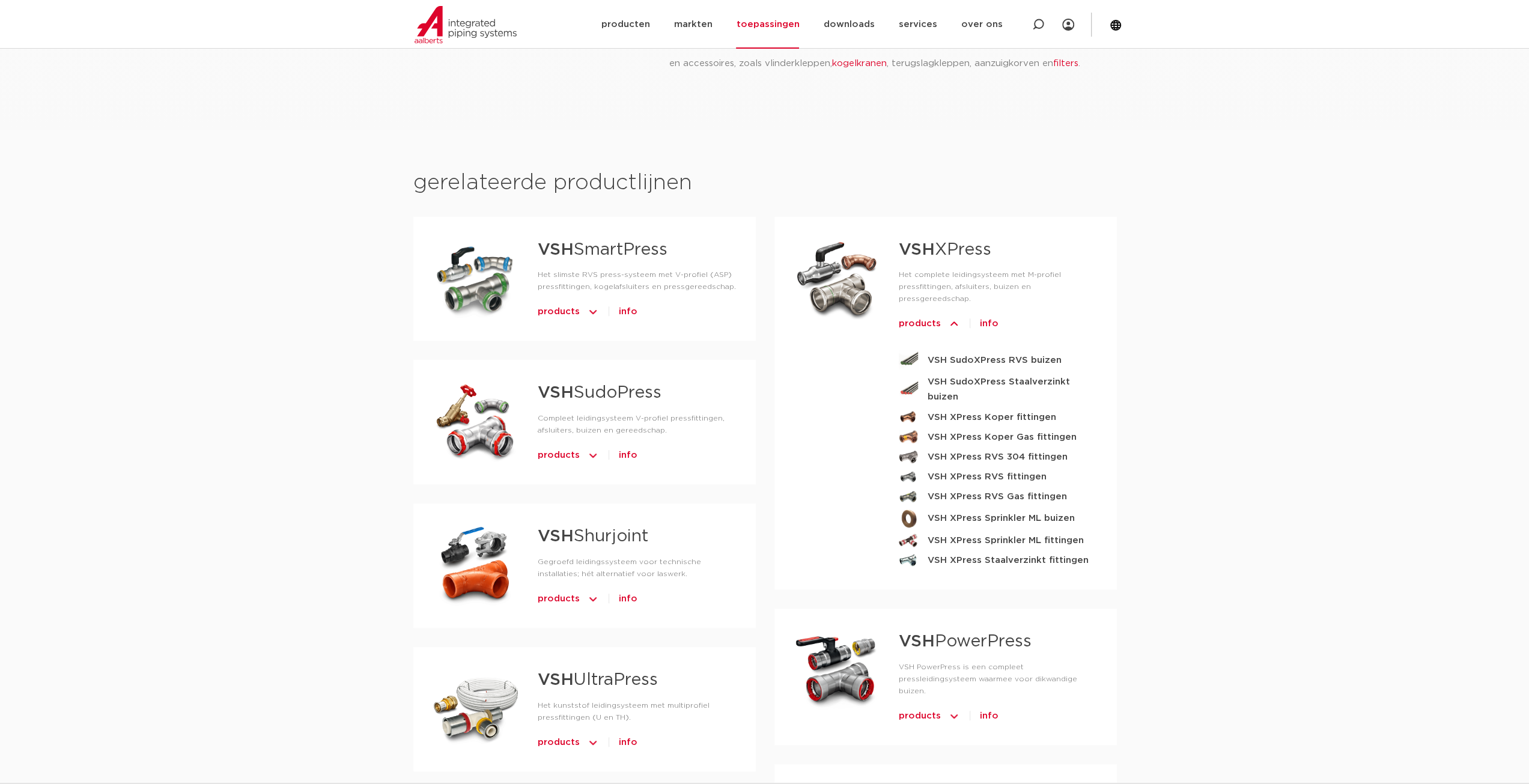
click at [989, 314] on span "info" at bounding box center [989, 324] width 19 height 19
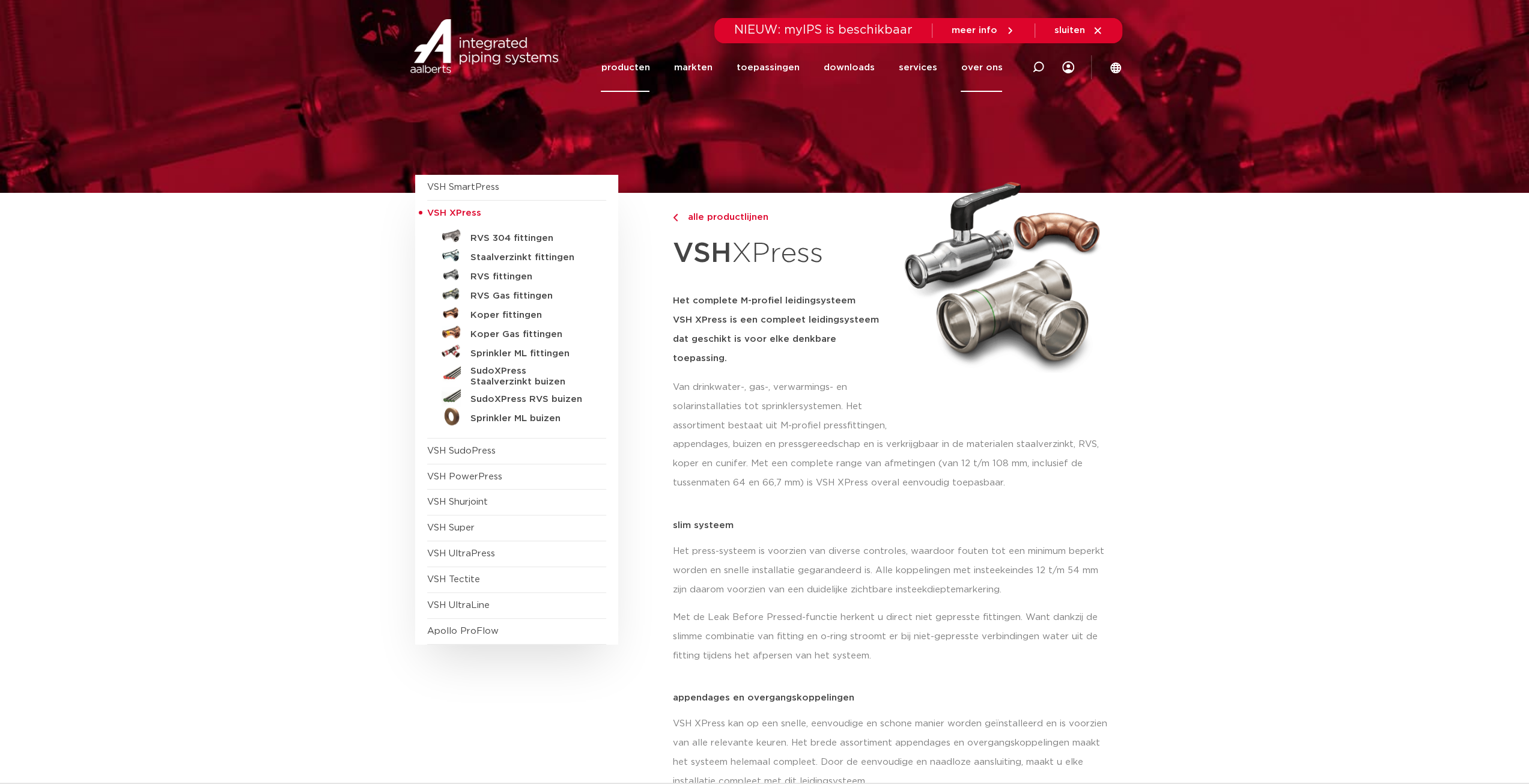
click at [986, 61] on link "over ons" at bounding box center [981, 68] width 41 height 48
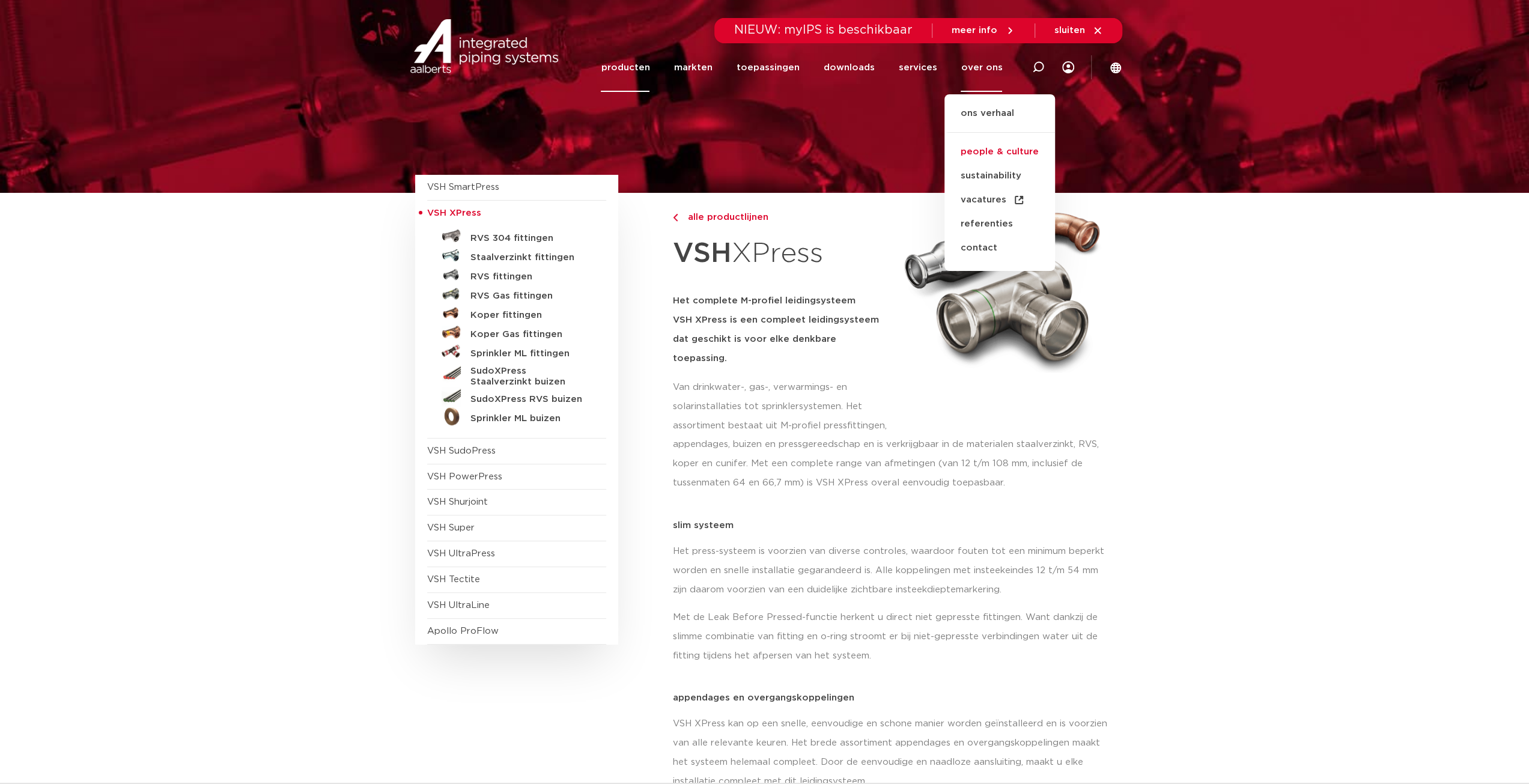
click at [1003, 153] on link "people & culture" at bounding box center [999, 152] width 110 height 24
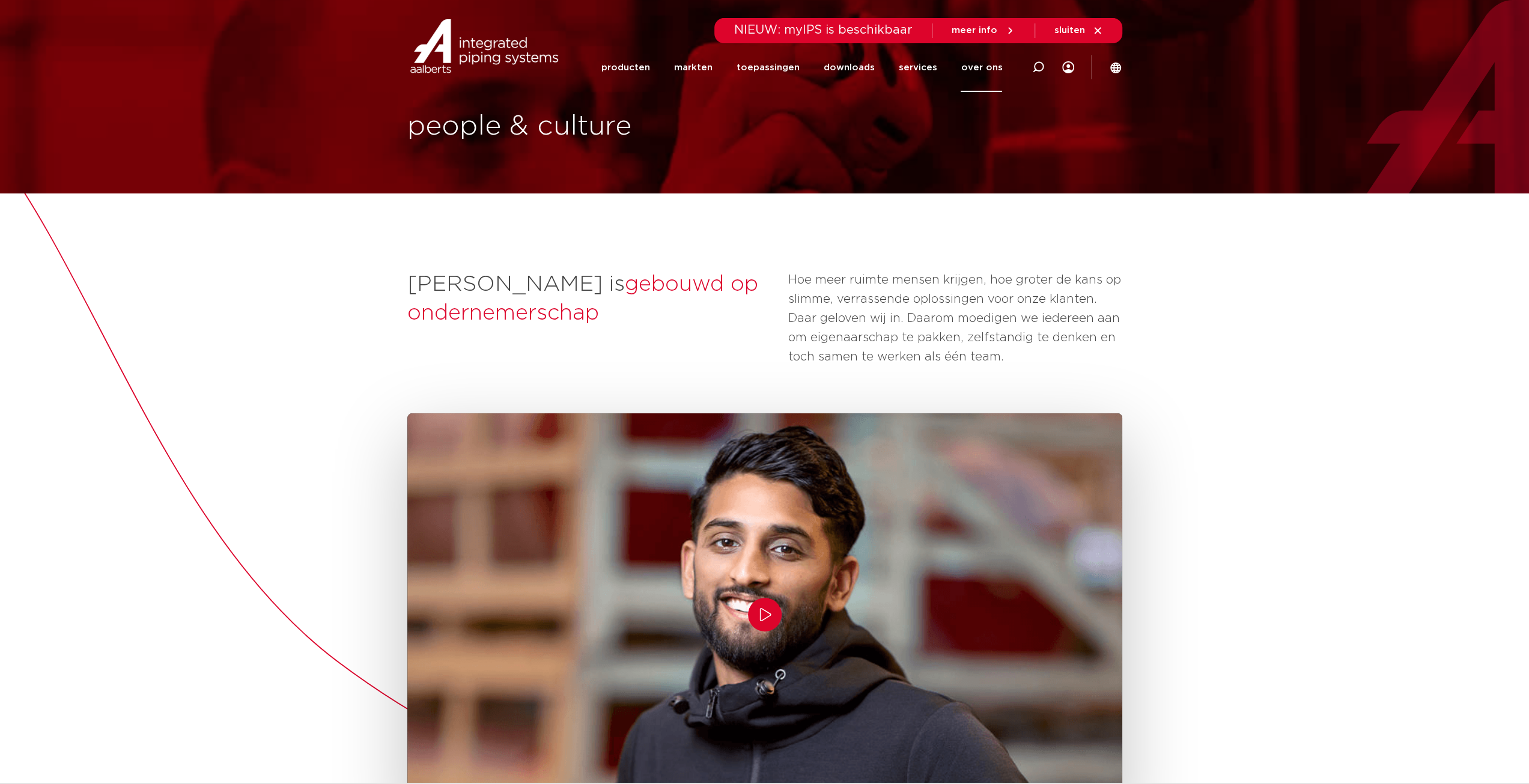
click at [993, 70] on link "over ons" at bounding box center [981, 68] width 41 height 48
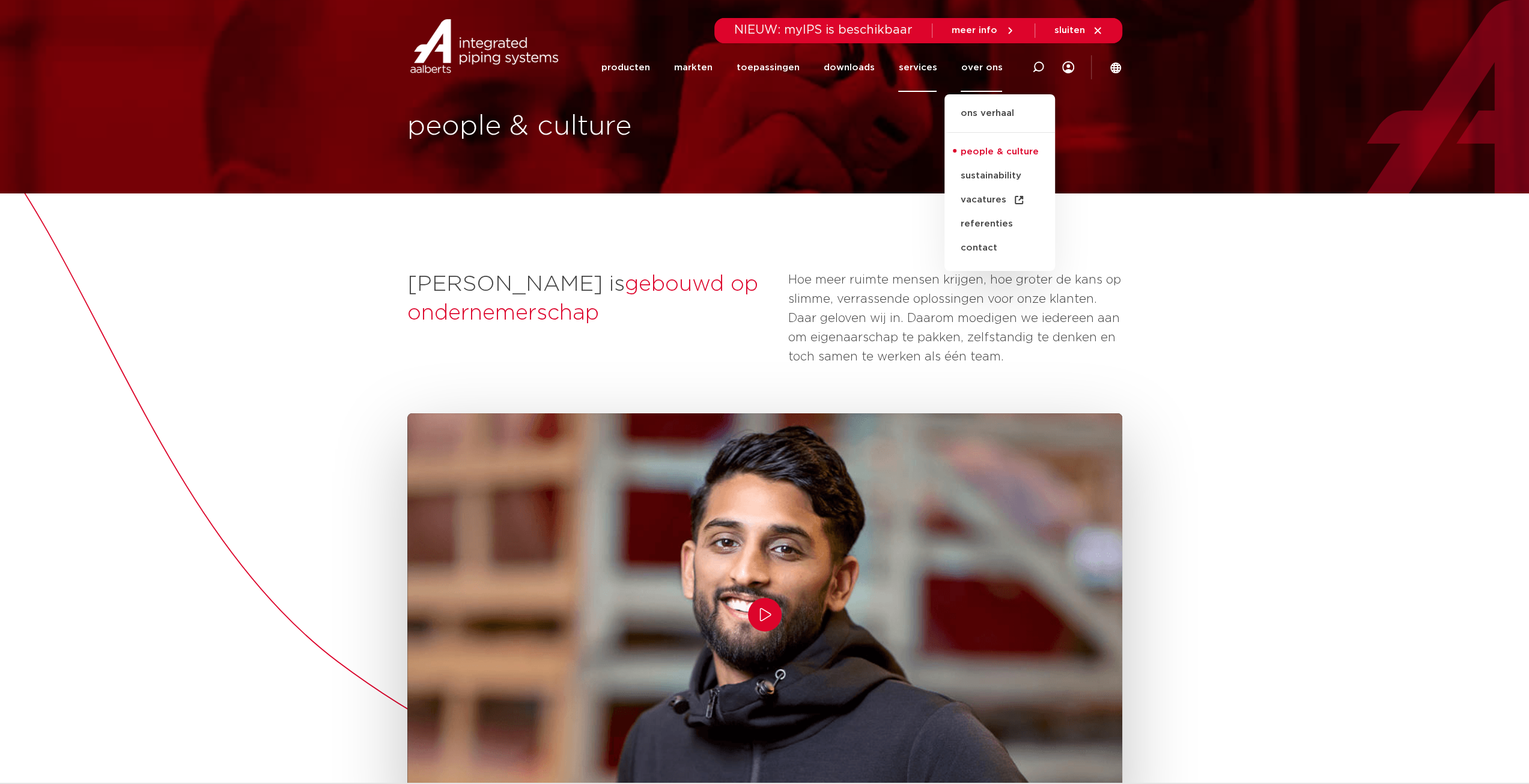
click at [919, 66] on link "services" at bounding box center [918, 68] width 39 height 48
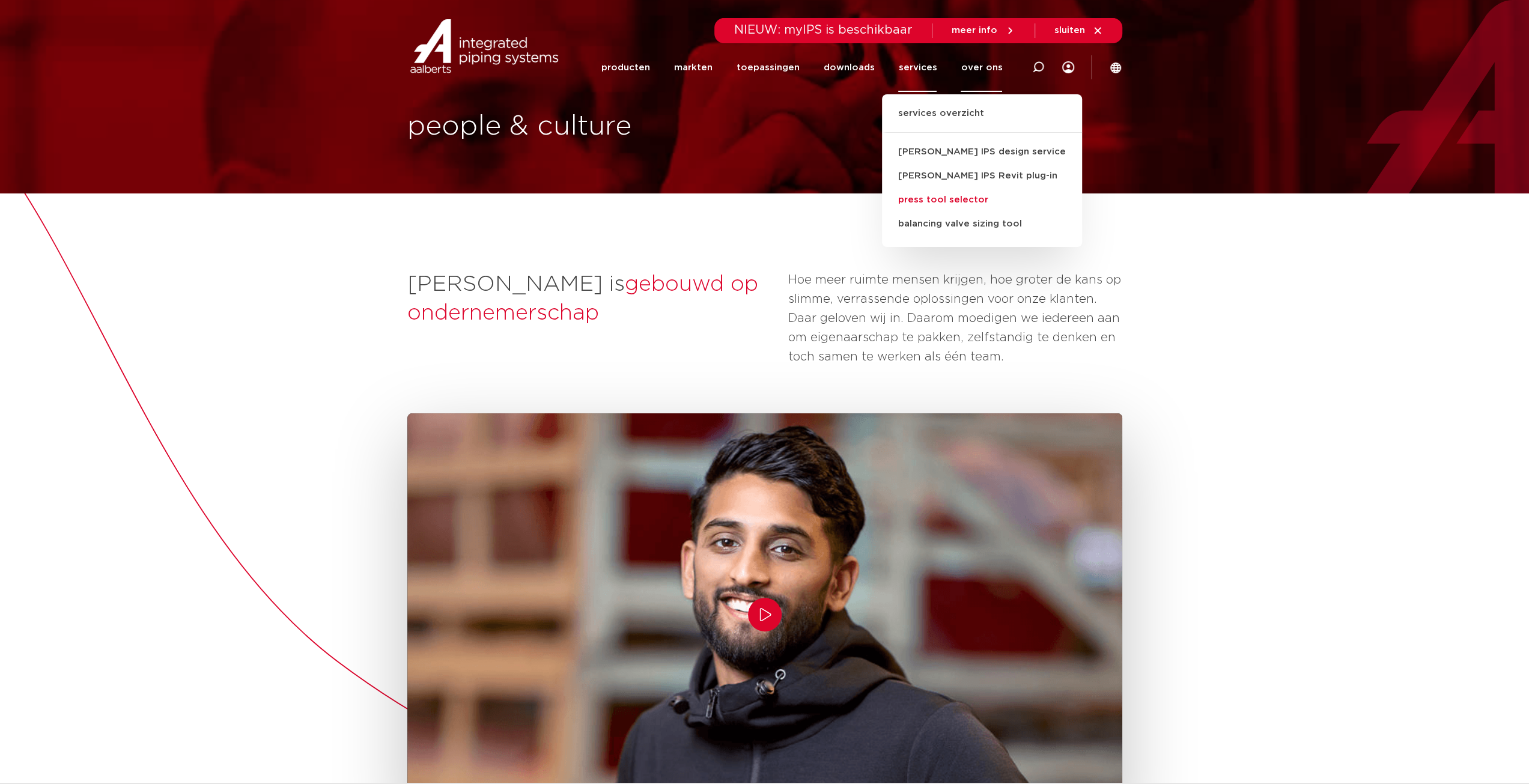
click at [974, 198] on link "press tool selector" at bounding box center [981, 200] width 200 height 24
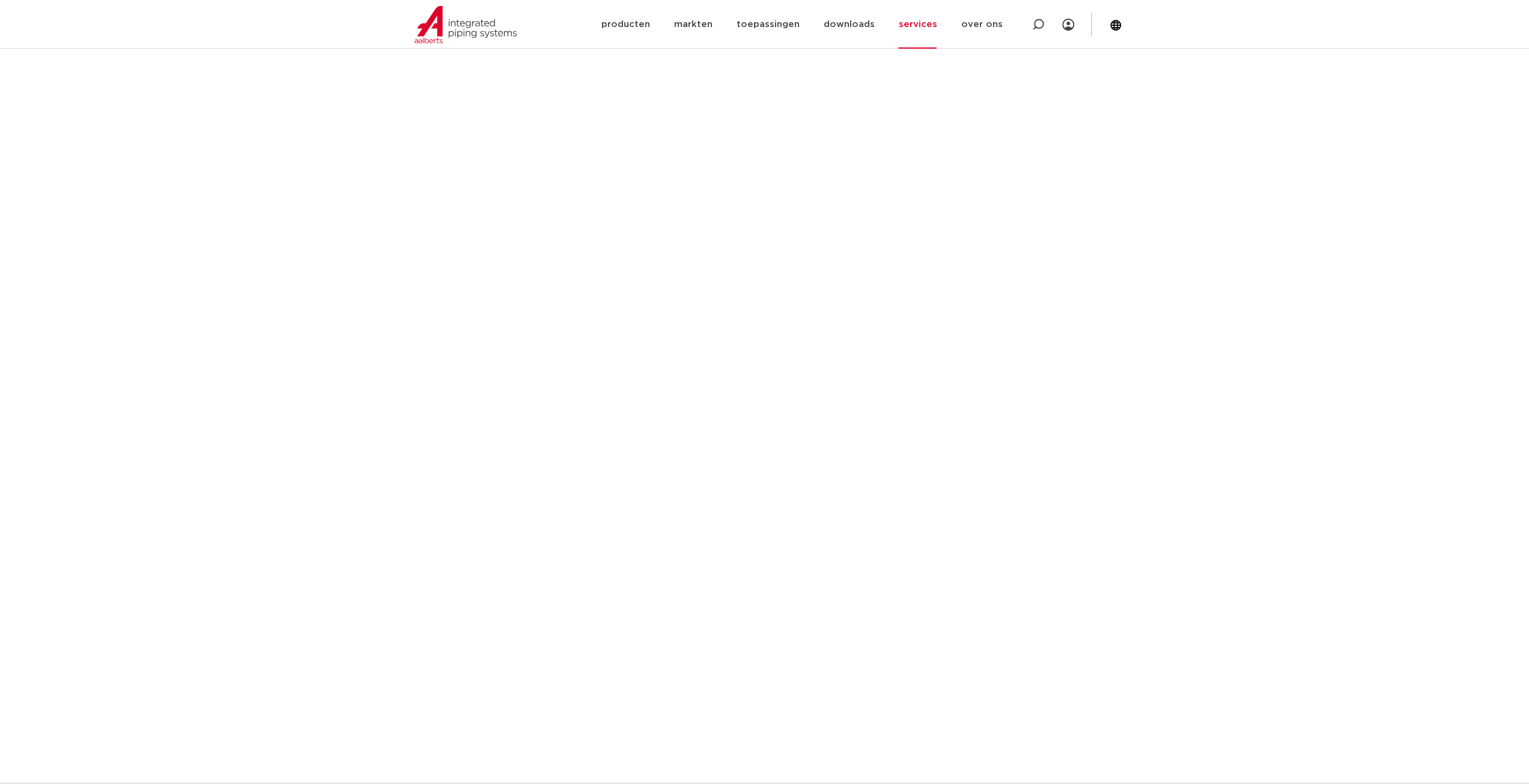
scroll to position [300, 0]
click at [1176, 221] on section "Voor de verschillende verbindingstechnieken die Aalberts integrated piping syst…" at bounding box center [764, 682] width 1529 height 1530
click at [1175, 178] on section "Voor de verschillende verbindingstechnieken die Aalberts integrated piping syst…" at bounding box center [764, 562] width 1529 height 1530
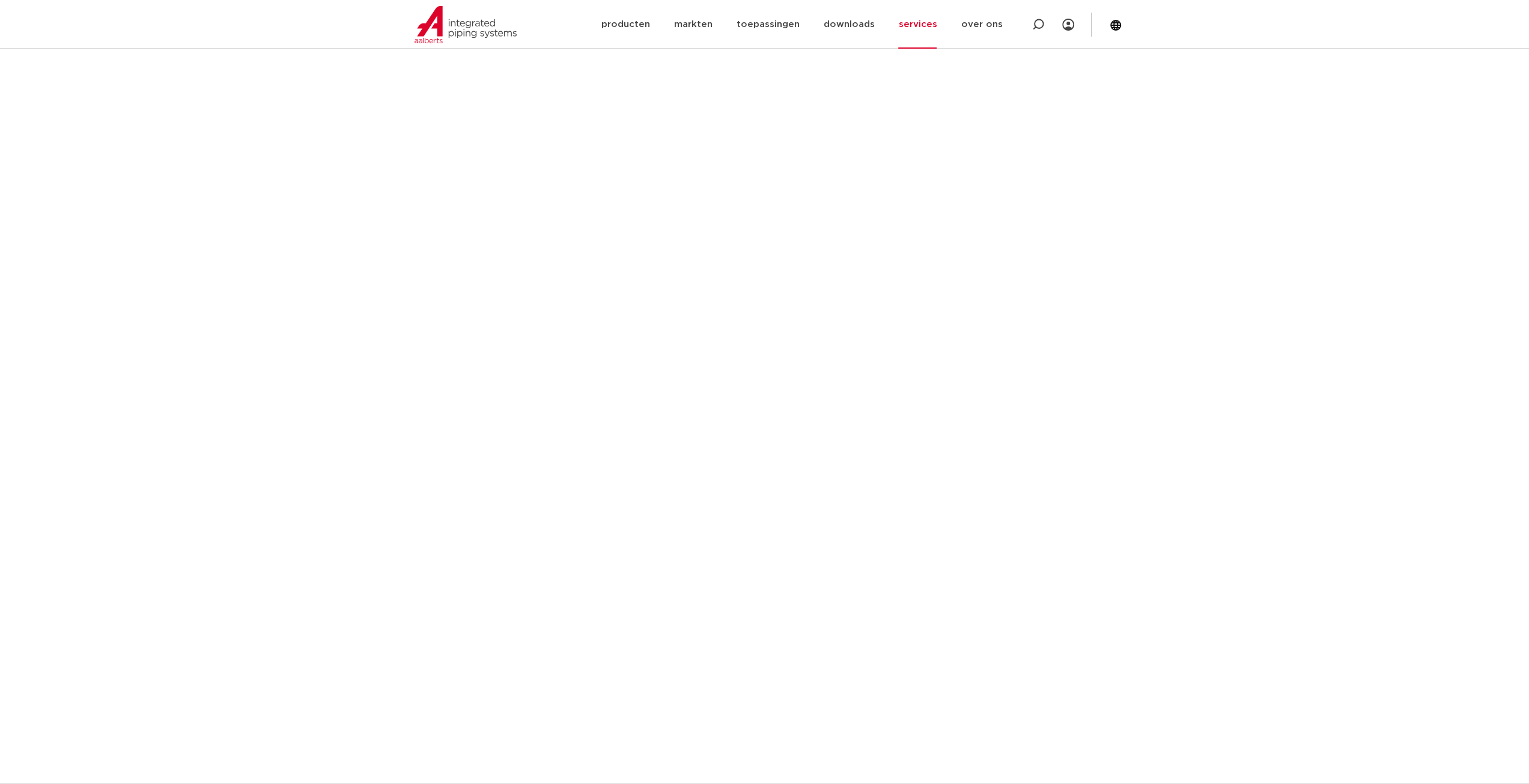
click at [1176, 349] on section "Voor de verschillende verbindingstechnieken die Aalberts integrated piping syst…" at bounding box center [764, 742] width 1529 height 1530
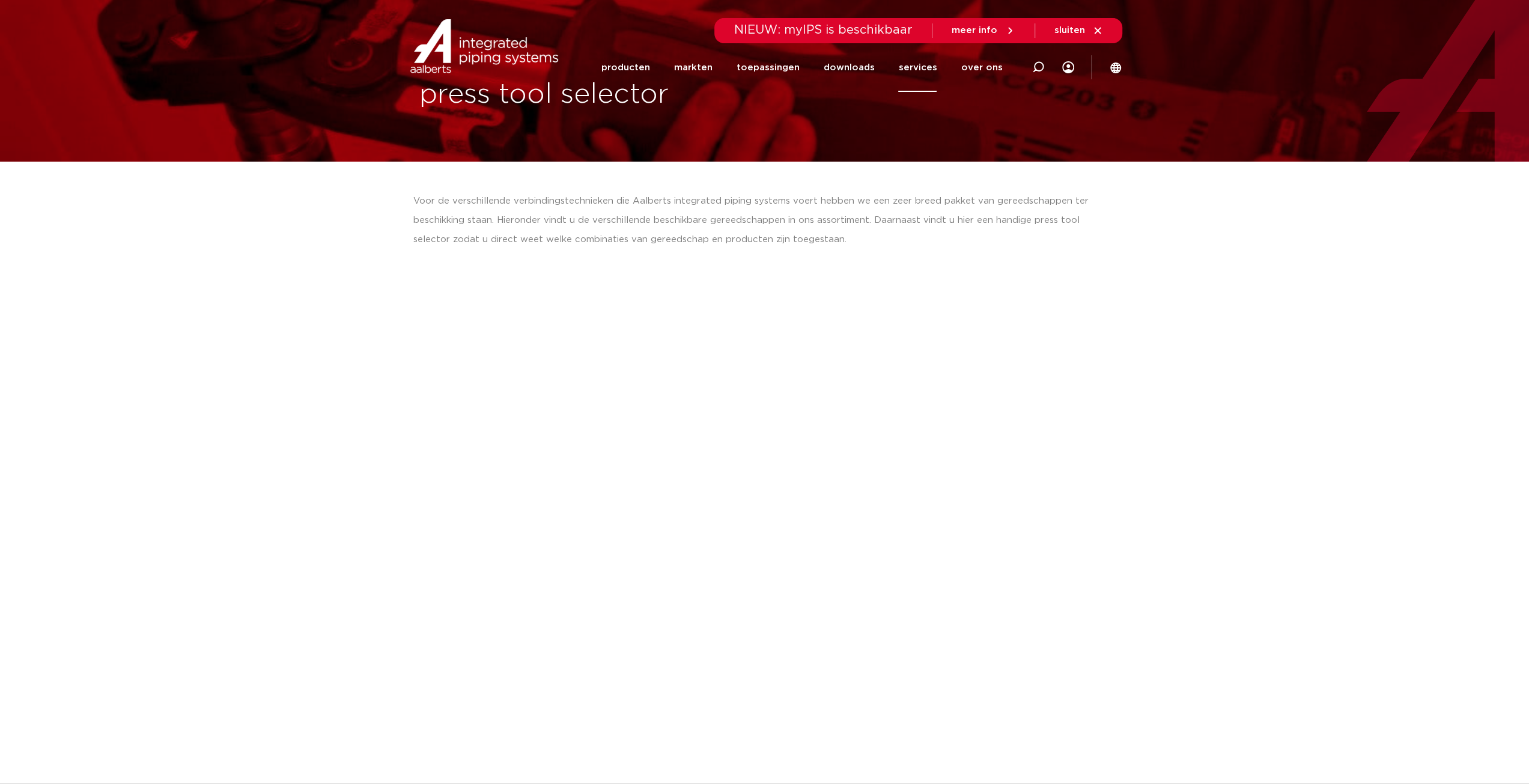
scroll to position [0, 0]
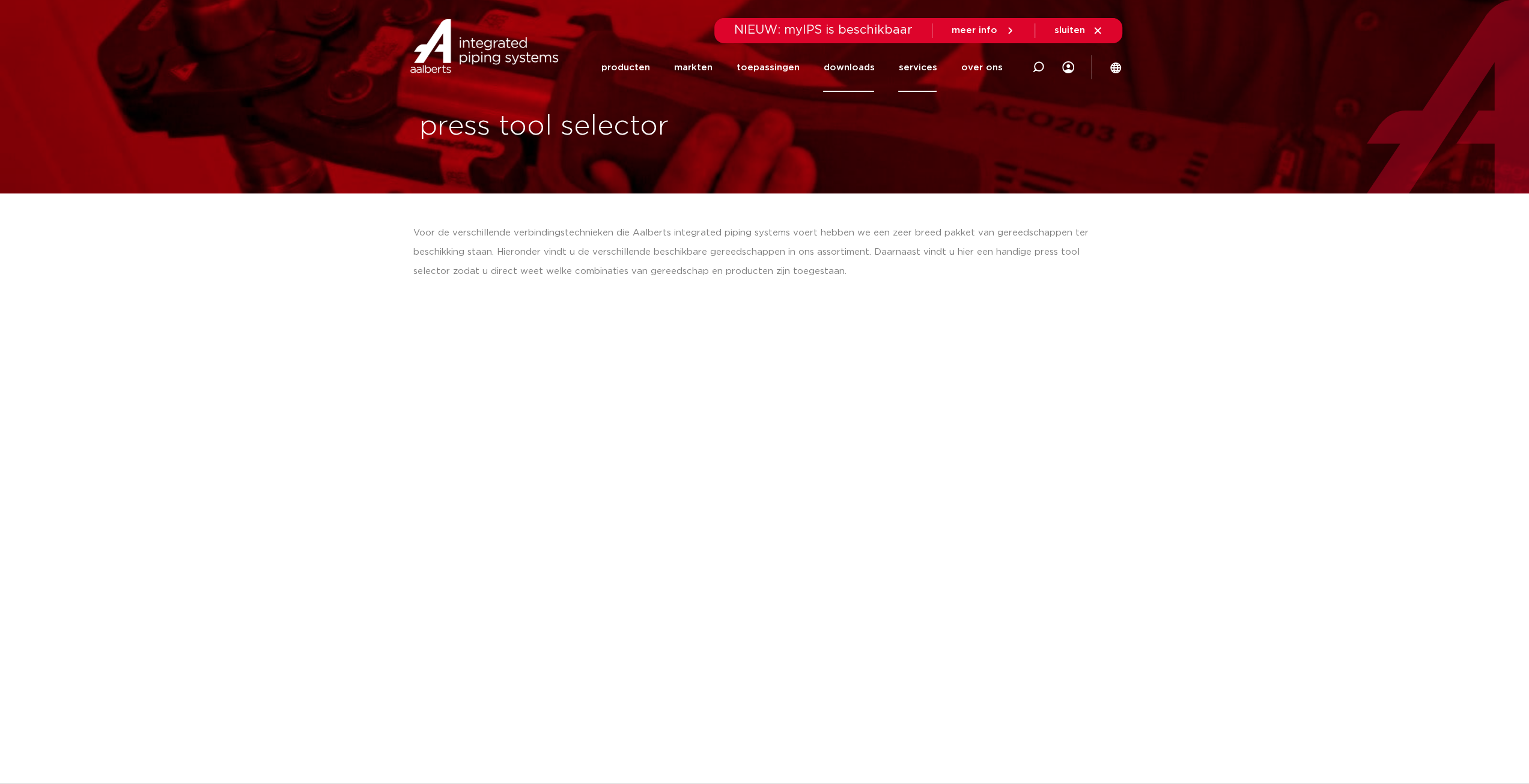
click at [863, 69] on link "downloads" at bounding box center [848, 68] width 51 height 48
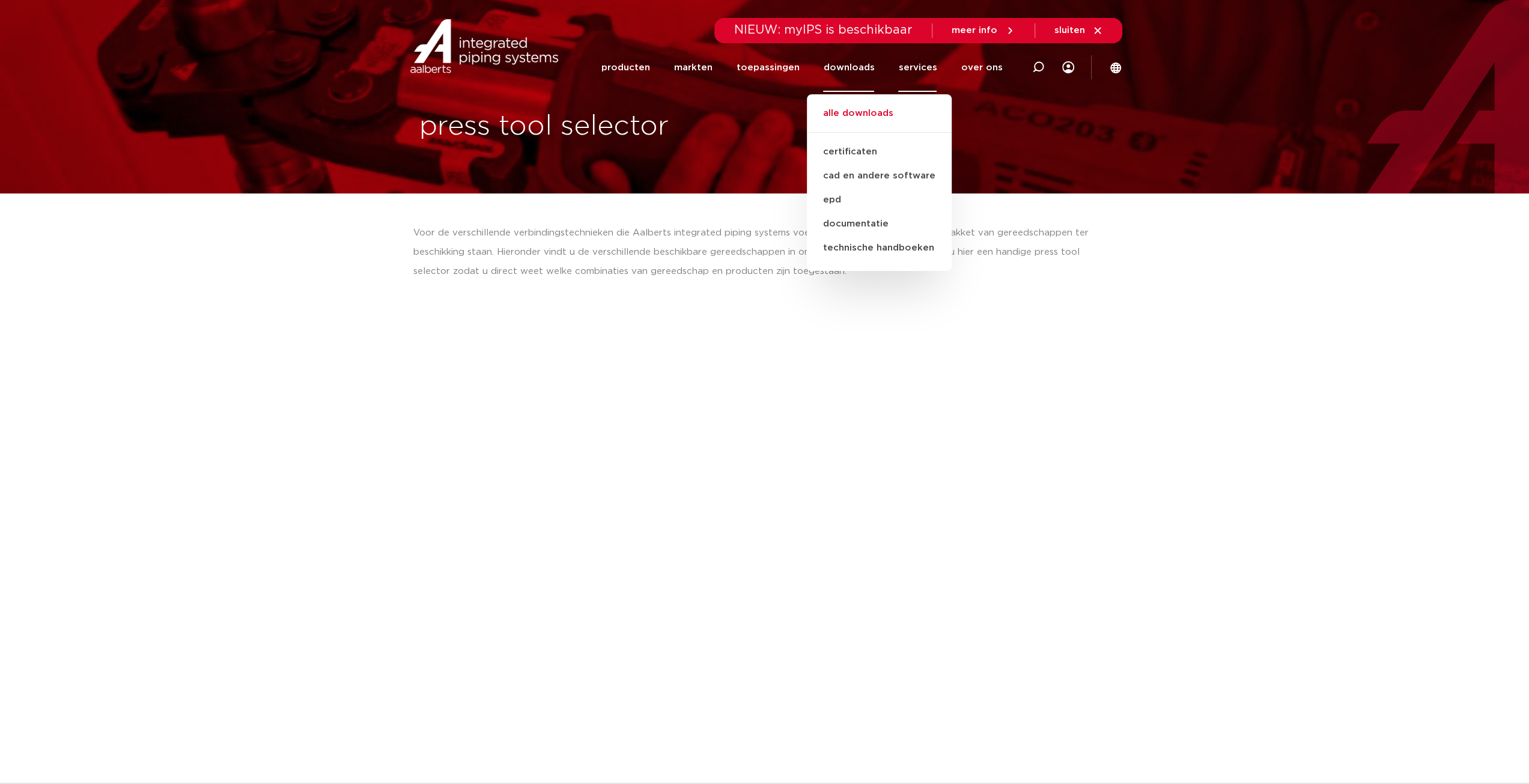
click at [874, 118] on link "alle downloads" at bounding box center [879, 119] width 145 height 27
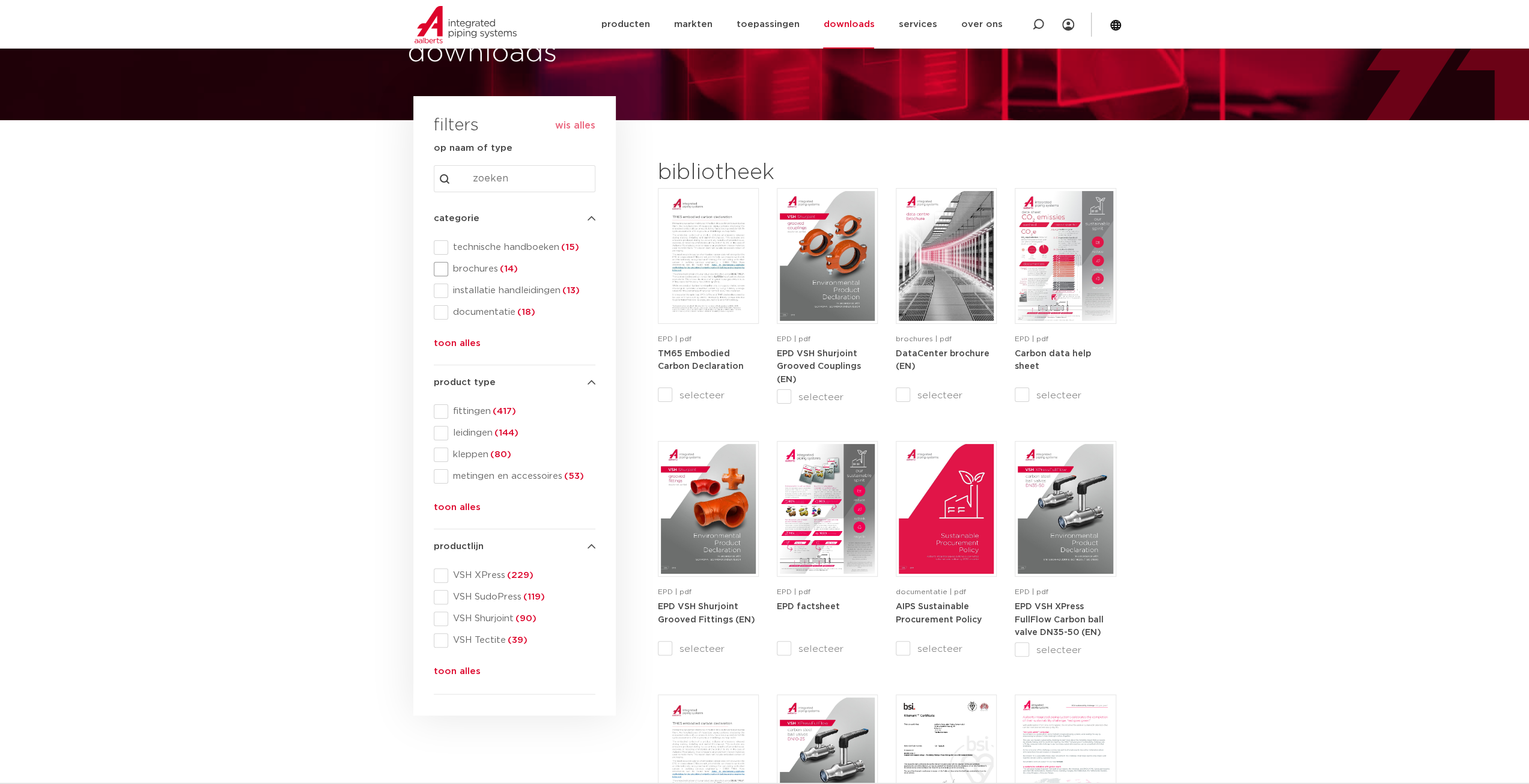
scroll to position [120, 0]
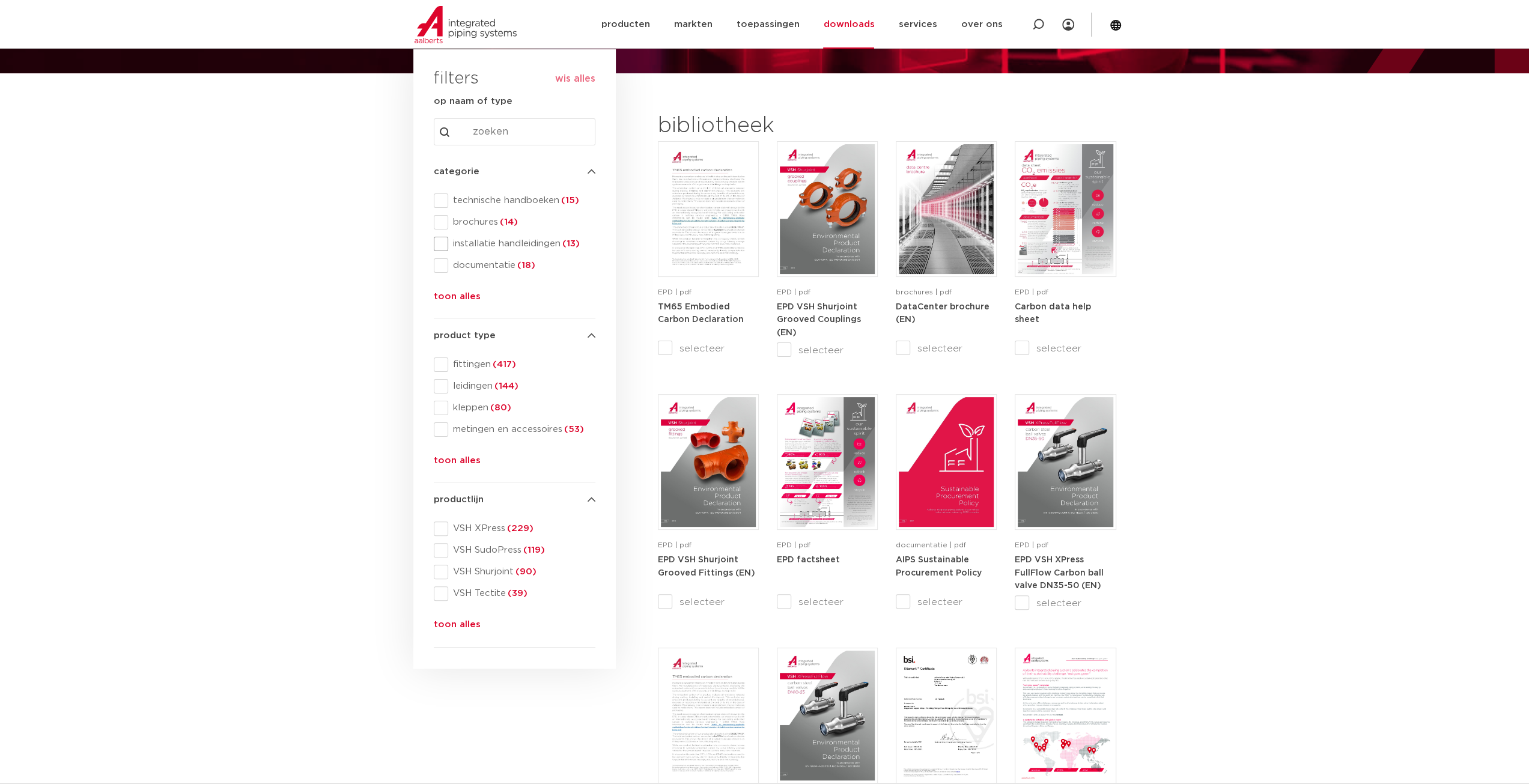
click at [446, 247] on span at bounding box center [441, 244] width 14 height 14
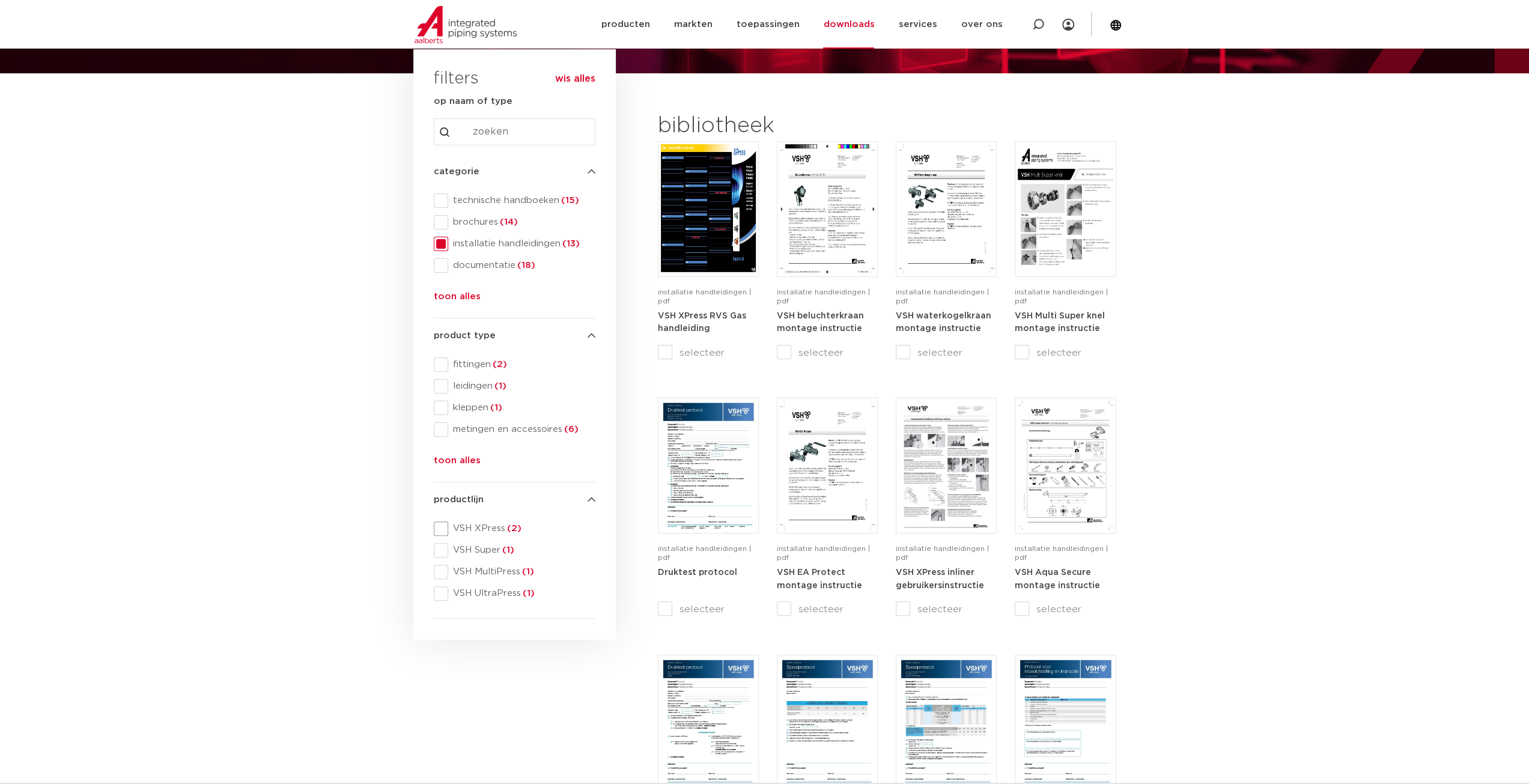
click at [441, 530] on span at bounding box center [441, 529] width 14 height 14
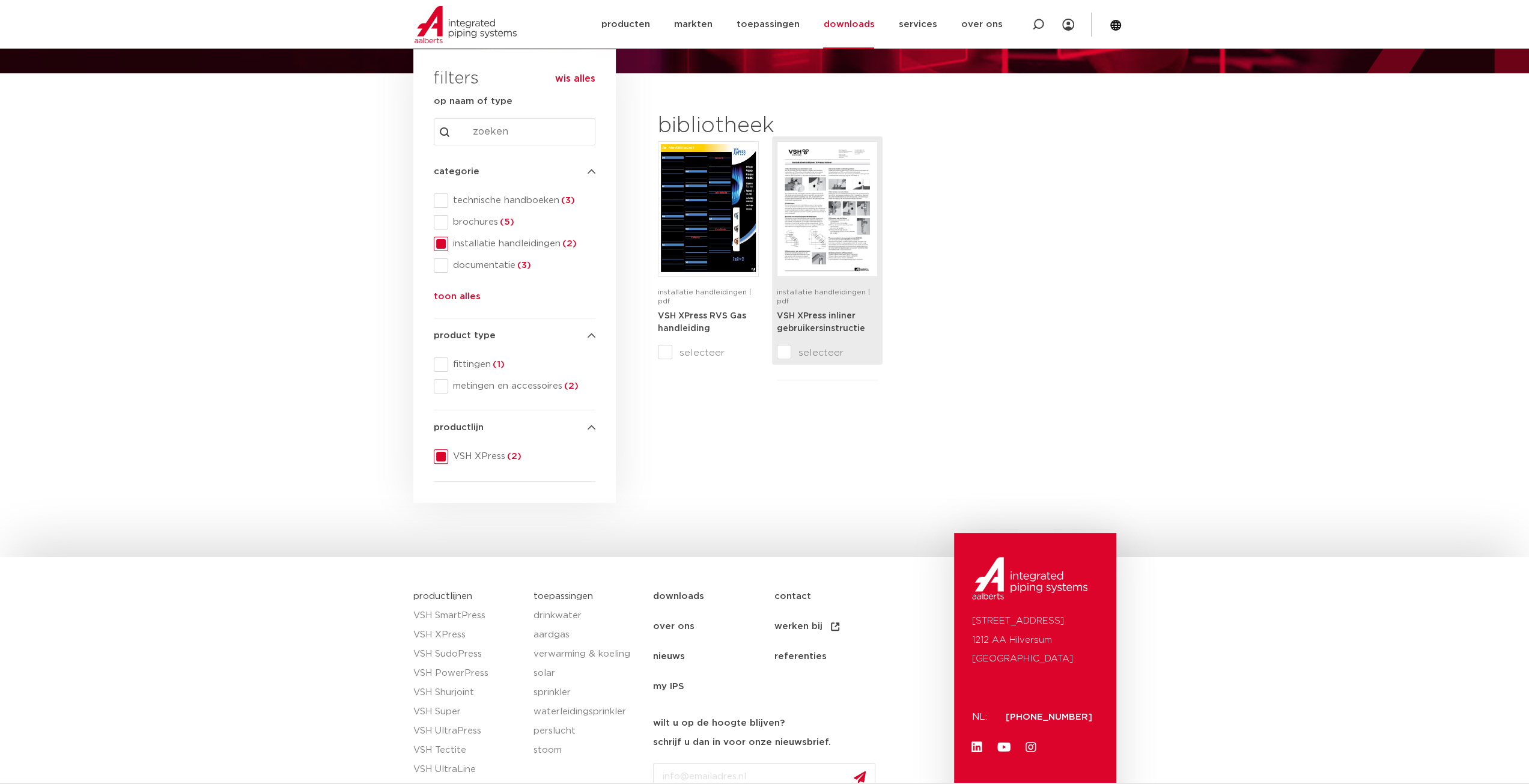
click at [849, 228] on img at bounding box center [828, 208] width 95 height 130
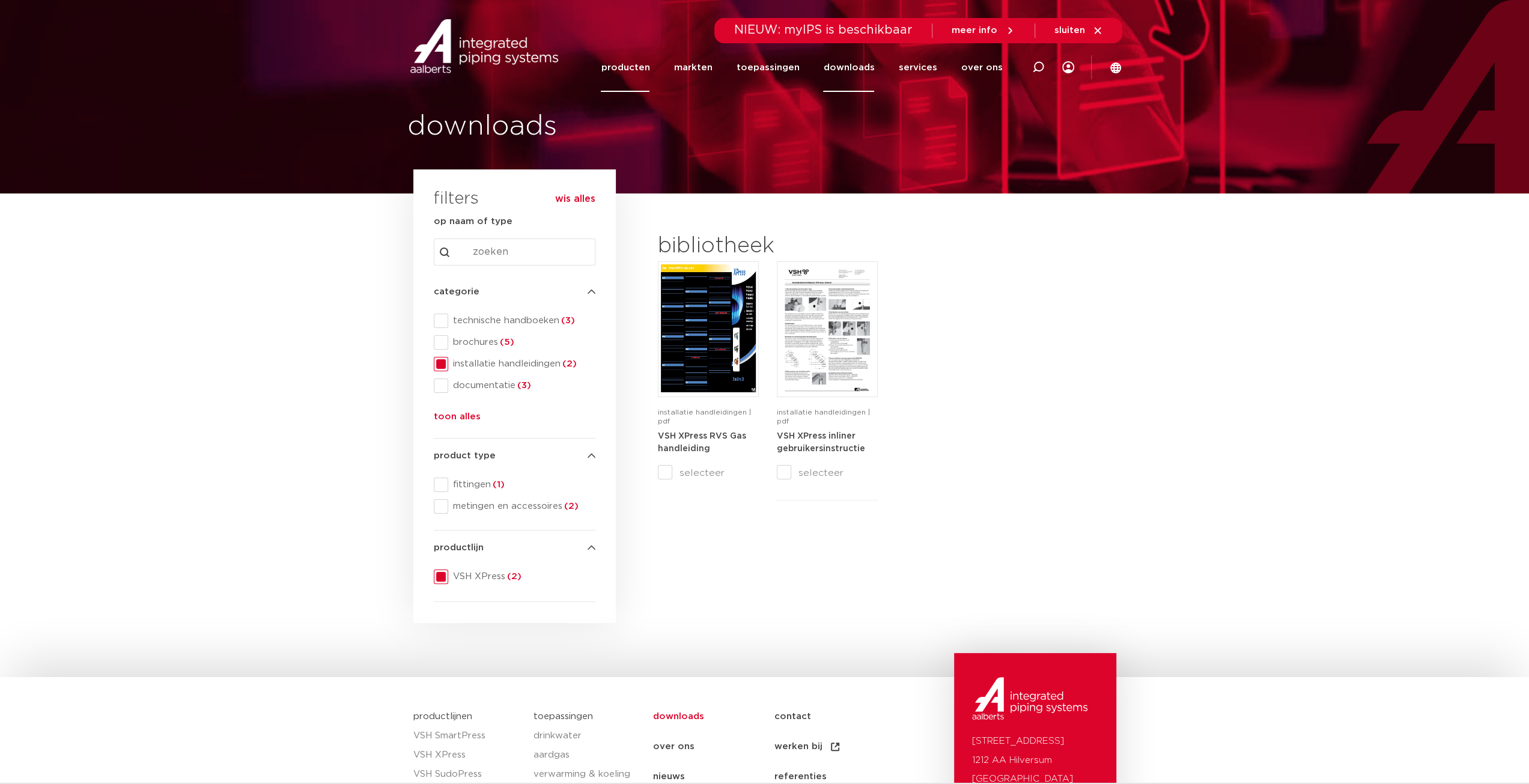
click at [648, 68] on link "producten" at bounding box center [625, 68] width 48 height 48
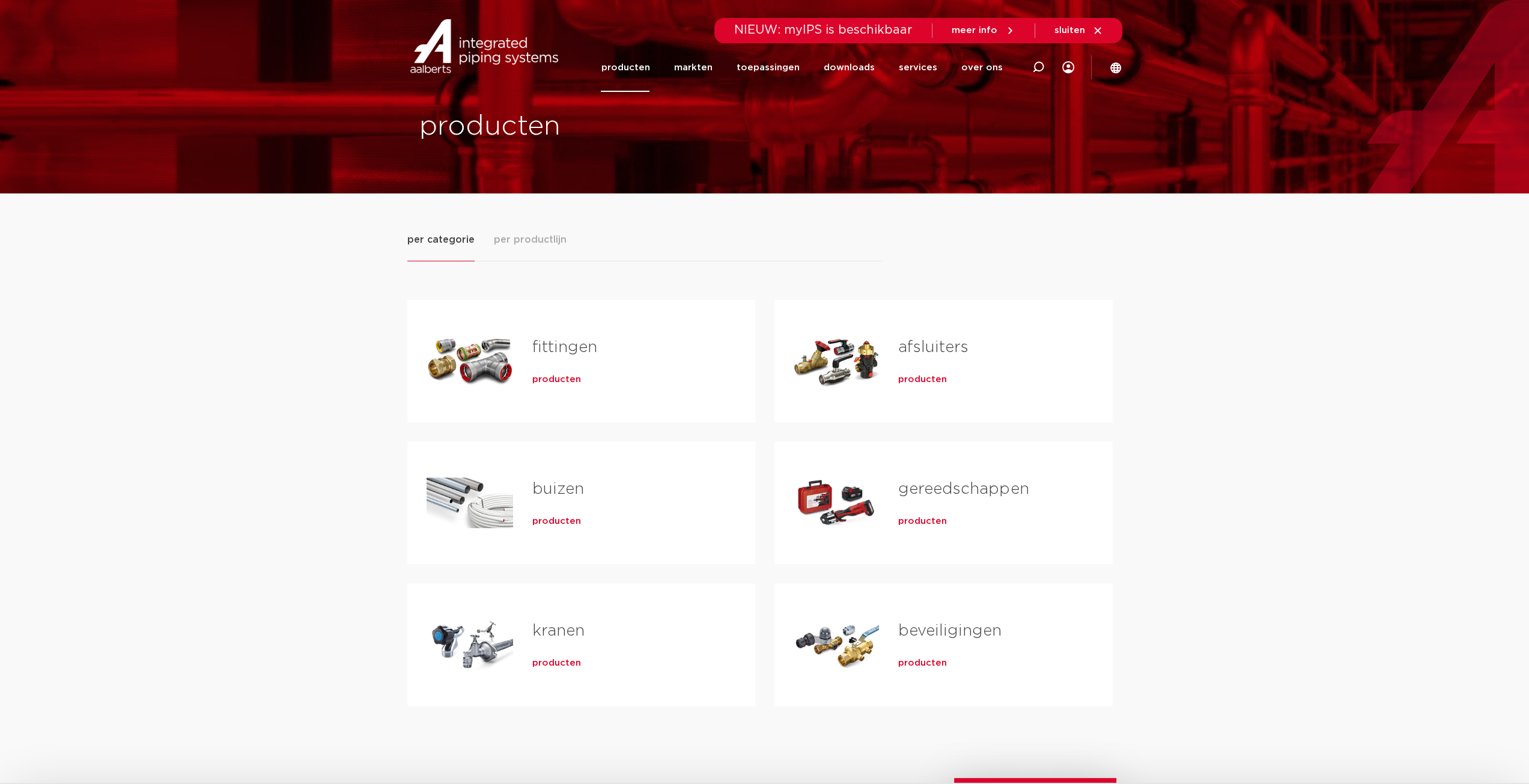
click at [911, 523] on span "producten" at bounding box center [923, 521] width 48 height 12
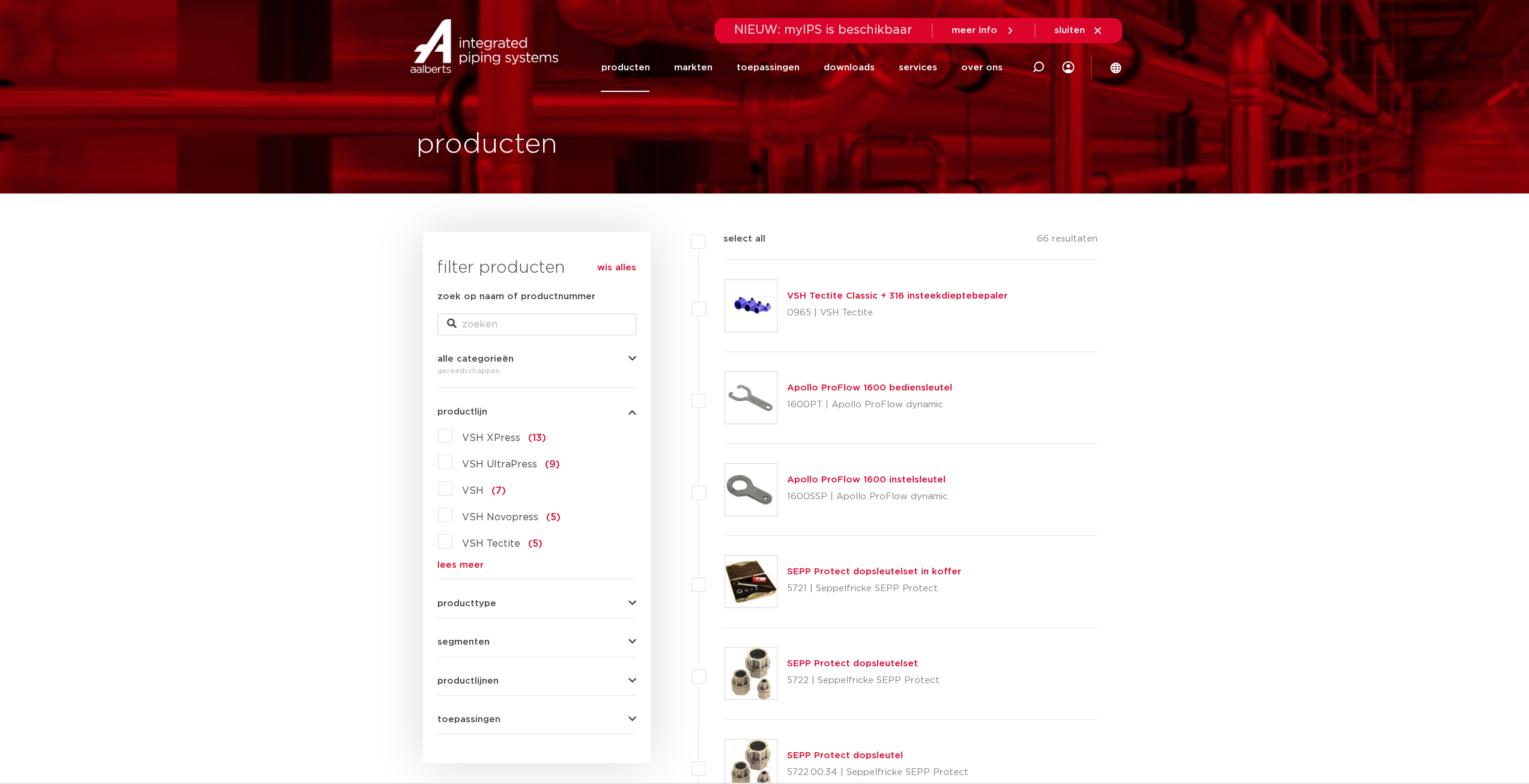
click at [458, 439] on label "VSH XPress (13)" at bounding box center [499, 435] width 93 height 19
click at [0, 0] on input "VSH XPress (13)" at bounding box center [0, 0] width 0 height 0
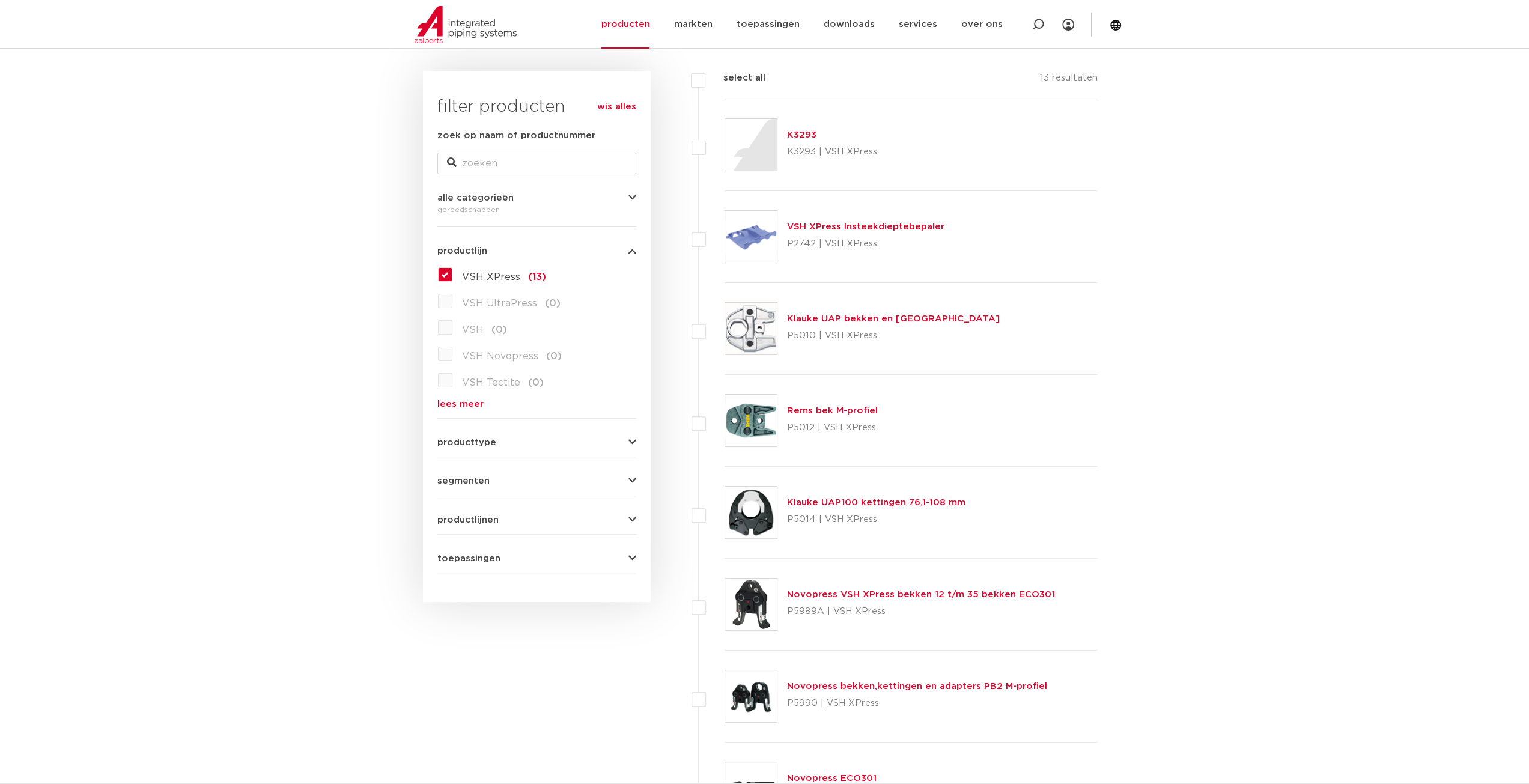
scroll to position [180, 0]
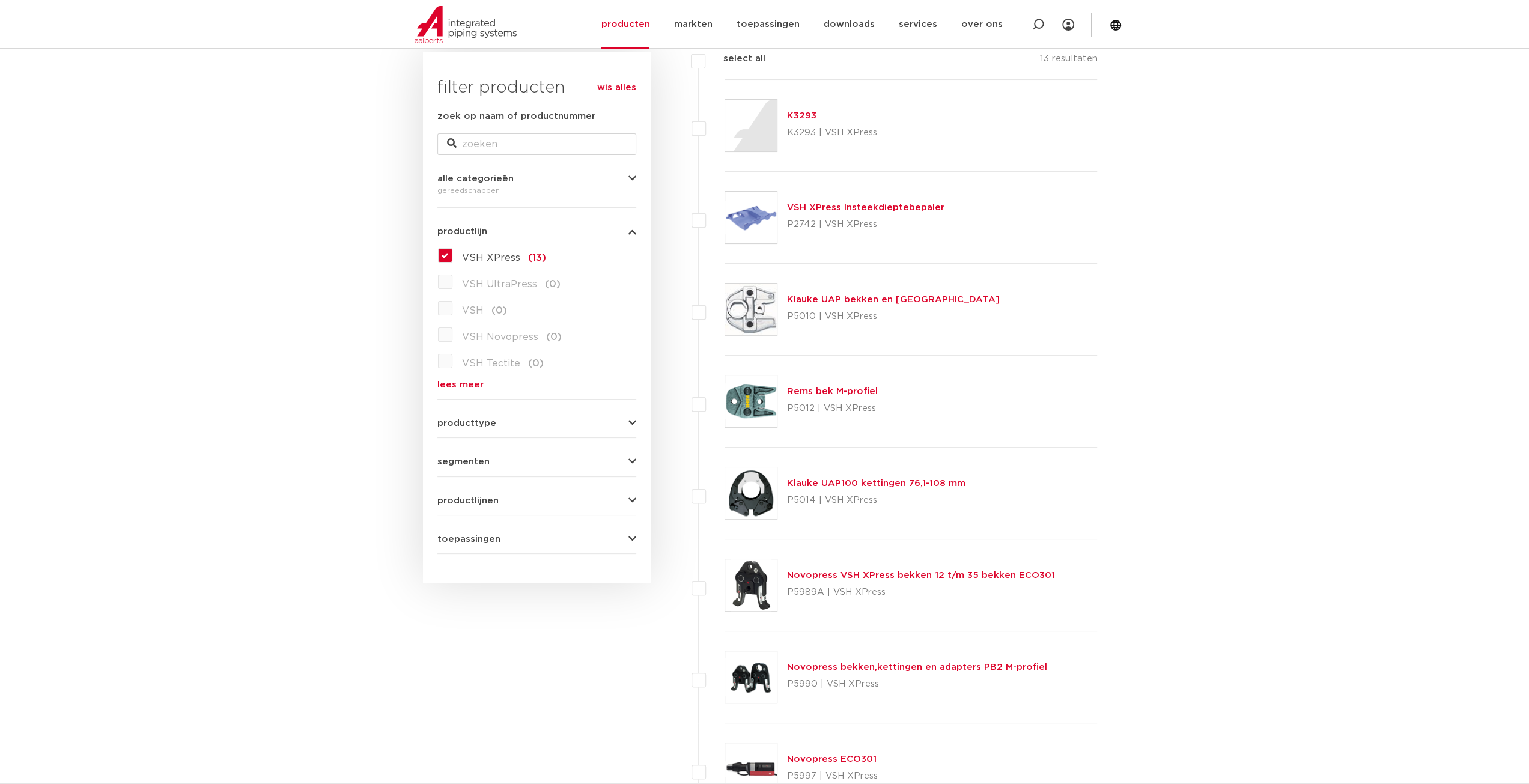
click at [595, 422] on button "producttype" at bounding box center [536, 423] width 199 height 9
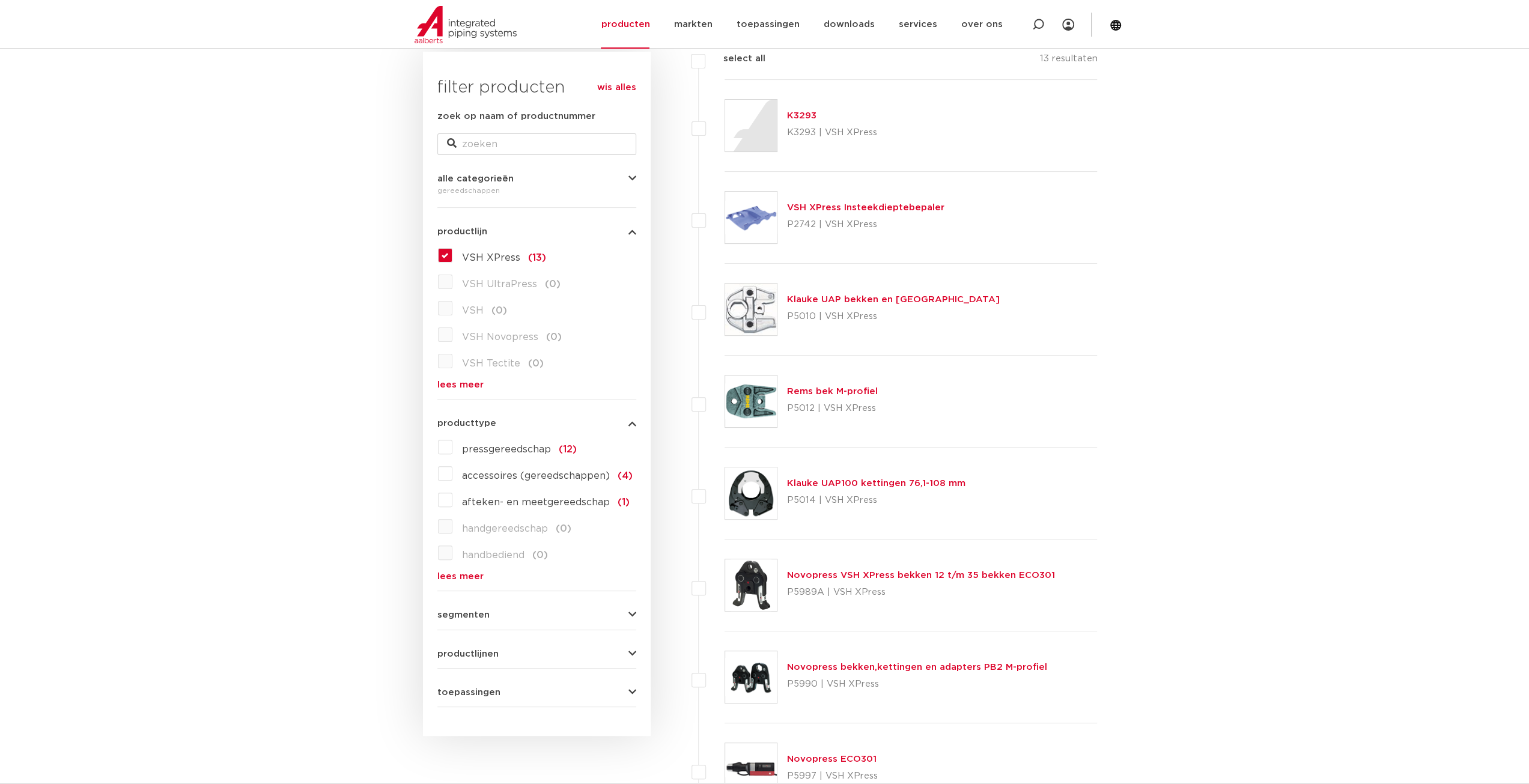
click at [815, 208] on link "VSH XPress Insteekdieptebepaler" at bounding box center [865, 207] width 157 height 9
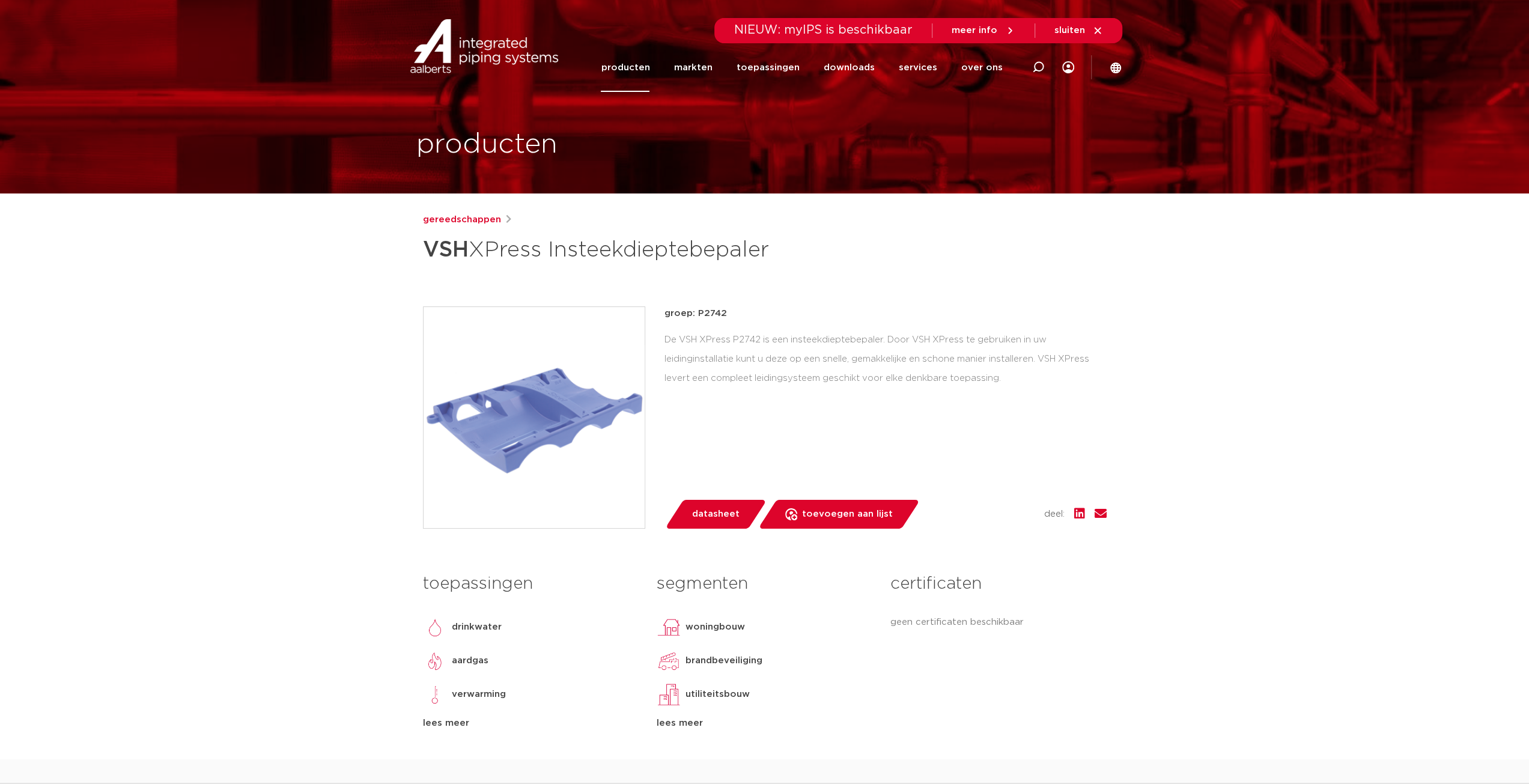
click at [595, 418] on img at bounding box center [534, 417] width 221 height 221
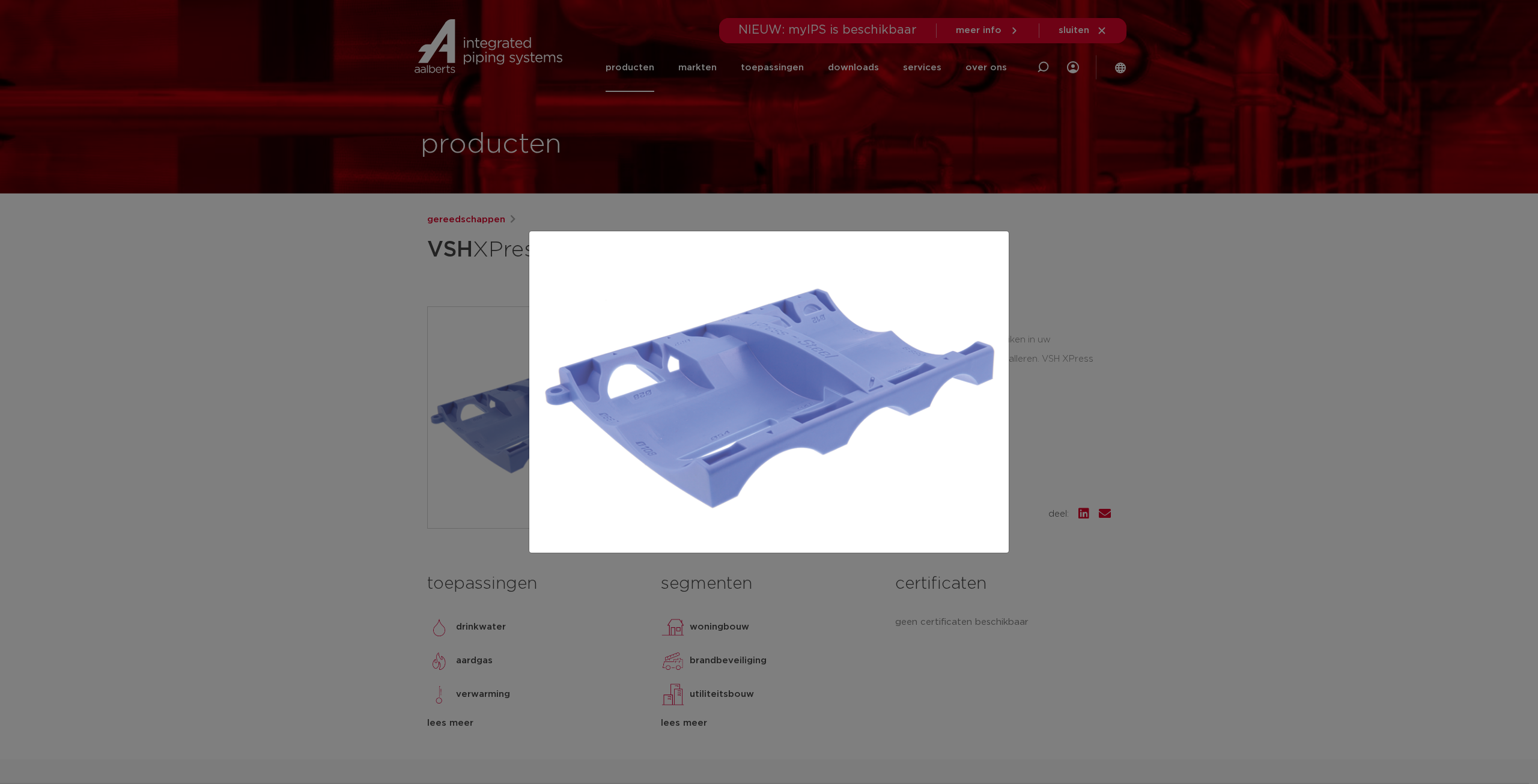
click at [1057, 374] on div at bounding box center [769, 392] width 1538 height 784
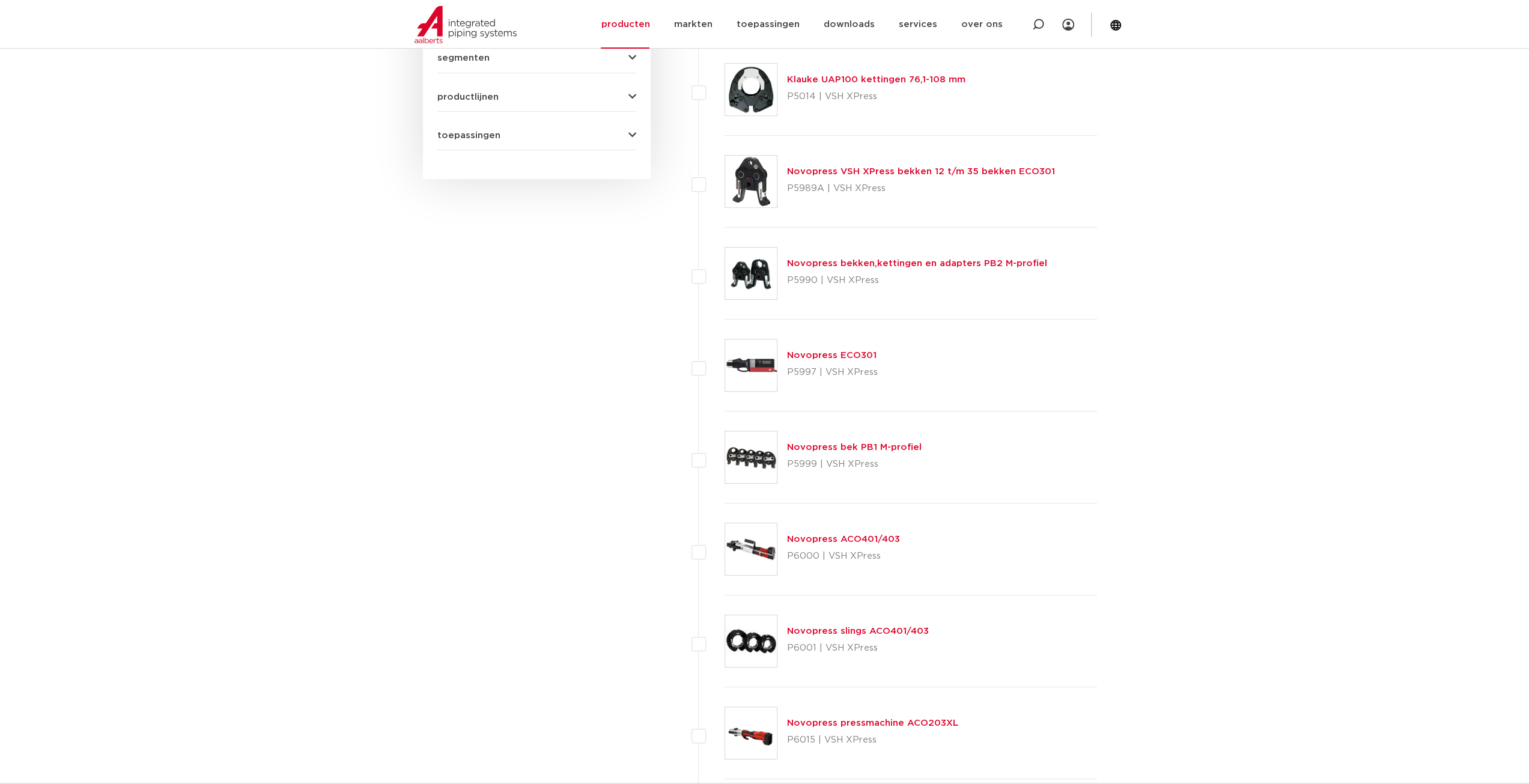
scroll to position [600, 0]
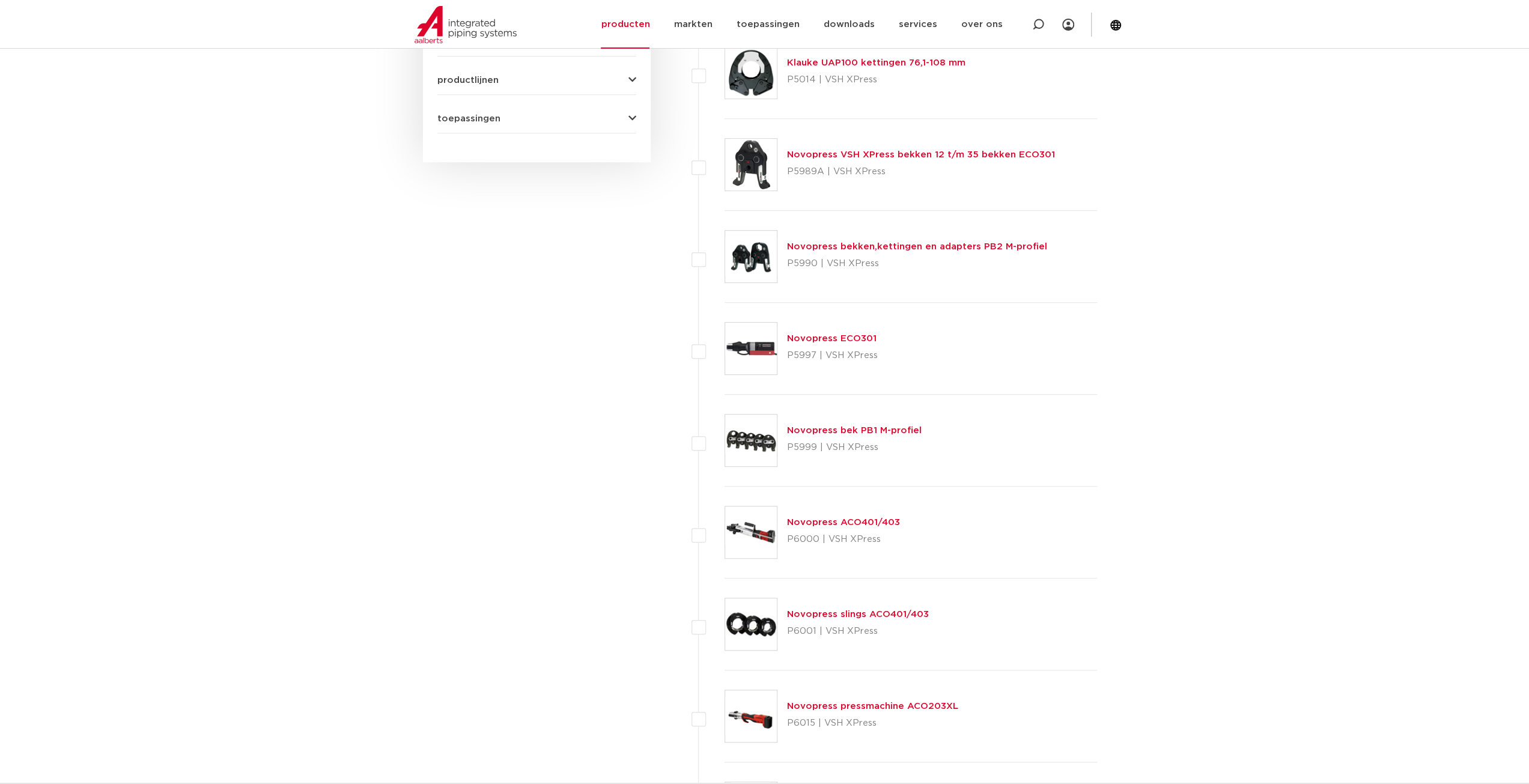
click at [861, 427] on link "Novopress bek PB1 M-profiel" at bounding box center [853, 430] width 134 height 9
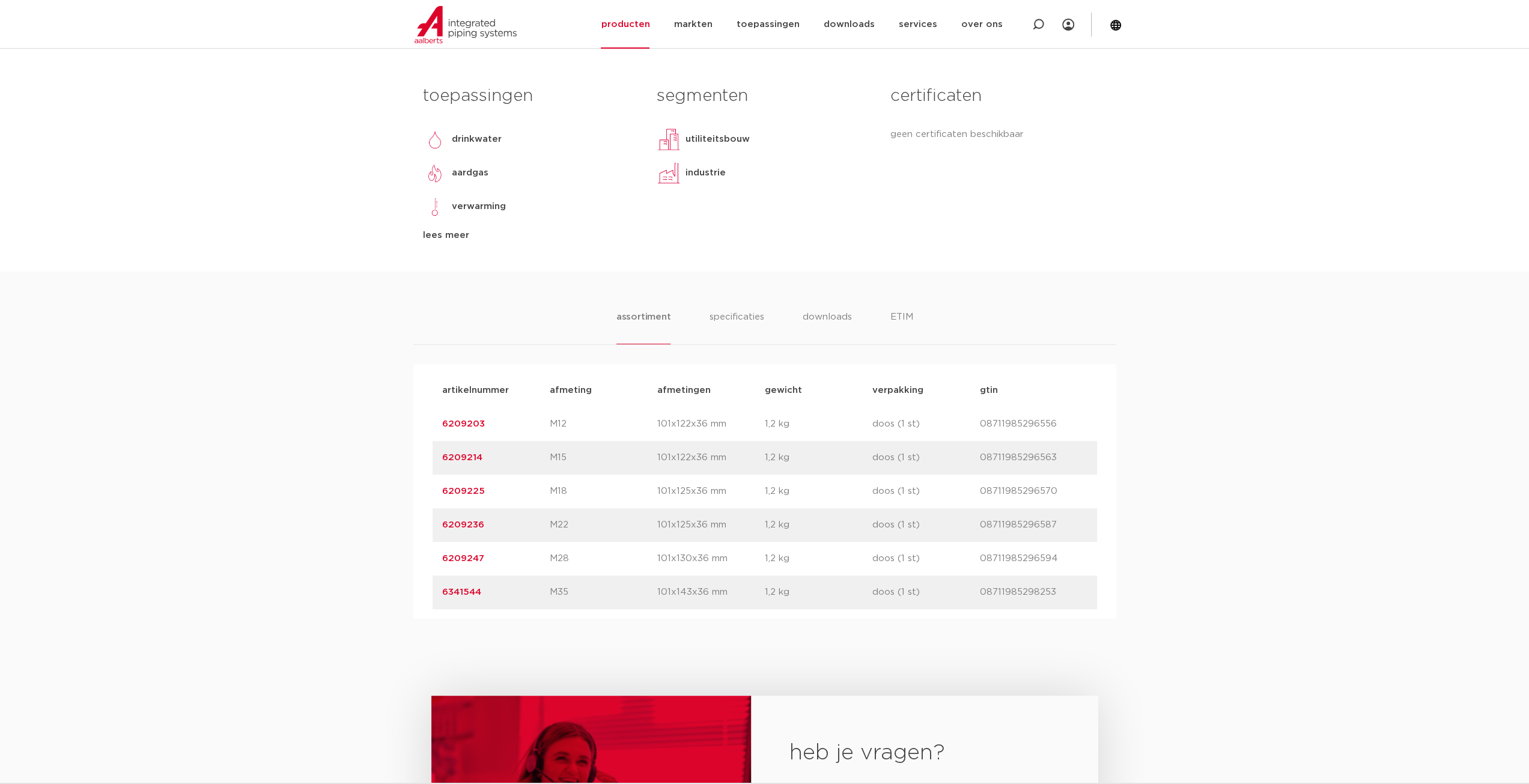
scroll to position [600, 0]
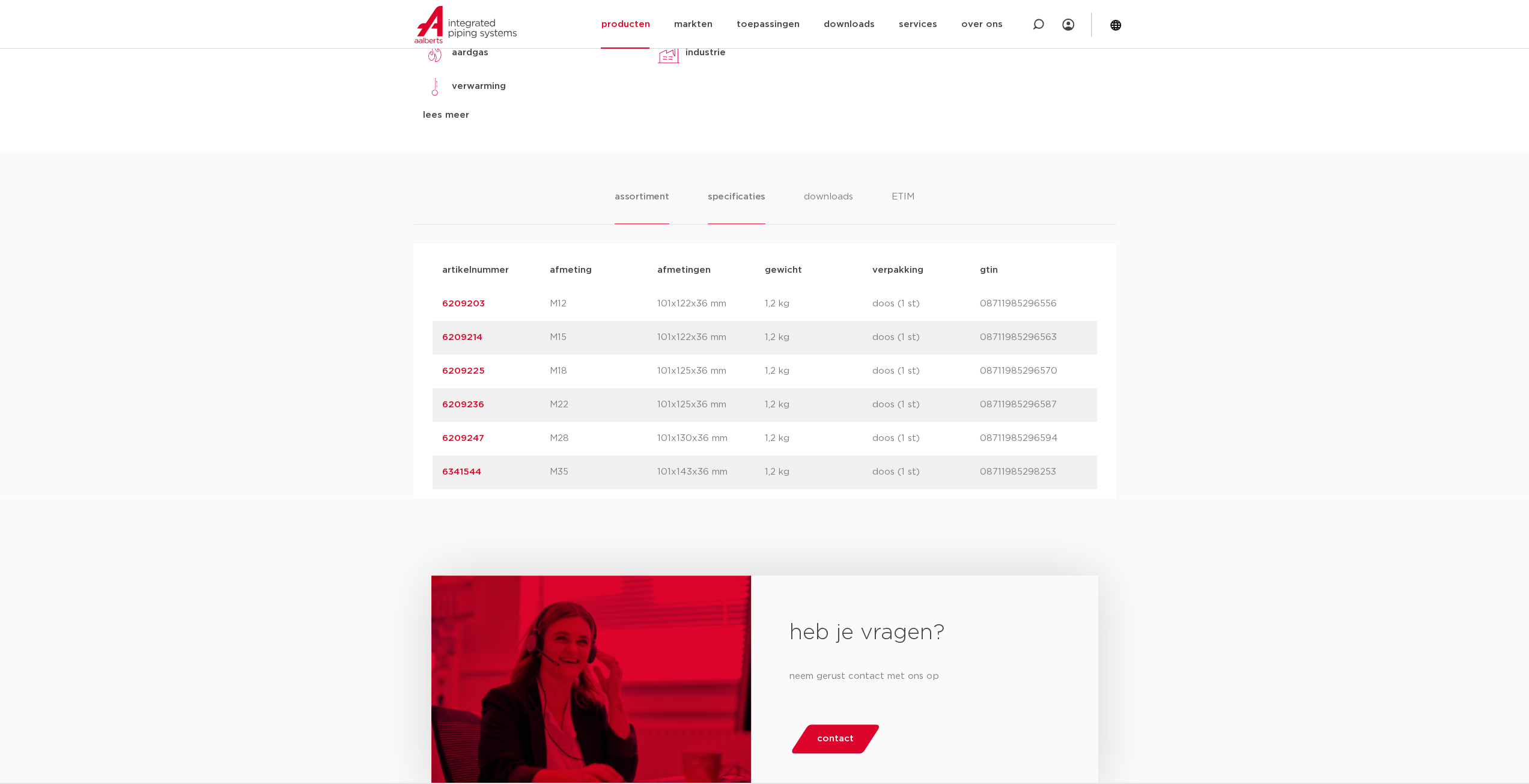
click at [751, 197] on li "specificaties" at bounding box center [737, 207] width 58 height 35
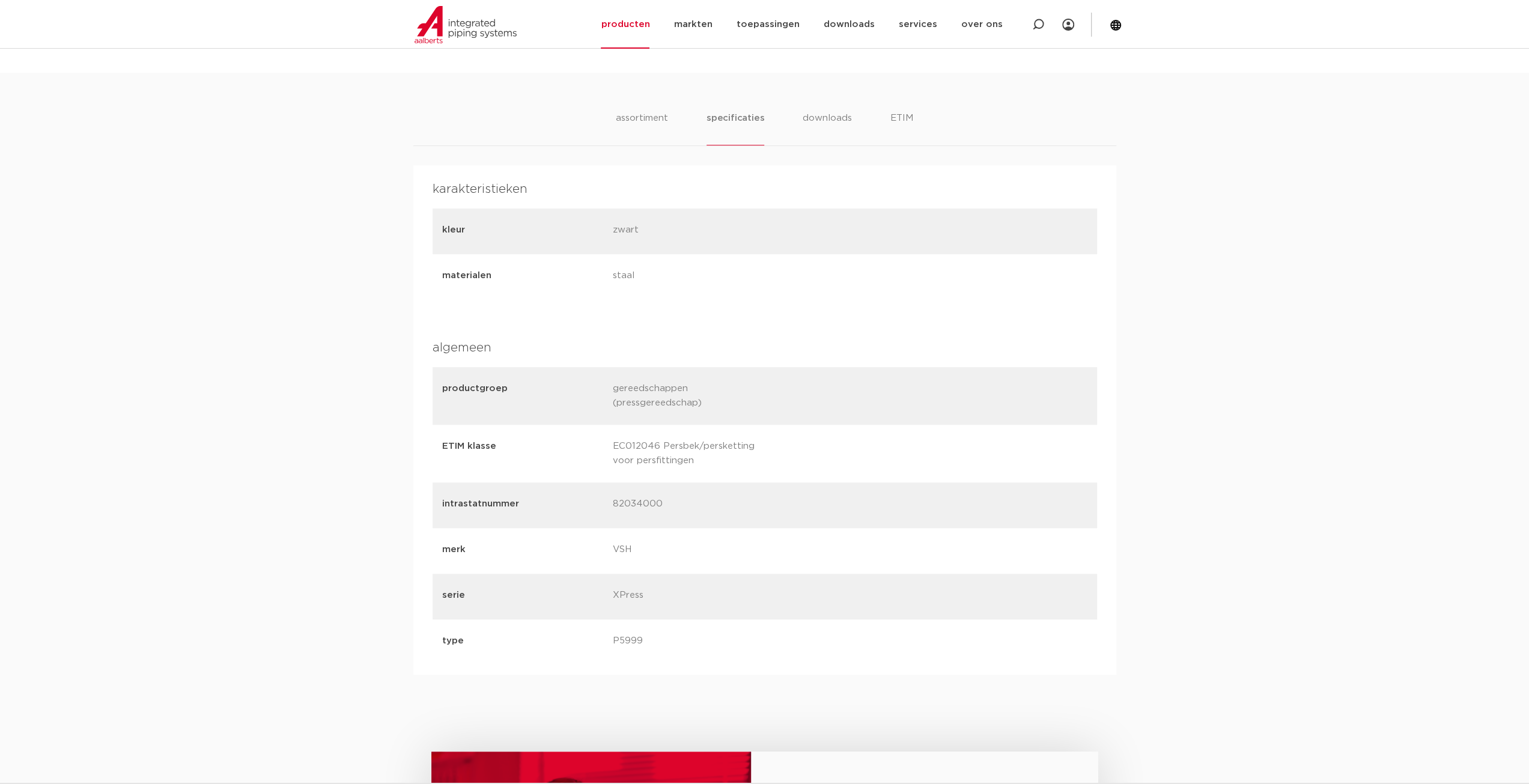
scroll to position [661, 0]
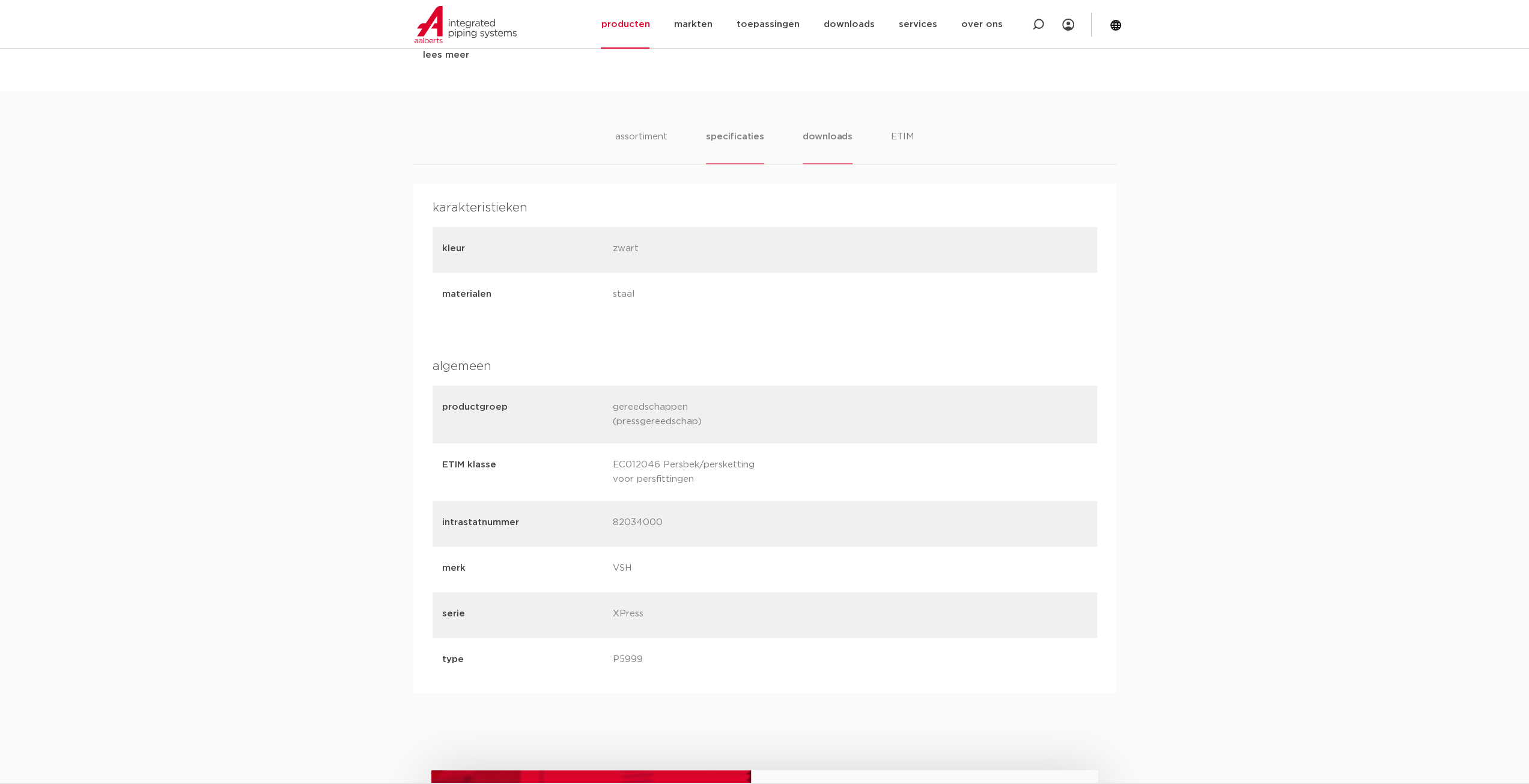
click at [829, 143] on li "downloads" at bounding box center [828, 146] width 50 height 35
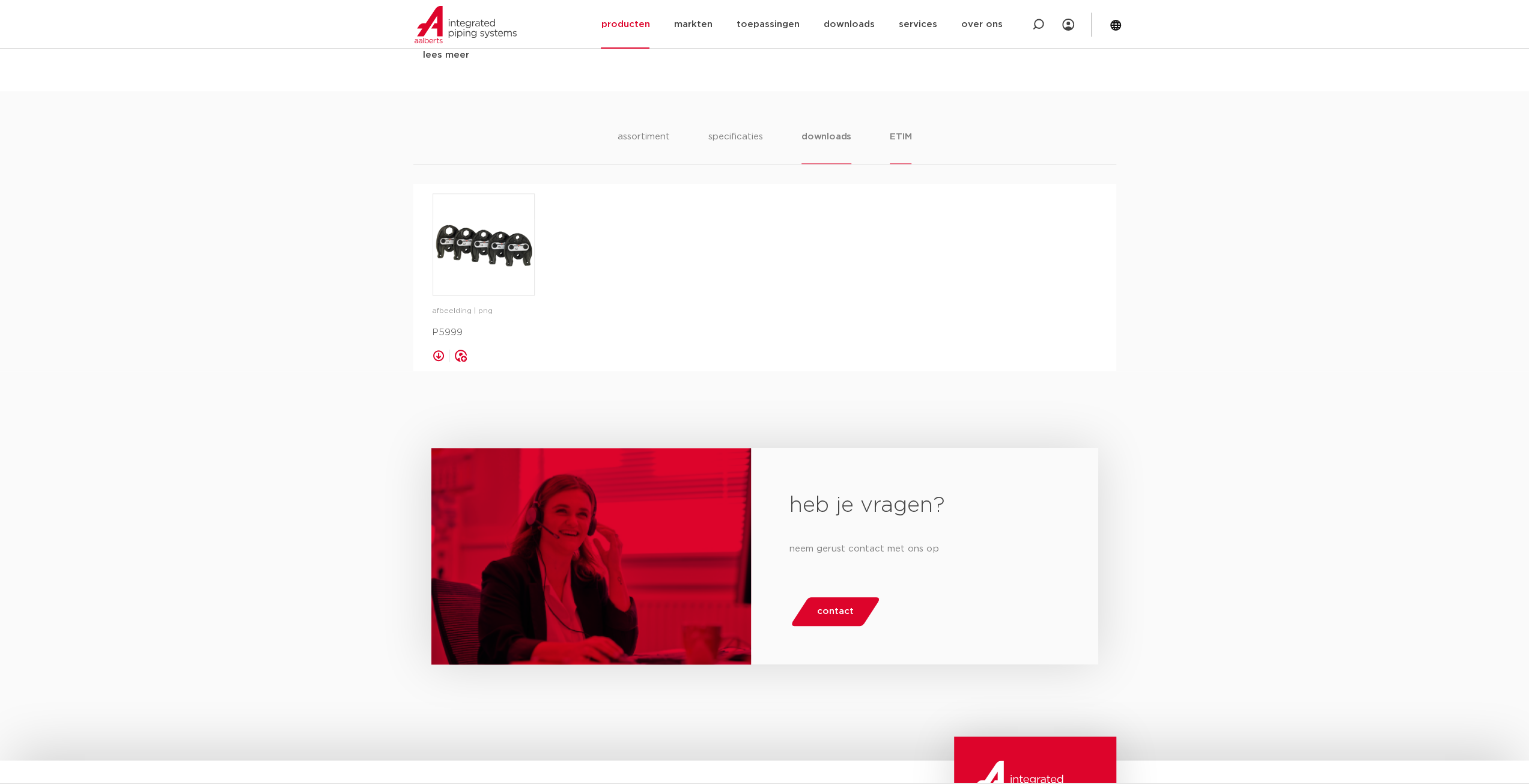
click at [896, 139] on li "ETIM" at bounding box center [900, 146] width 22 height 35
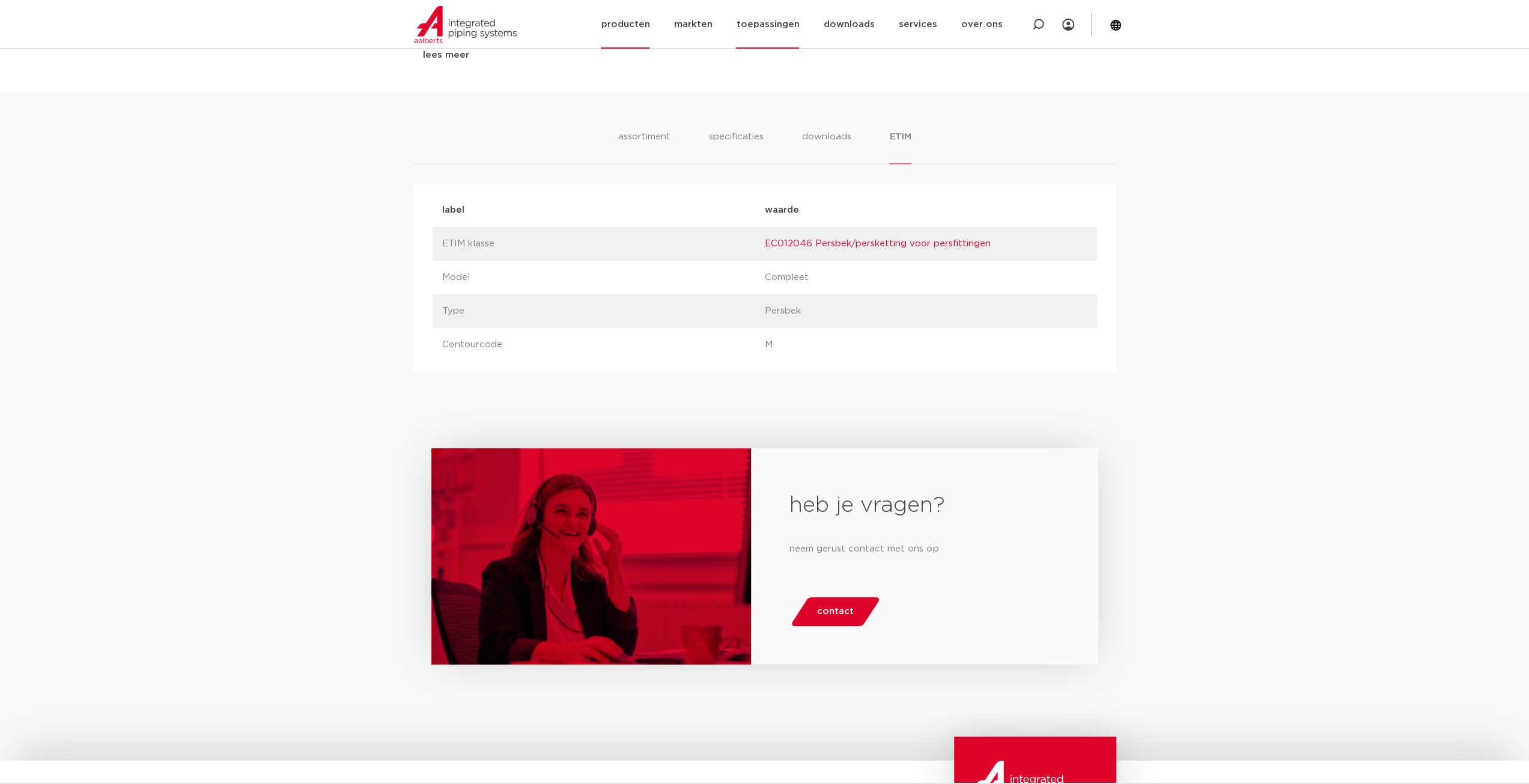
click at [779, 27] on link "toepassingen" at bounding box center [767, 24] width 63 height 48
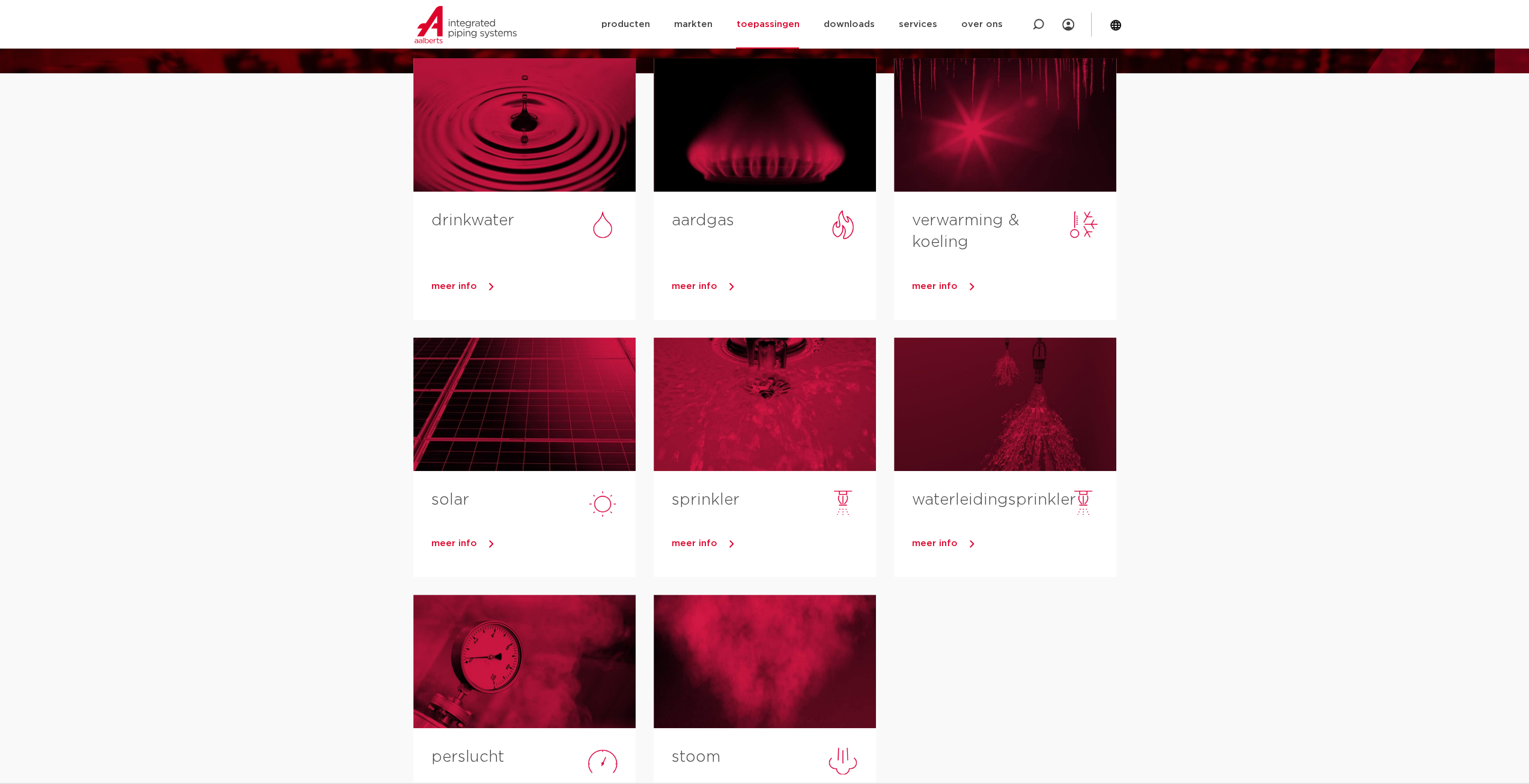
scroll to position [60, 0]
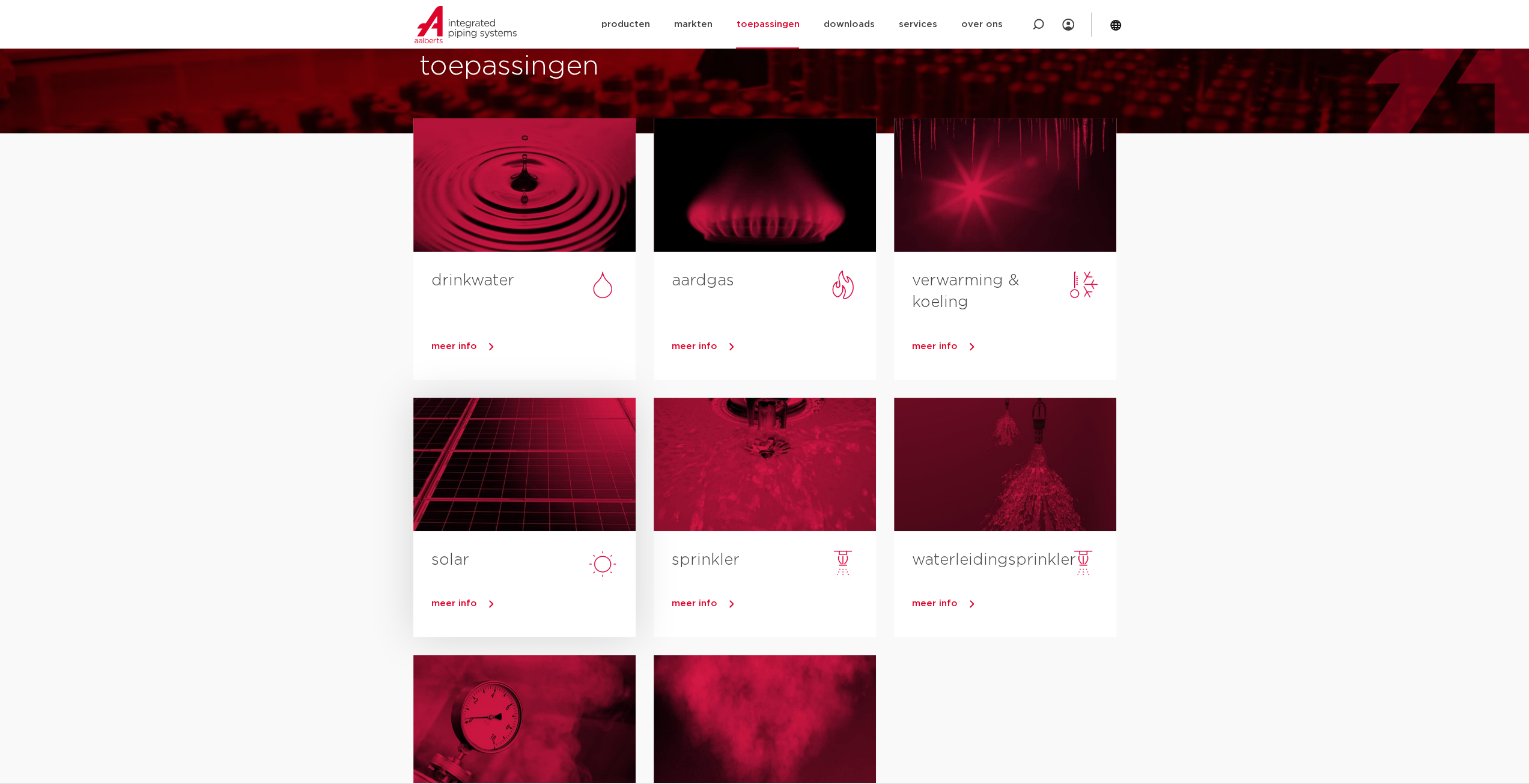
click at [538, 501] on div at bounding box center [524, 464] width 222 height 134
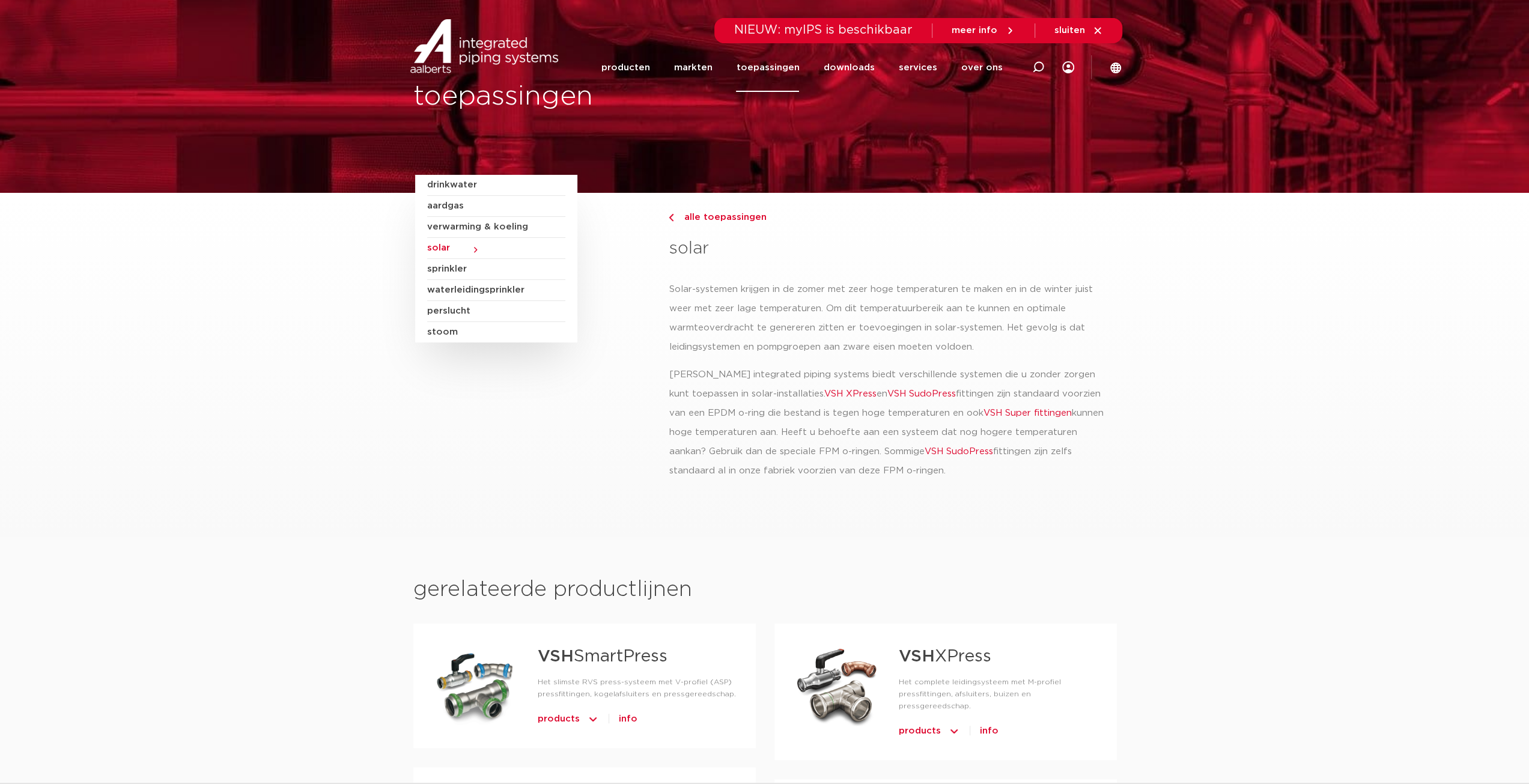
click at [1147, 472] on section "drinkwater aardgas verwarming & koeling solar sprinkler waterleidingsprinkler […" at bounding box center [764, 365] width 1529 height 345
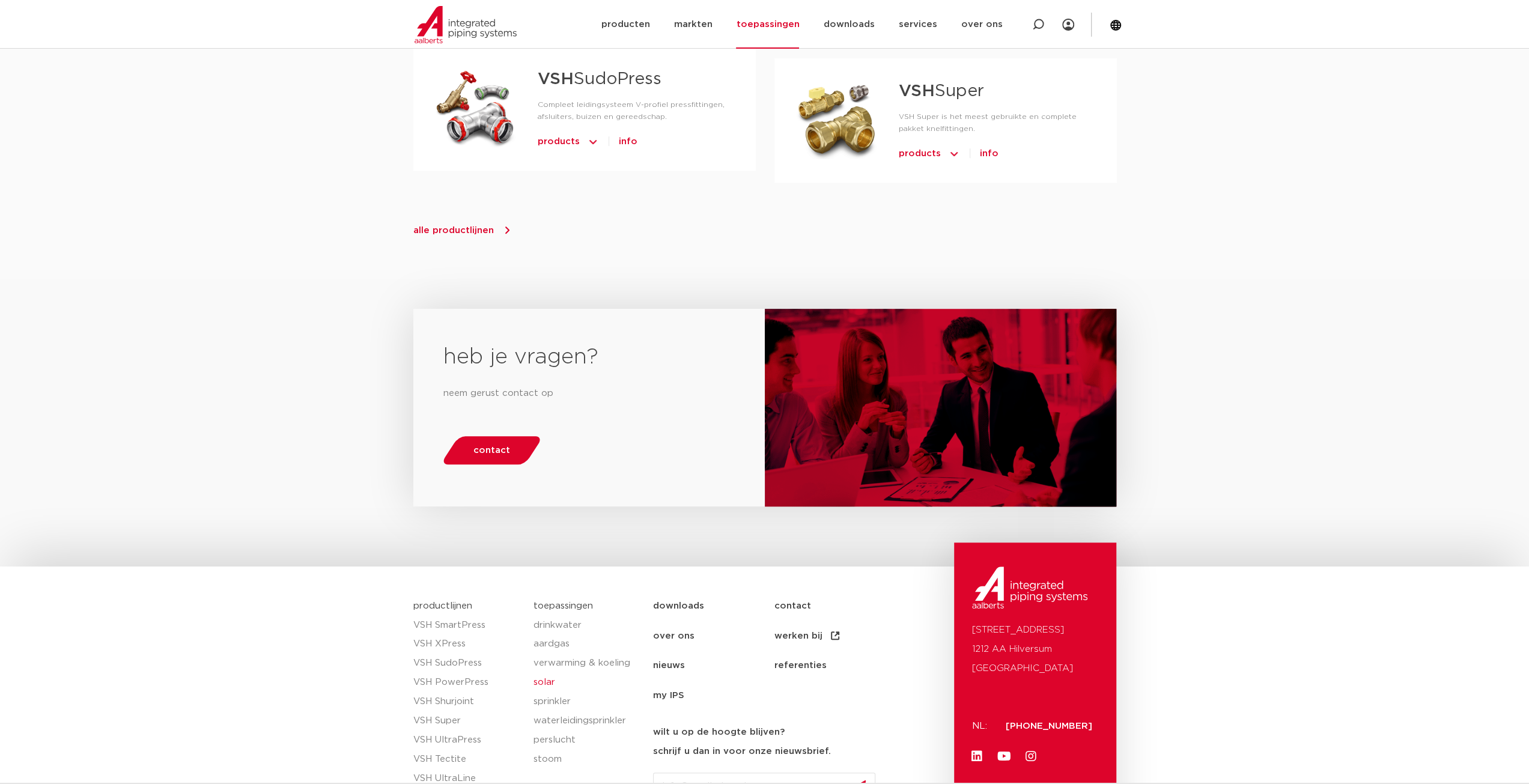
scroll to position [825, 0]
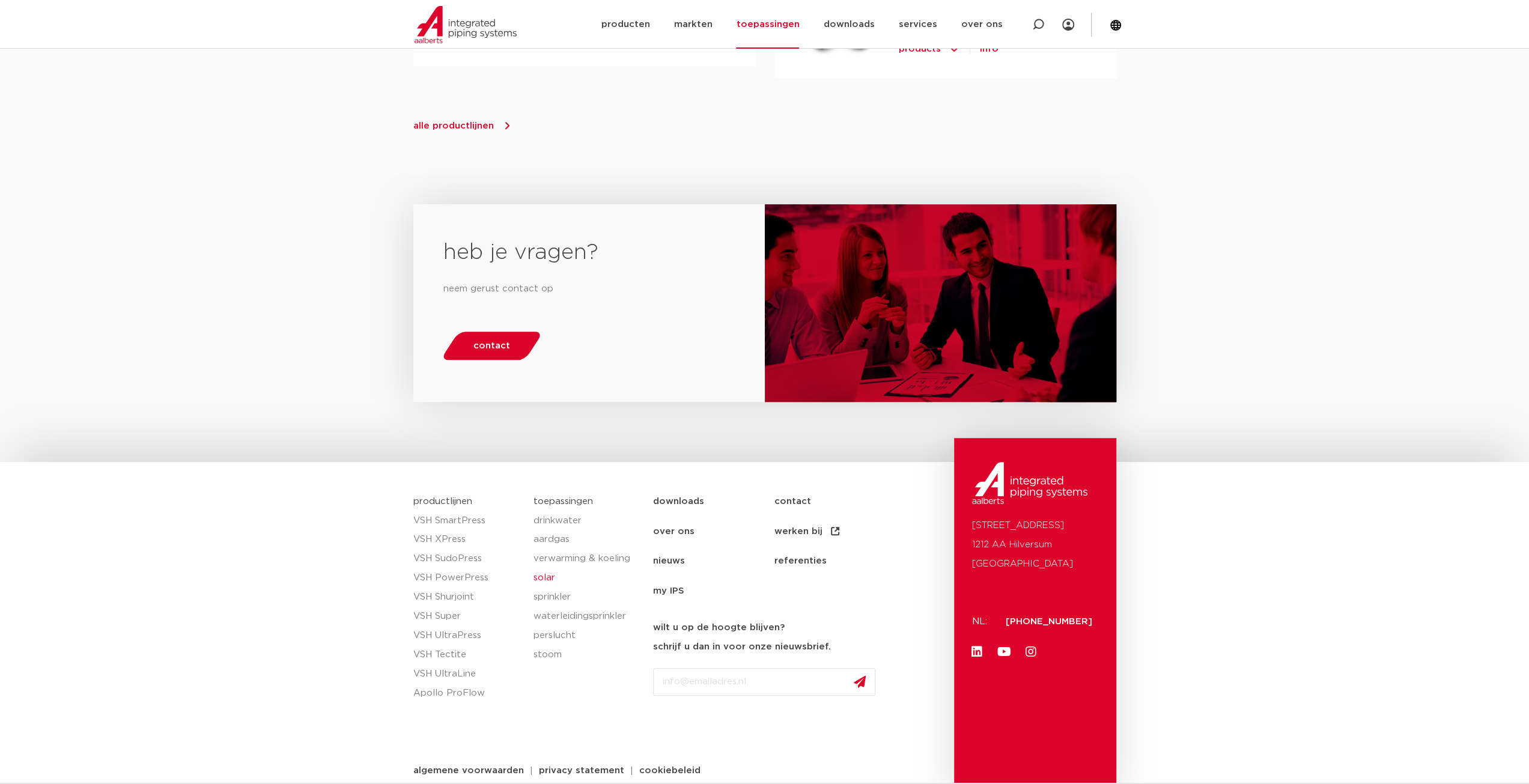
click at [793, 490] on link "contact" at bounding box center [834, 501] width 121 height 30
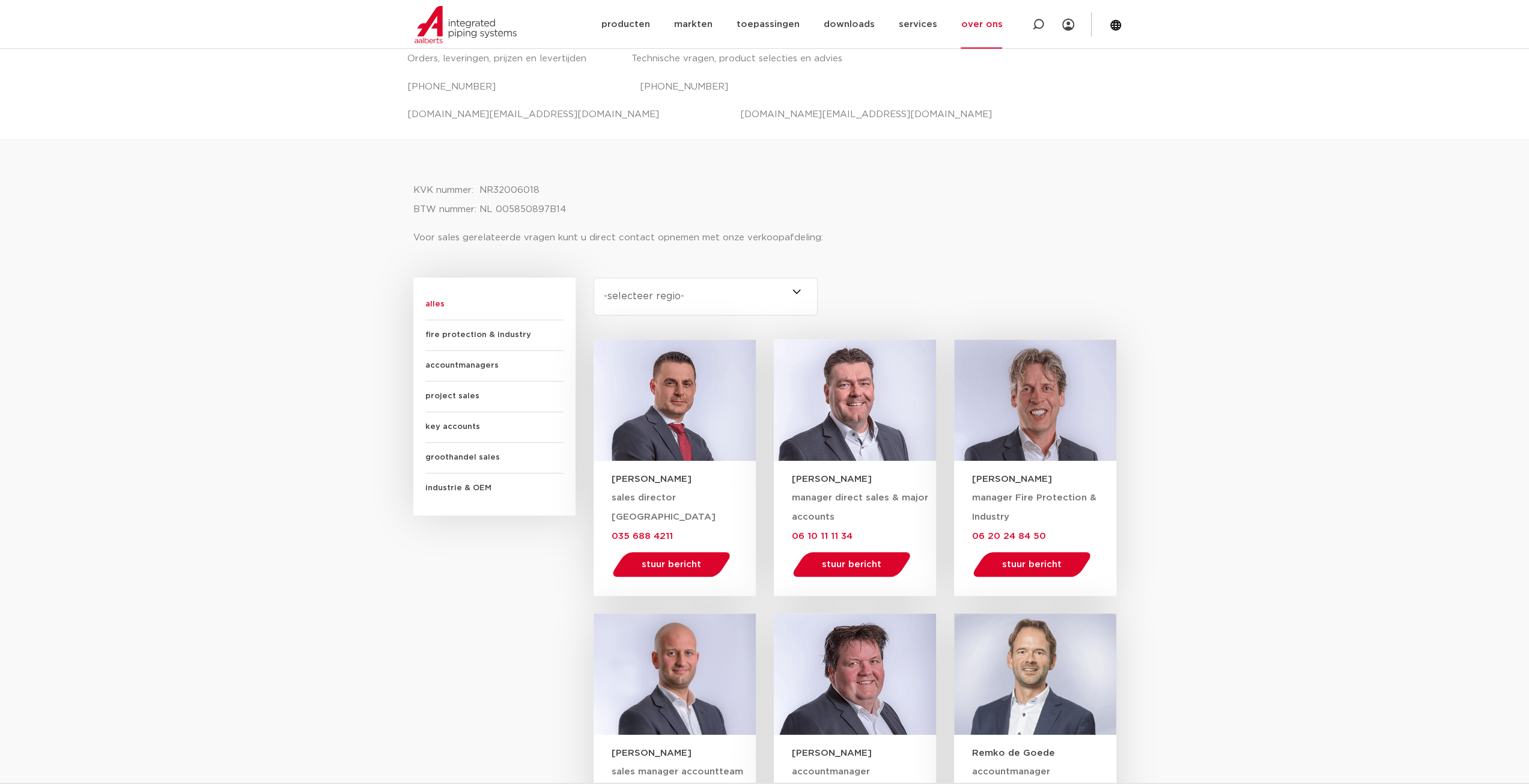
scroll to position [300, 0]
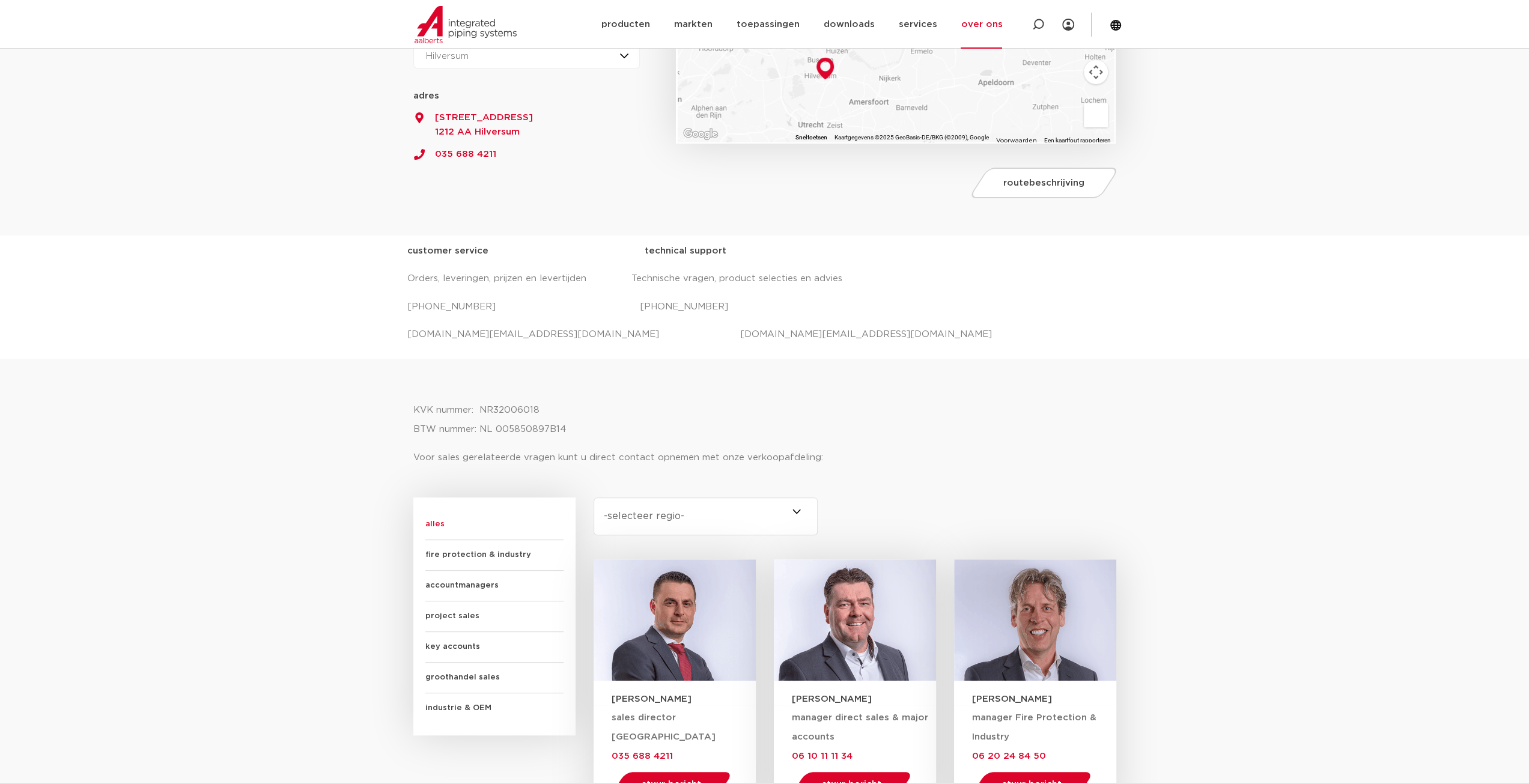
click at [772, 516] on select "-selecteer regio- Heel Nederland (7) [GEOGRAPHIC_DATA] (3) [GEOGRAPHIC_DATA] (2…" at bounding box center [705, 516] width 225 height 38
click at [593, 497] on select "-selecteer regio- Heel Nederland (7) [GEOGRAPHIC_DATA] (3) [GEOGRAPHIC_DATA] (2…" at bounding box center [705, 516] width 225 height 38
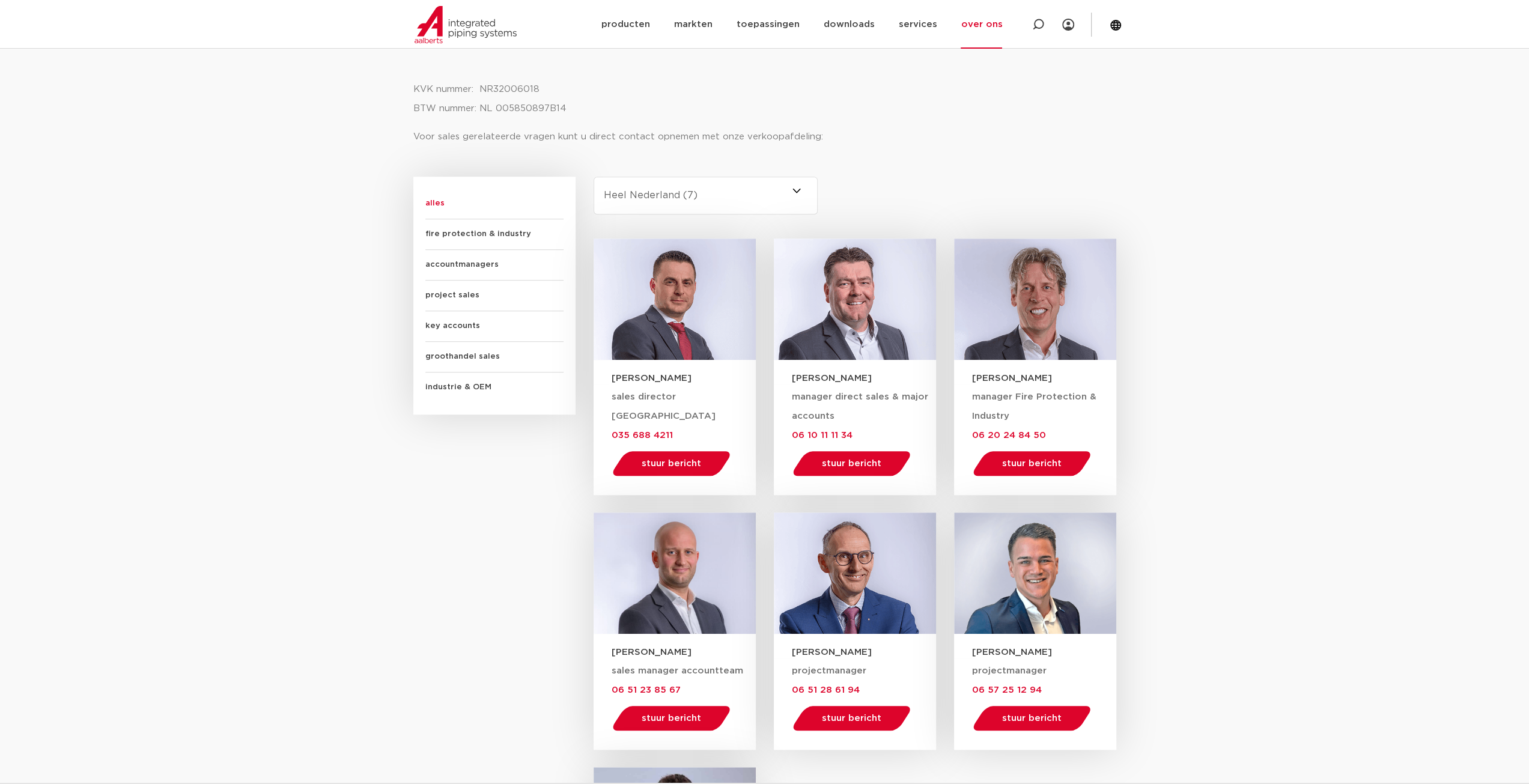
scroll to position [541, 0]
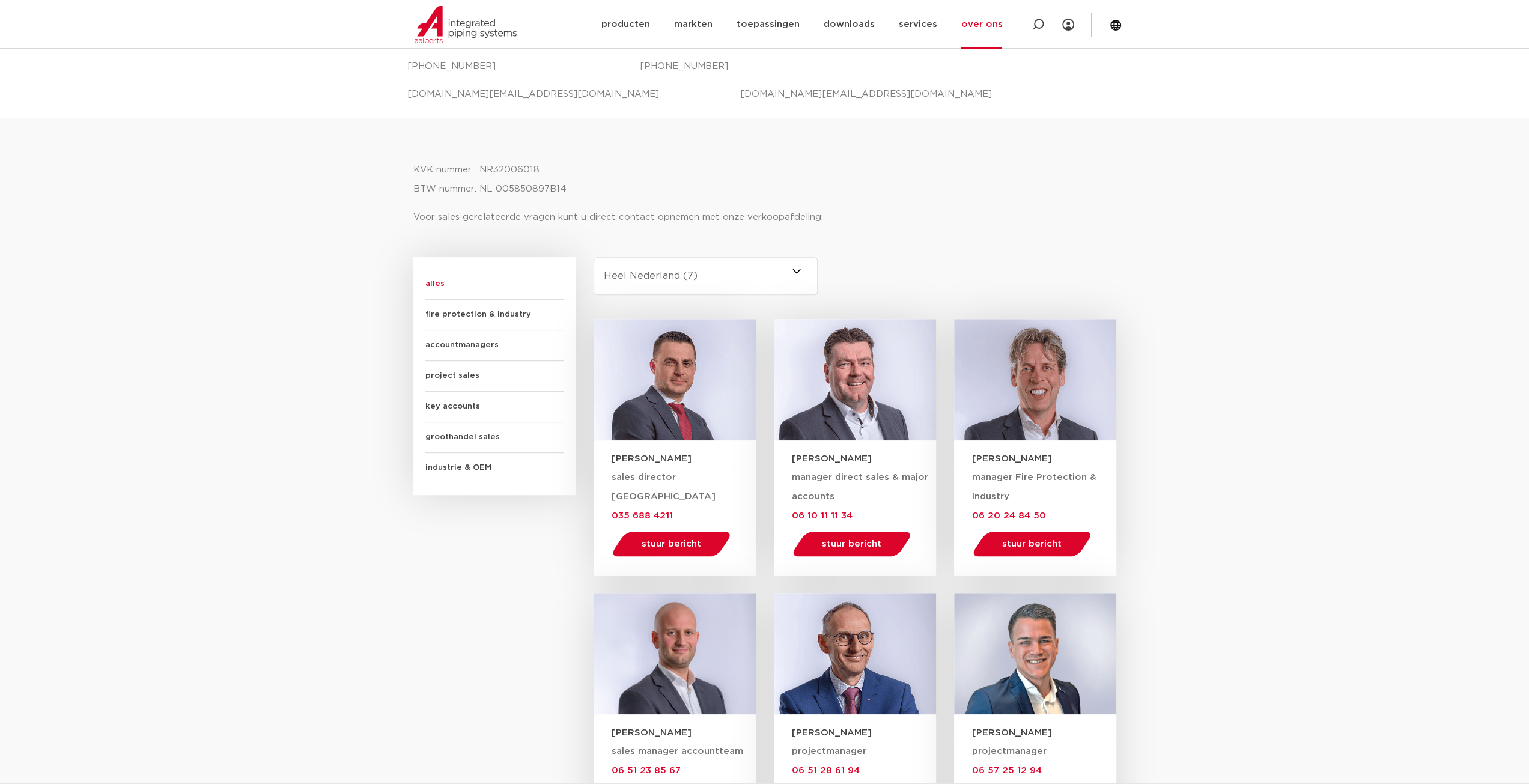
click at [761, 278] on select "-selecteer regio- Heel Nederland (7) [GEOGRAPHIC_DATA] (3) [GEOGRAPHIC_DATA] (2…" at bounding box center [705, 275] width 225 height 38
click at [593, 257] on select "-selecteer regio- Heel Nederland (7) [GEOGRAPHIC_DATA] (3) [GEOGRAPHIC_DATA] (2…" at bounding box center [705, 275] width 225 height 38
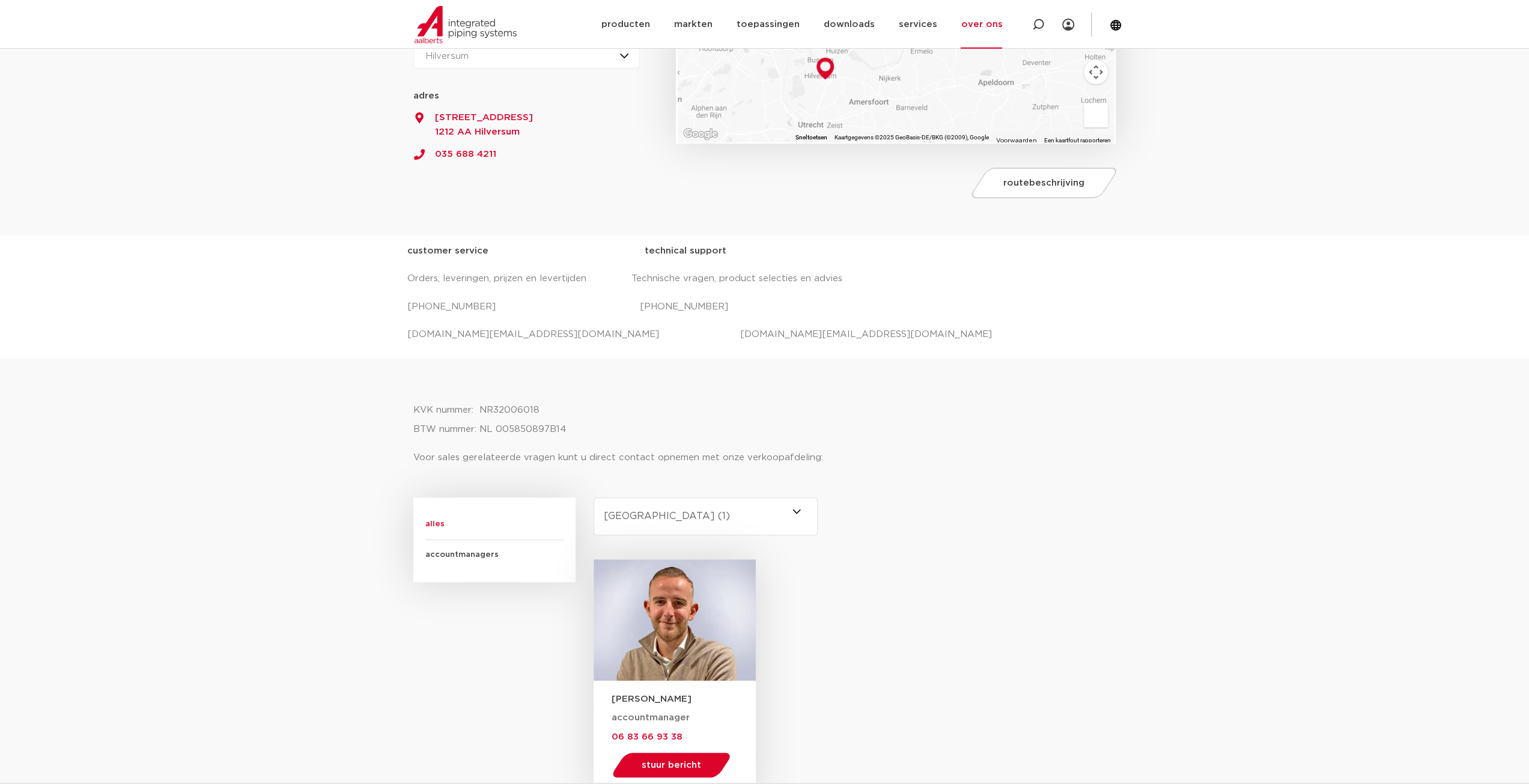
scroll to position [120, 0]
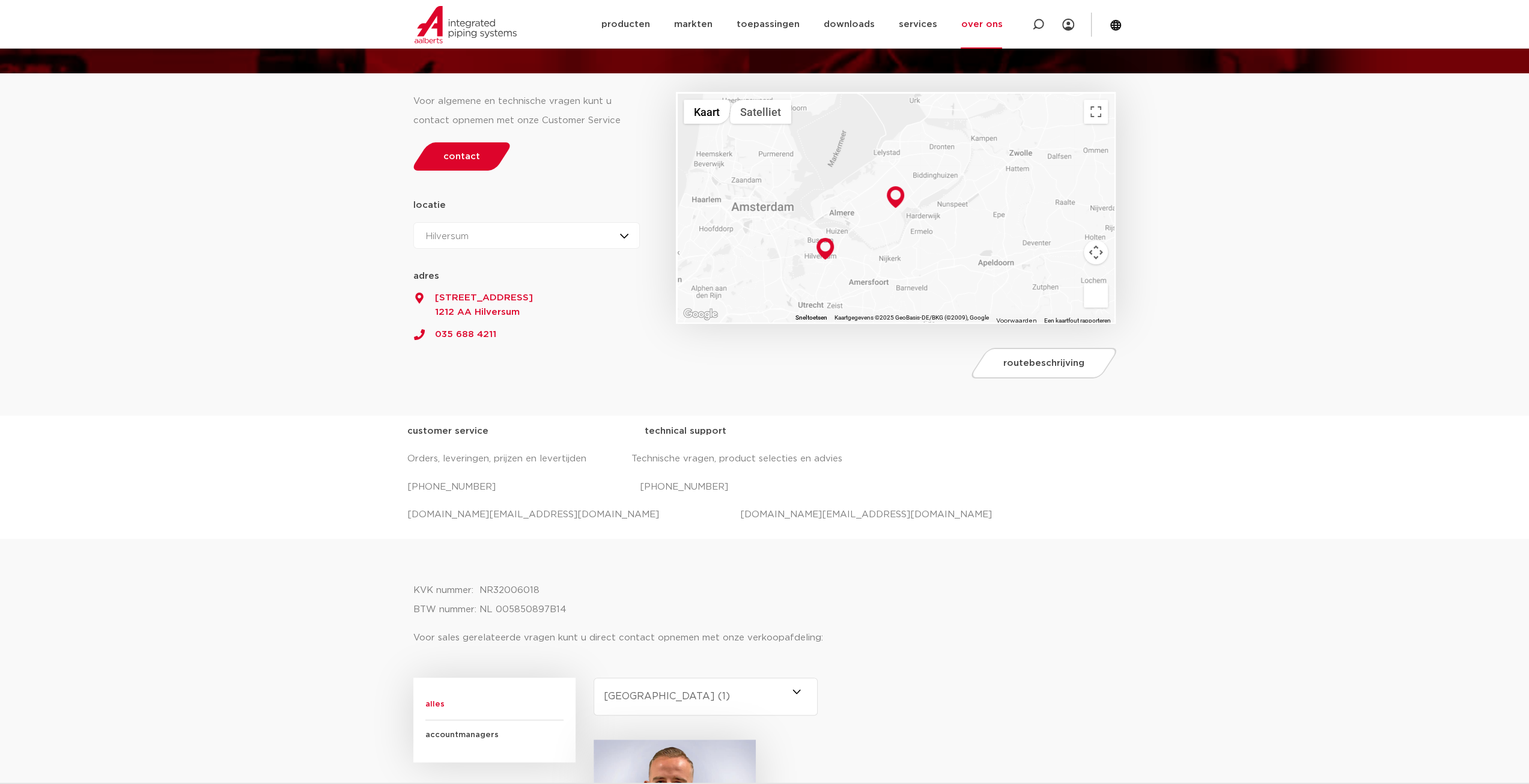
click at [624, 233] on div "Hilversum Hilversum Zeewolde" at bounding box center [527, 235] width 227 height 27
click at [616, 197] on div "locatie Hilversum Zeewolde Hilversum Hilversum Zeewolde 52.2195769 5.1900583 ad…" at bounding box center [527, 262] width 227 height 134
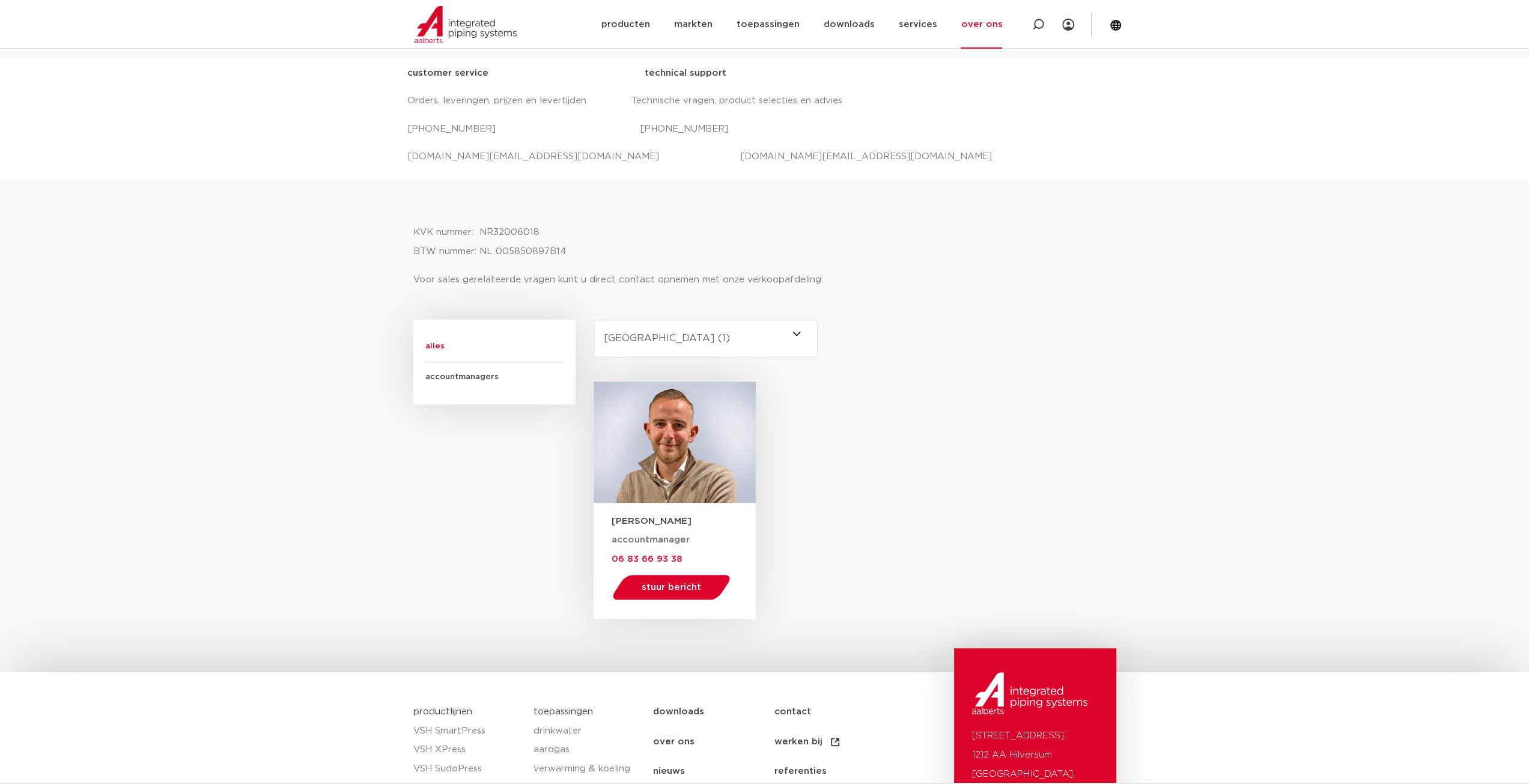
scroll to position [481, 0]
click at [745, 332] on select "-selecteer regio- Heel Nederland (7) [GEOGRAPHIC_DATA] (3) [GEOGRAPHIC_DATA] (2…" at bounding box center [705, 336] width 225 height 38
select select "gelderland"
click at [593, 317] on select "-selecteer regio- Heel Nederland (7) [GEOGRAPHIC_DATA] (3) [GEOGRAPHIC_DATA] (2…" at bounding box center [705, 336] width 225 height 38
click at [966, 500] on div "[PERSON_NAME] accountmanager 06 83 66 93 38 stuur bericht [EMAIL_ADDRESS][DOMAI…" at bounding box center [854, 497] width 523 height 237
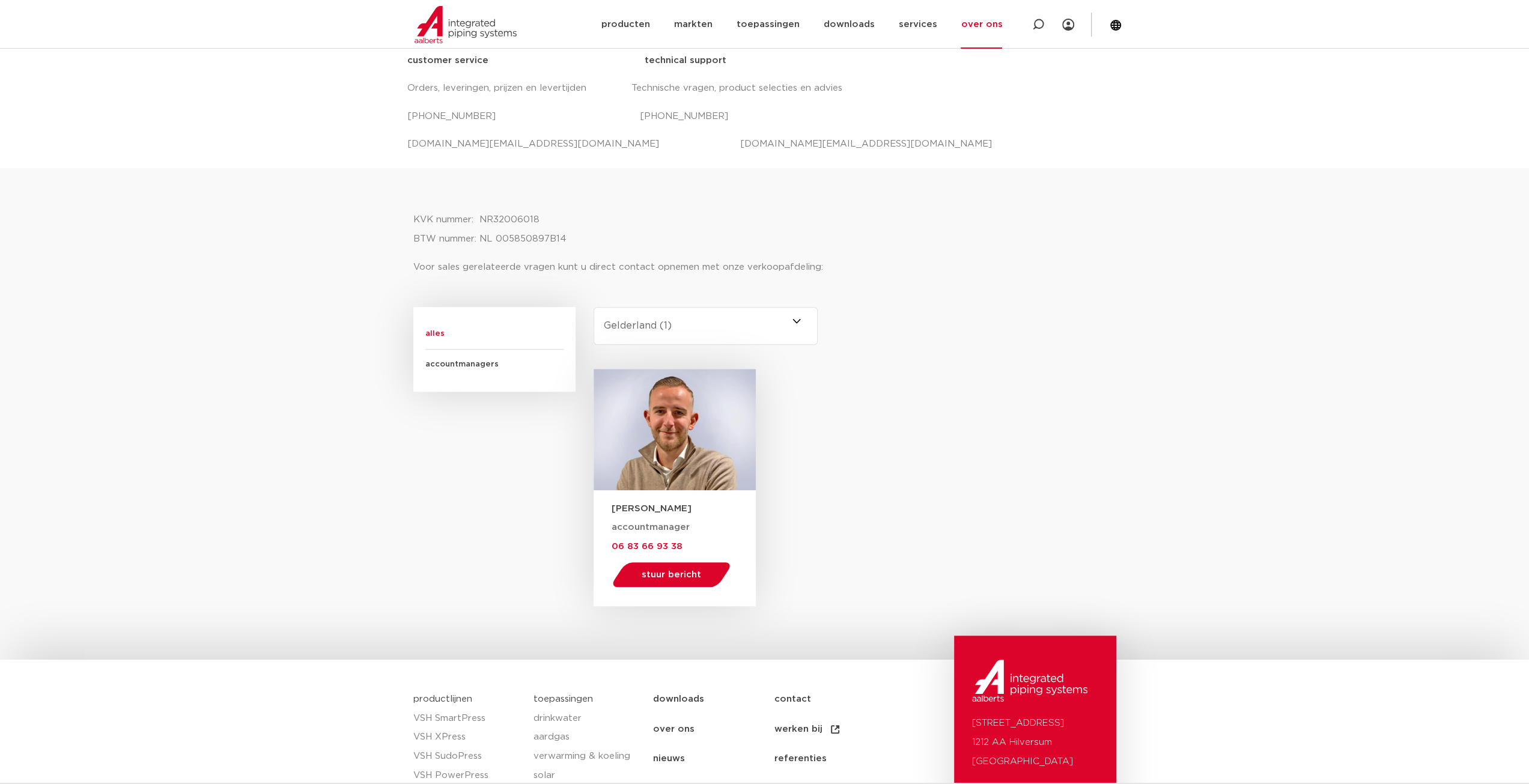
scroll to position [398, 0]
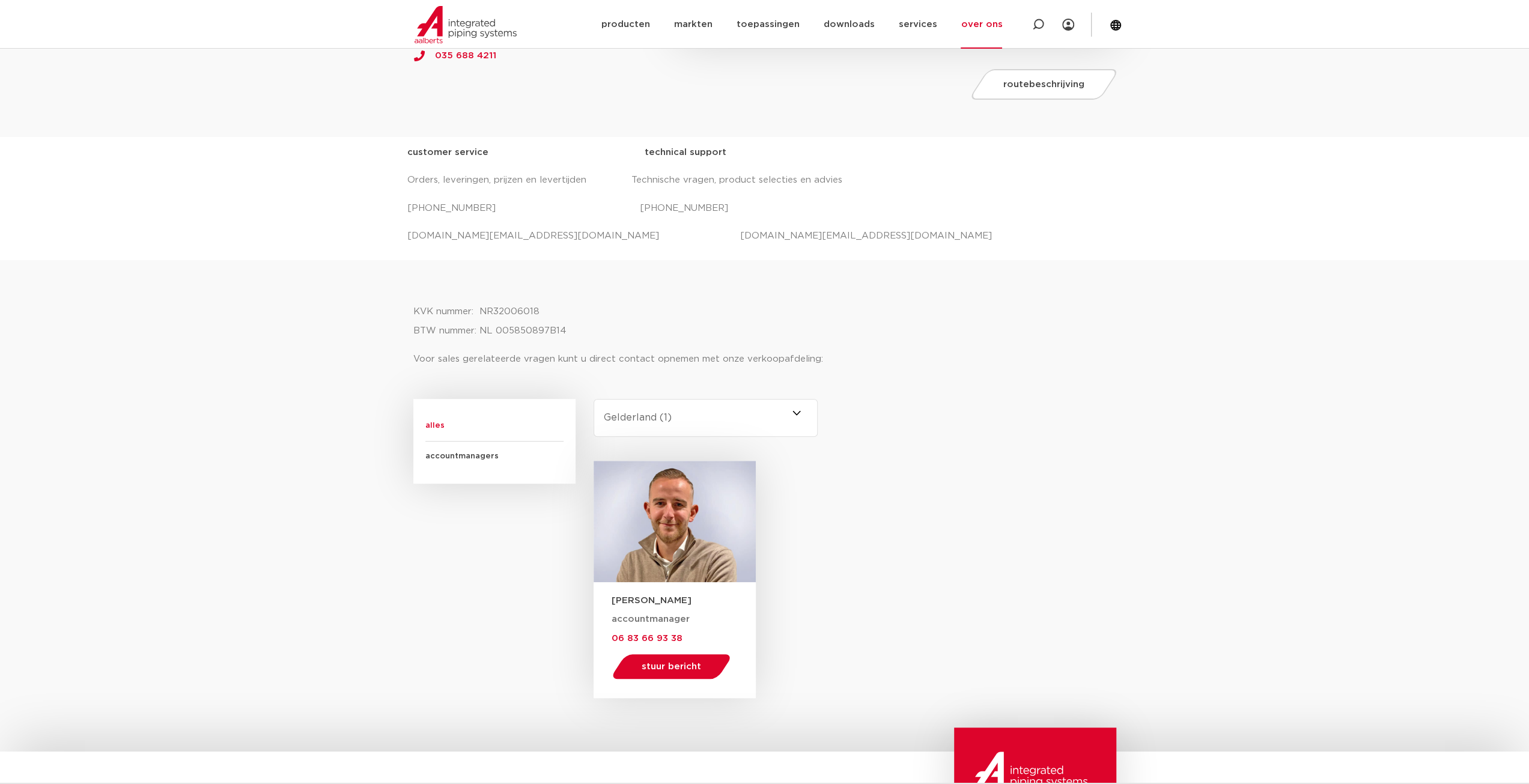
click at [456, 457] on span "accountmanagers" at bounding box center [494, 456] width 138 height 30
